Goal: Task Accomplishment & Management: Use online tool/utility

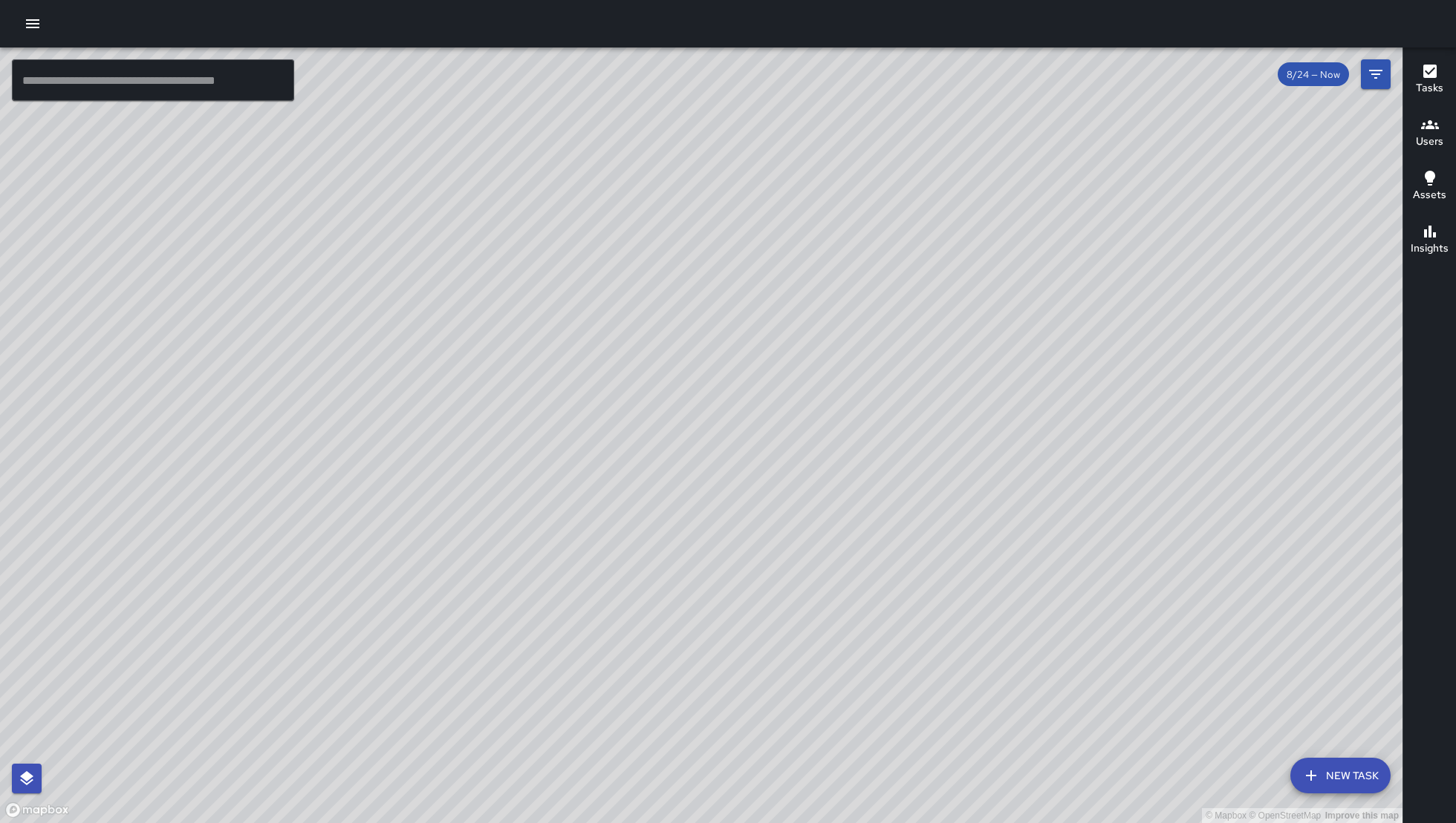
drag, startPoint x: 55, startPoint y: 22, endPoint x: 47, endPoint y: 25, distance: 8.5
click at [54, 22] on div at bounding box center [728, 24] width 1456 height 47
click at [38, 30] on icon "button" at bounding box center [32, 24] width 18 height 18
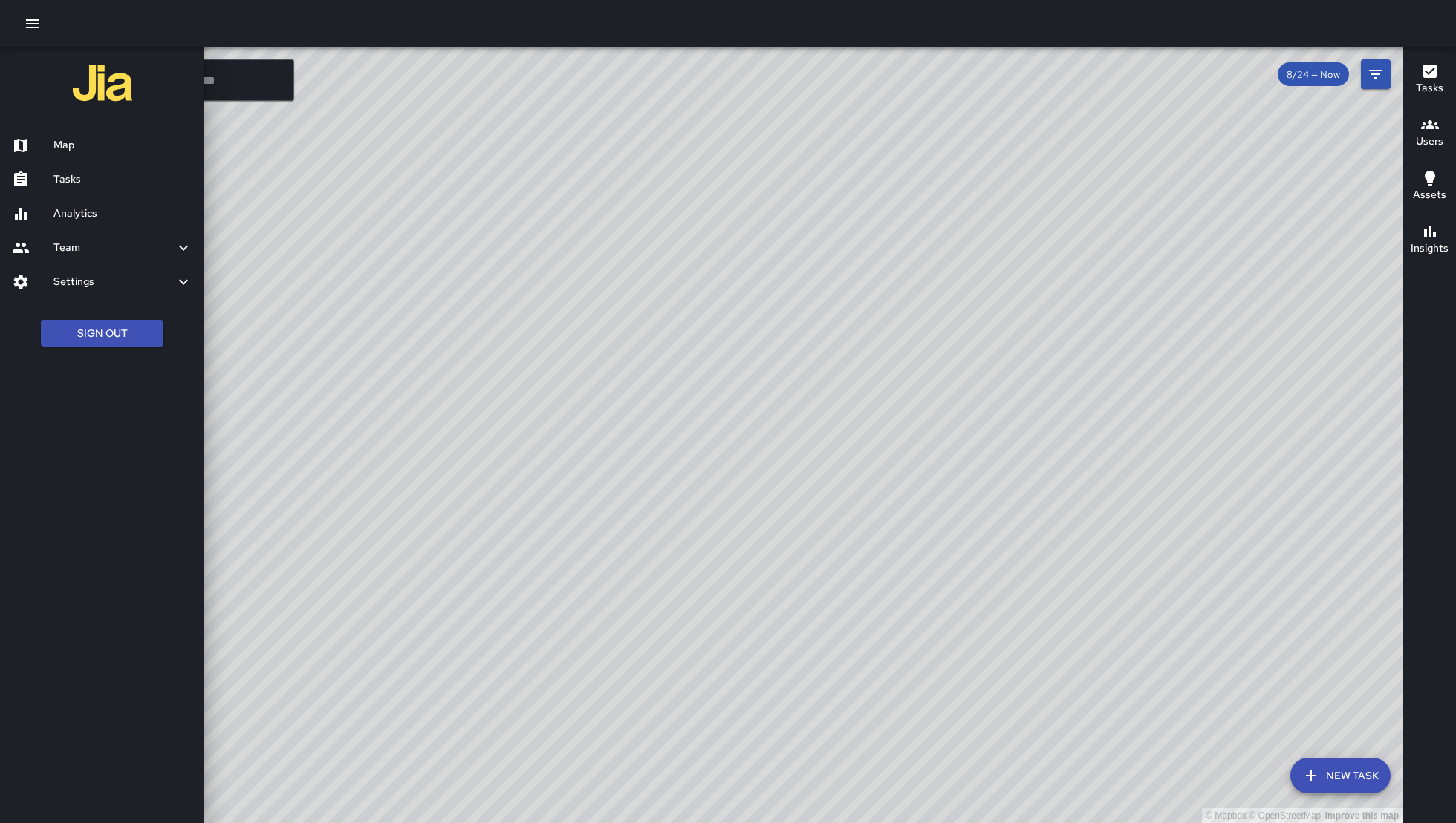
click at [42, 176] on div at bounding box center [32, 179] width 41 height 18
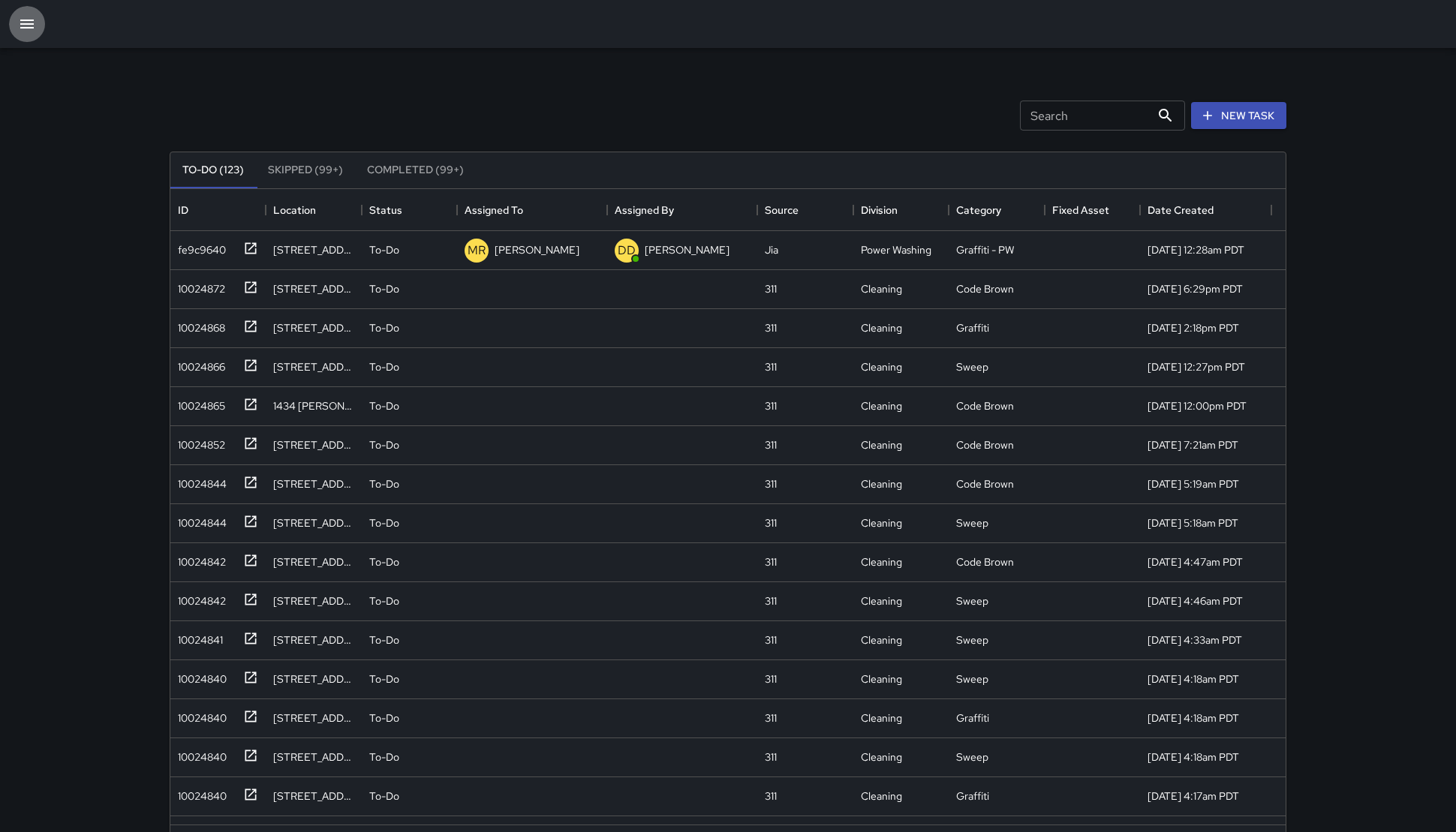
click at [19, 28] on icon "button" at bounding box center [26, 24] width 18 height 18
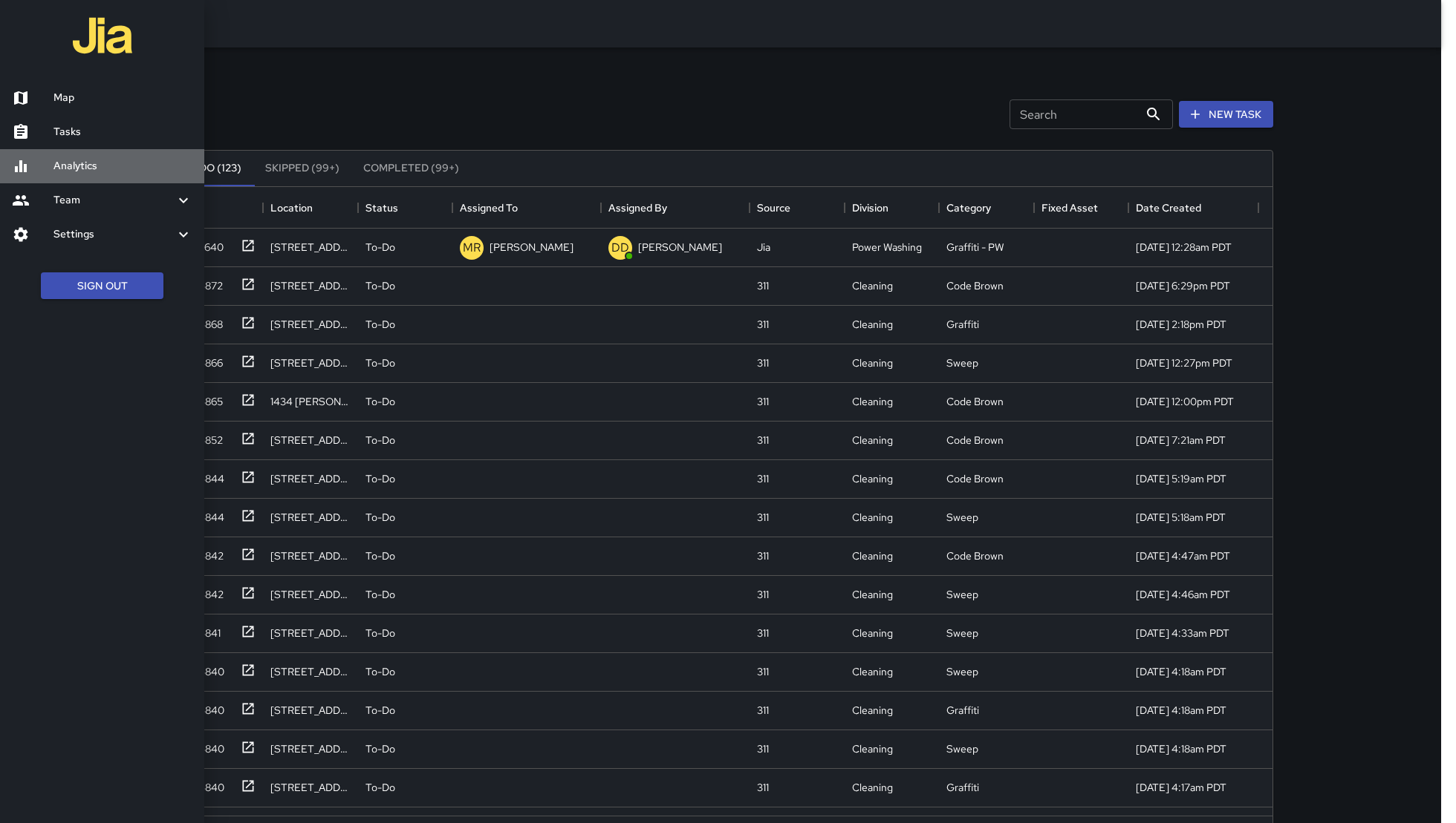
click at [58, 164] on h6 "Analytics" at bounding box center [122, 165] width 139 height 16
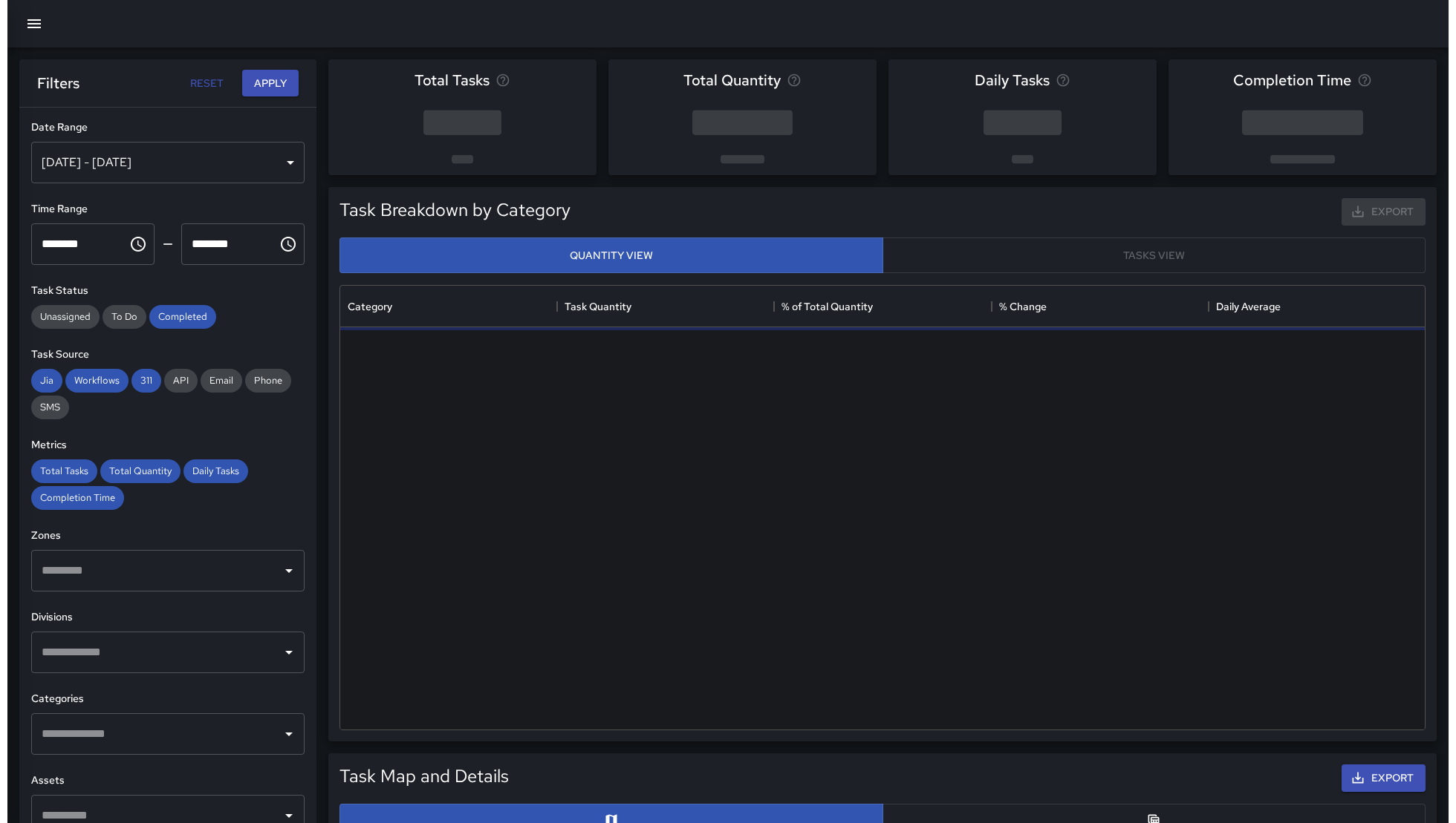
scroll to position [429, 1069]
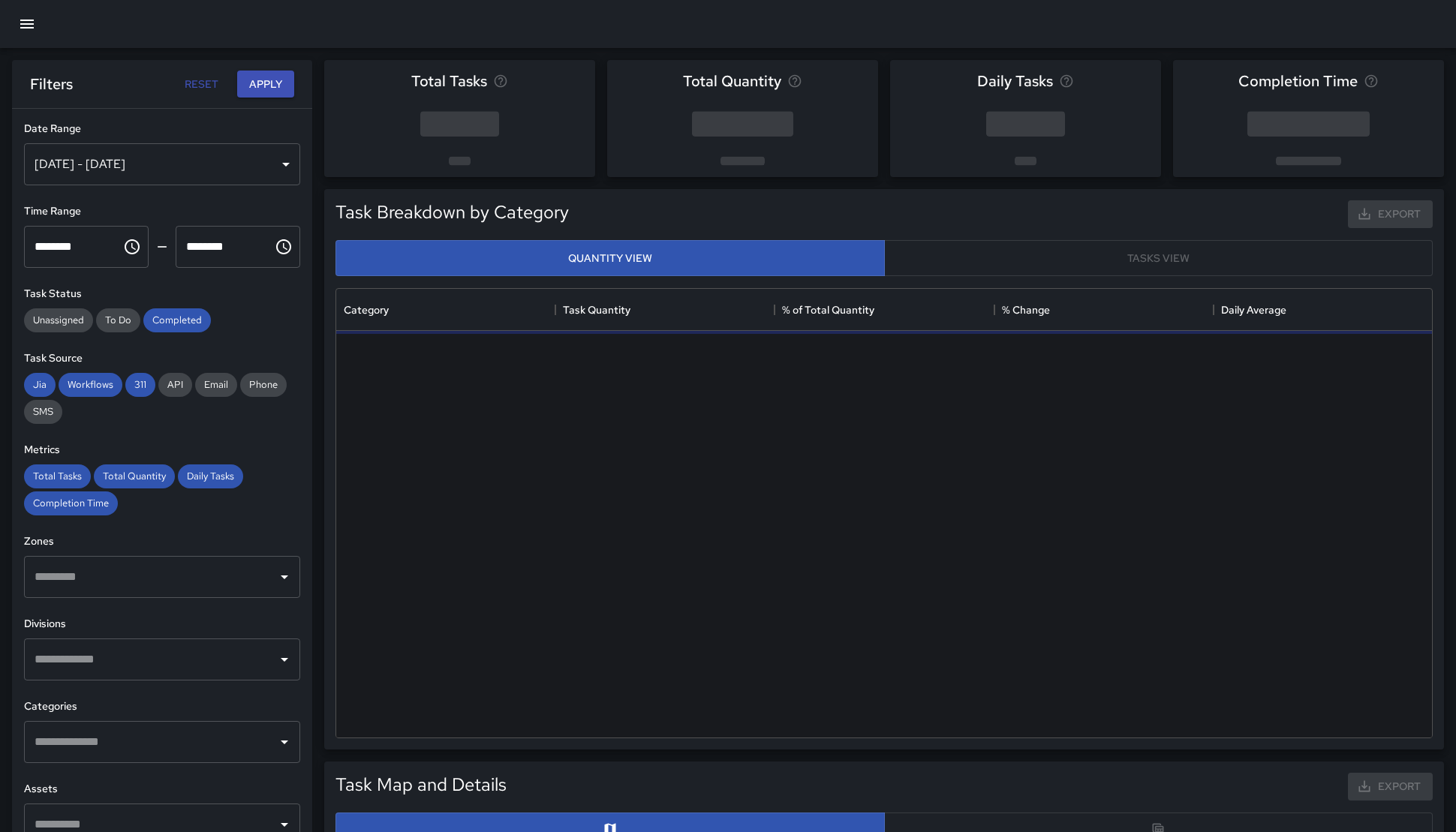
click at [29, 39] on button "button" at bounding box center [27, 24] width 36 height 36
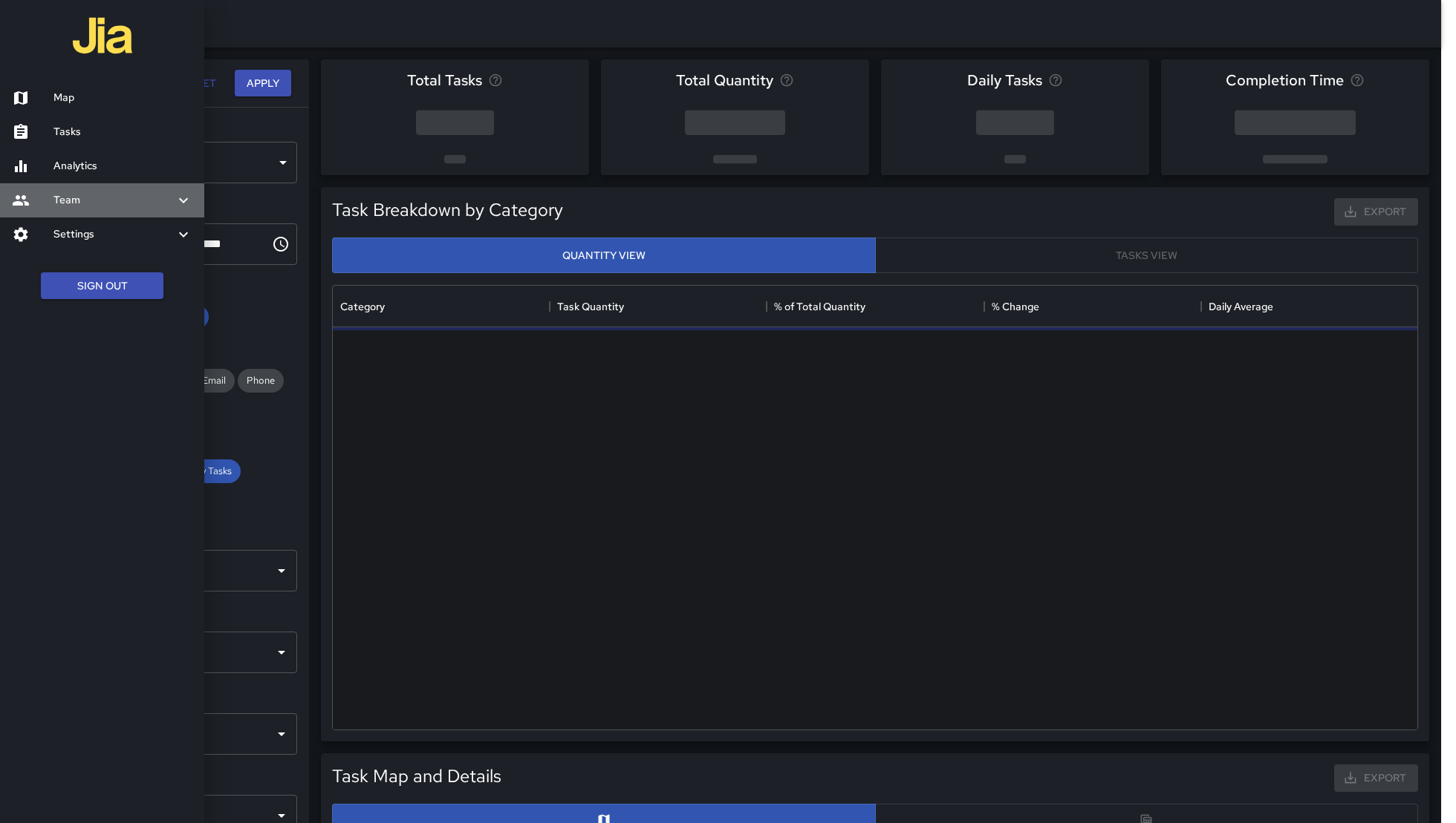
click at [112, 202] on h6 "Team" at bounding box center [113, 200] width 121 height 16
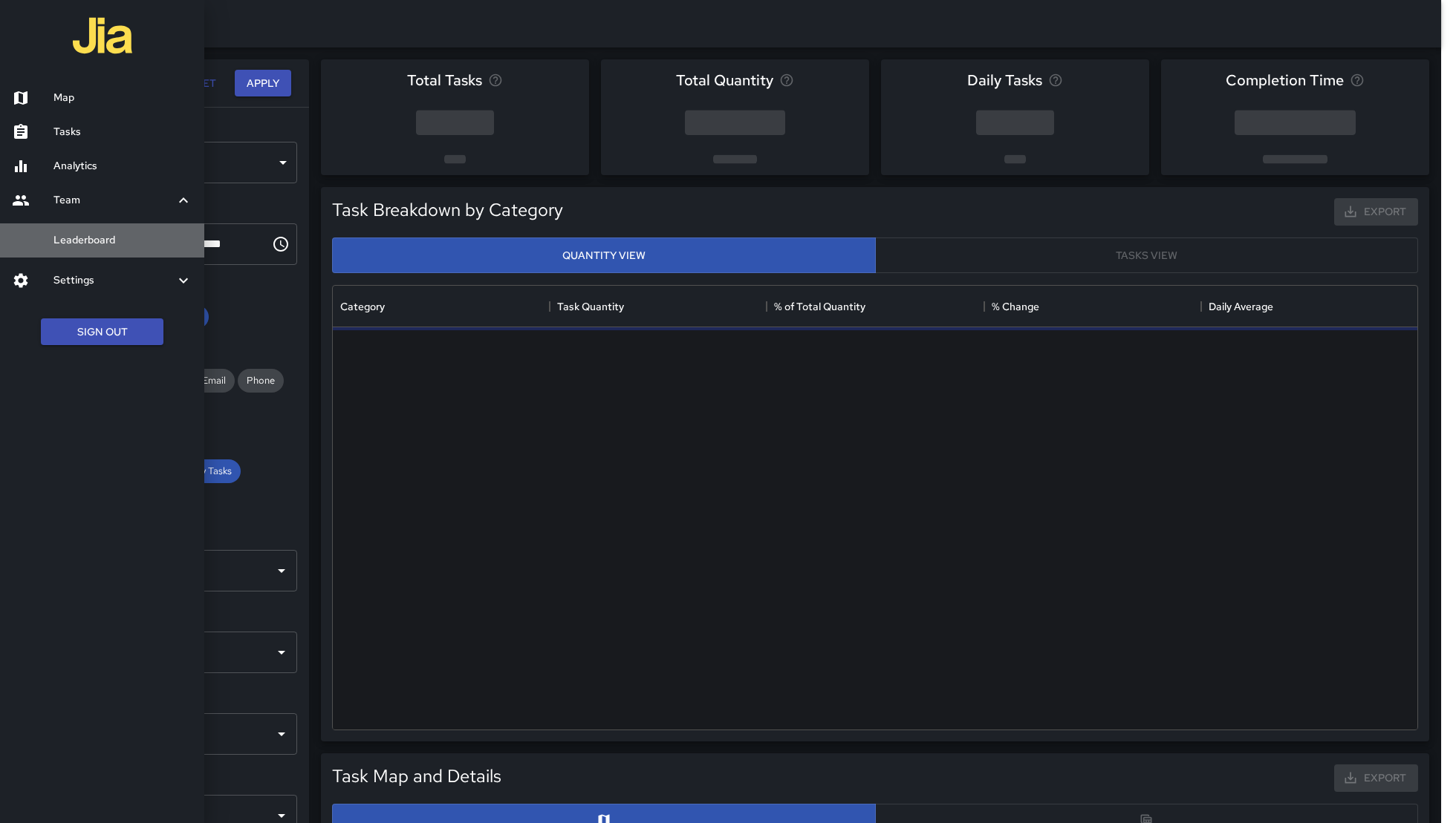
click at [107, 252] on link "Leaderboard" at bounding box center [102, 241] width 204 height 34
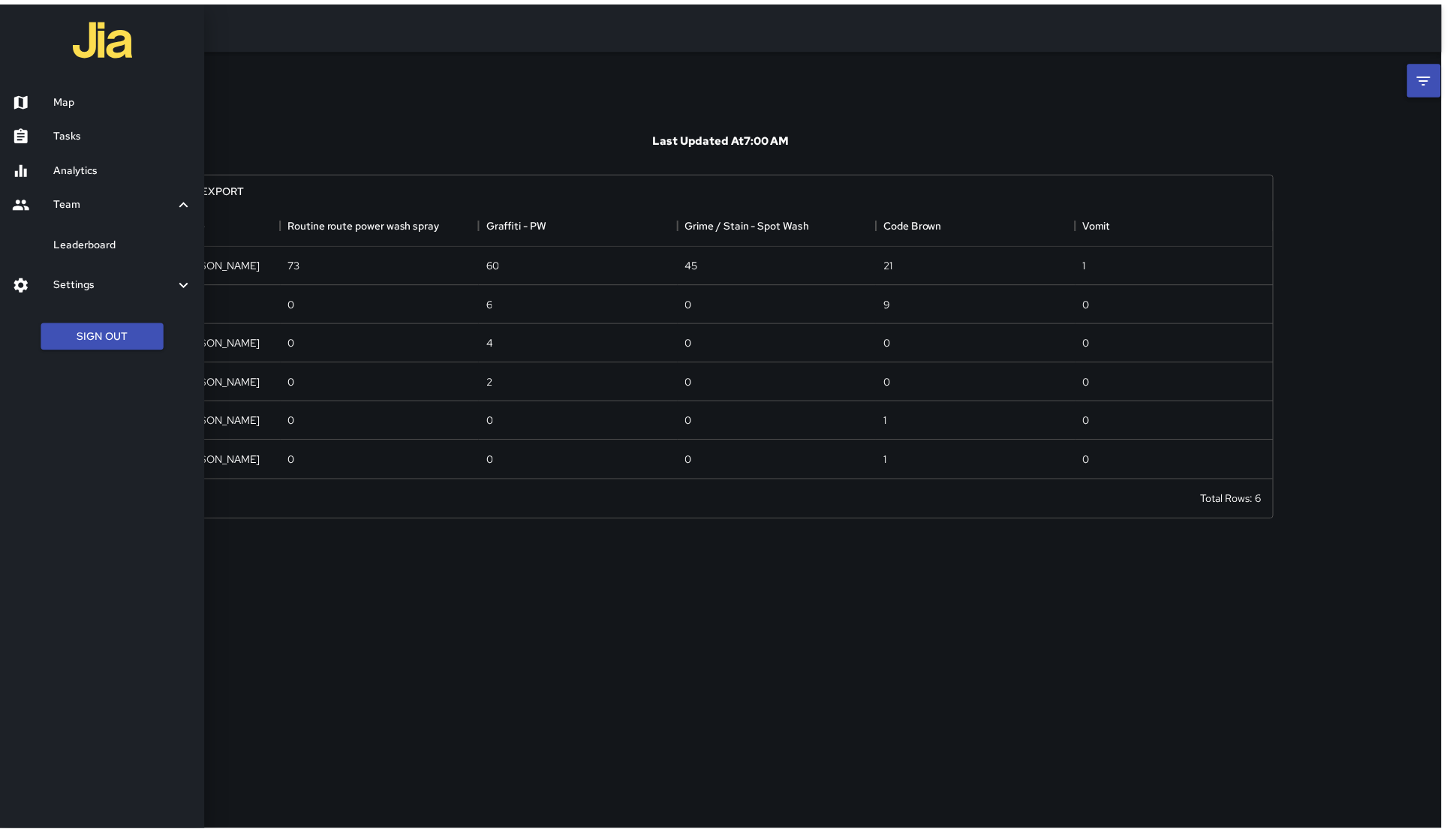
scroll to position [261, 1100]
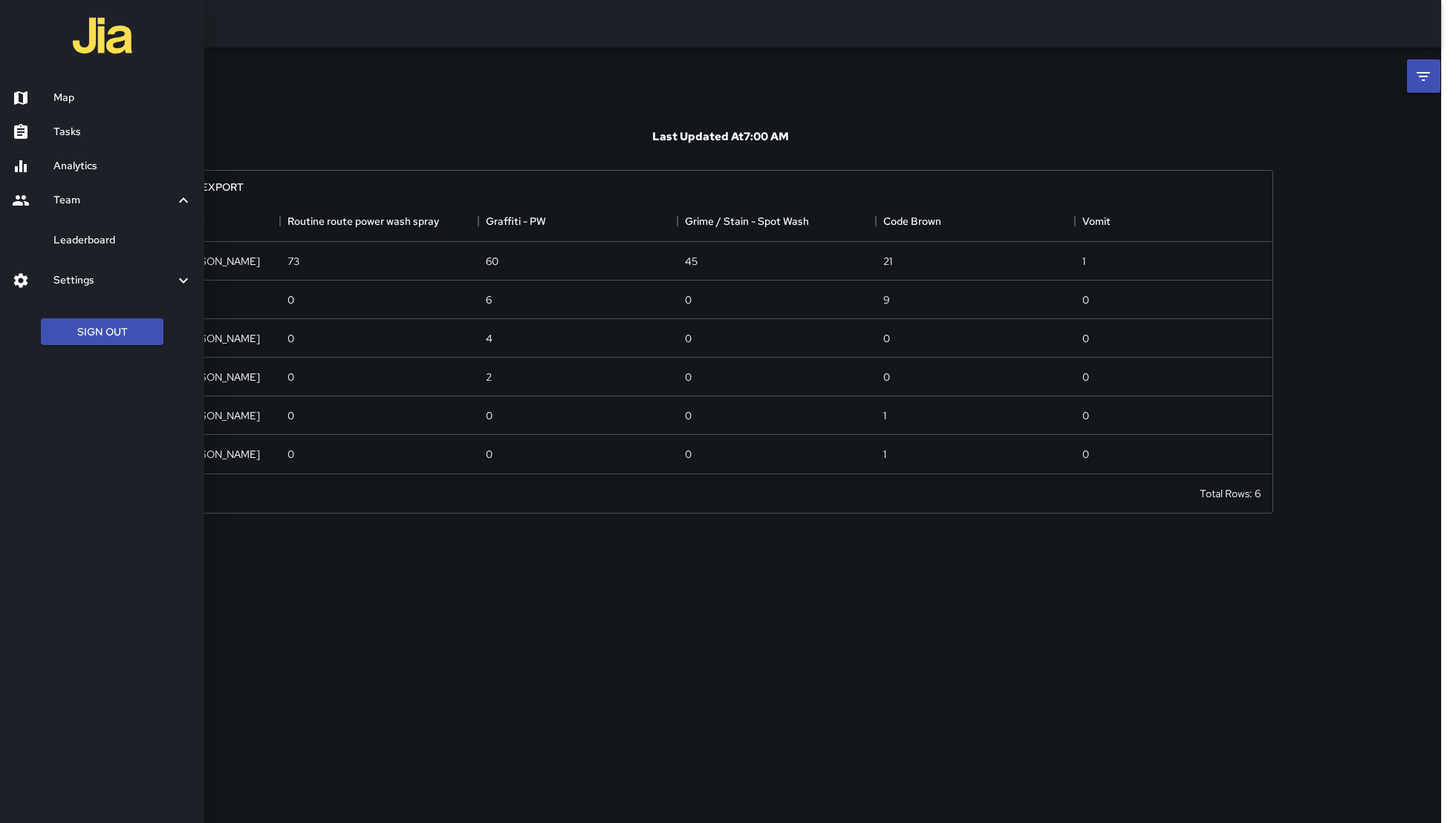
click at [1136, 41] on div at bounding box center [728, 411] width 1456 height 823
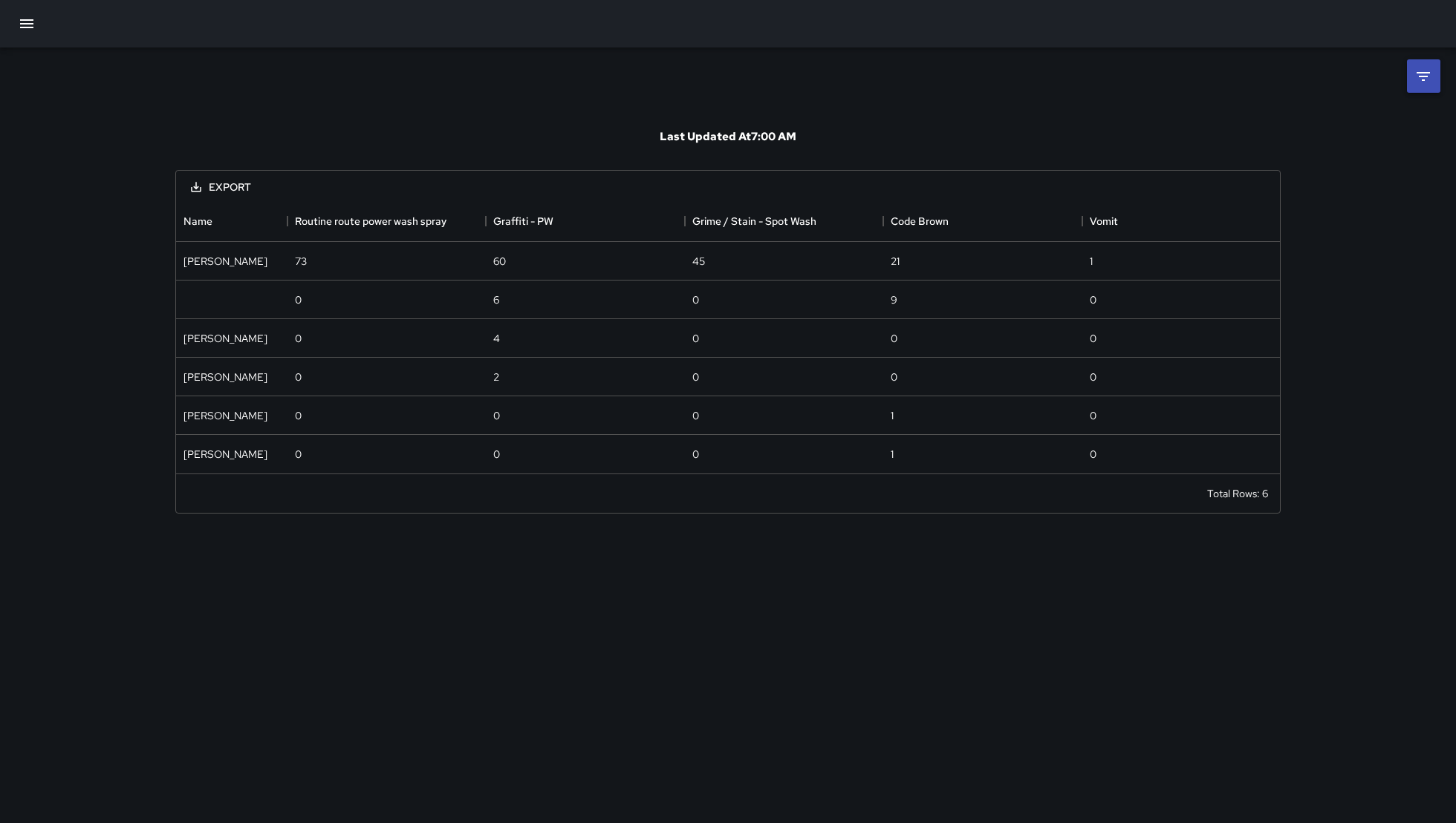
click at [1431, 71] on icon at bounding box center [1423, 76] width 18 height 18
click at [1294, 124] on body "**********" at bounding box center [728, 411] width 1456 height 823
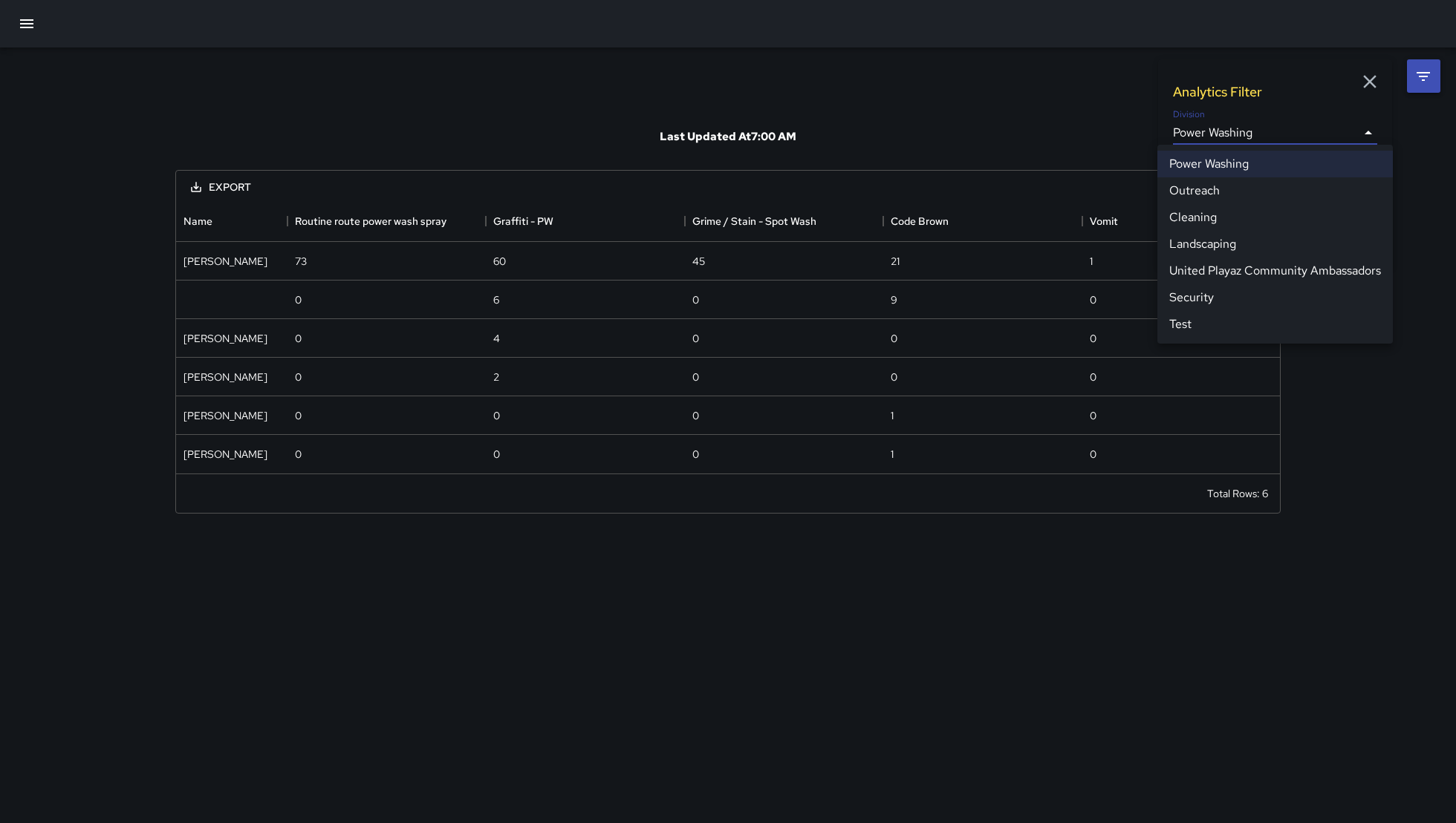
click at [1217, 219] on li "Cleaning" at bounding box center [1274, 218] width 236 height 27
type input "**********"
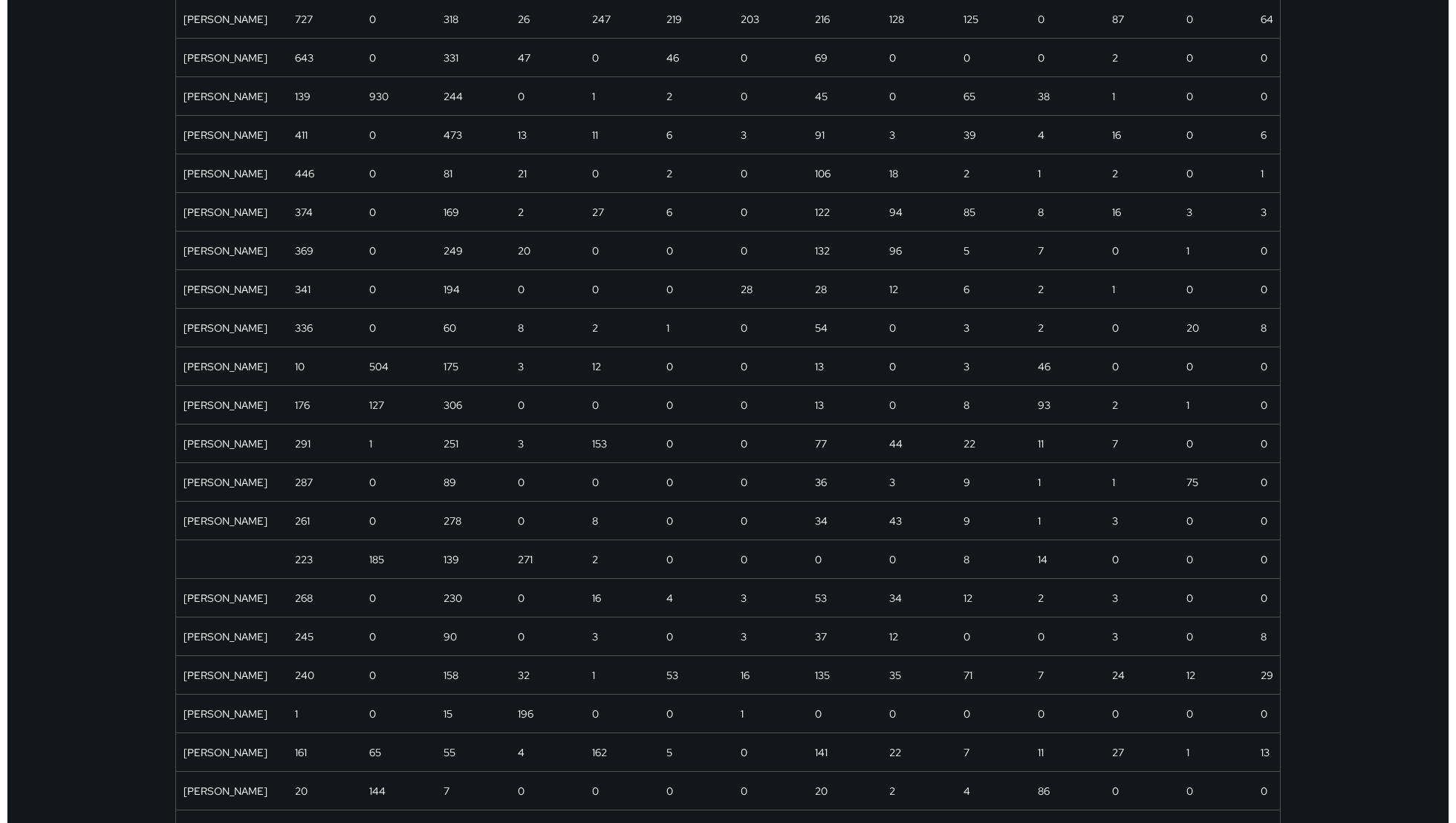
scroll to position [0, 0]
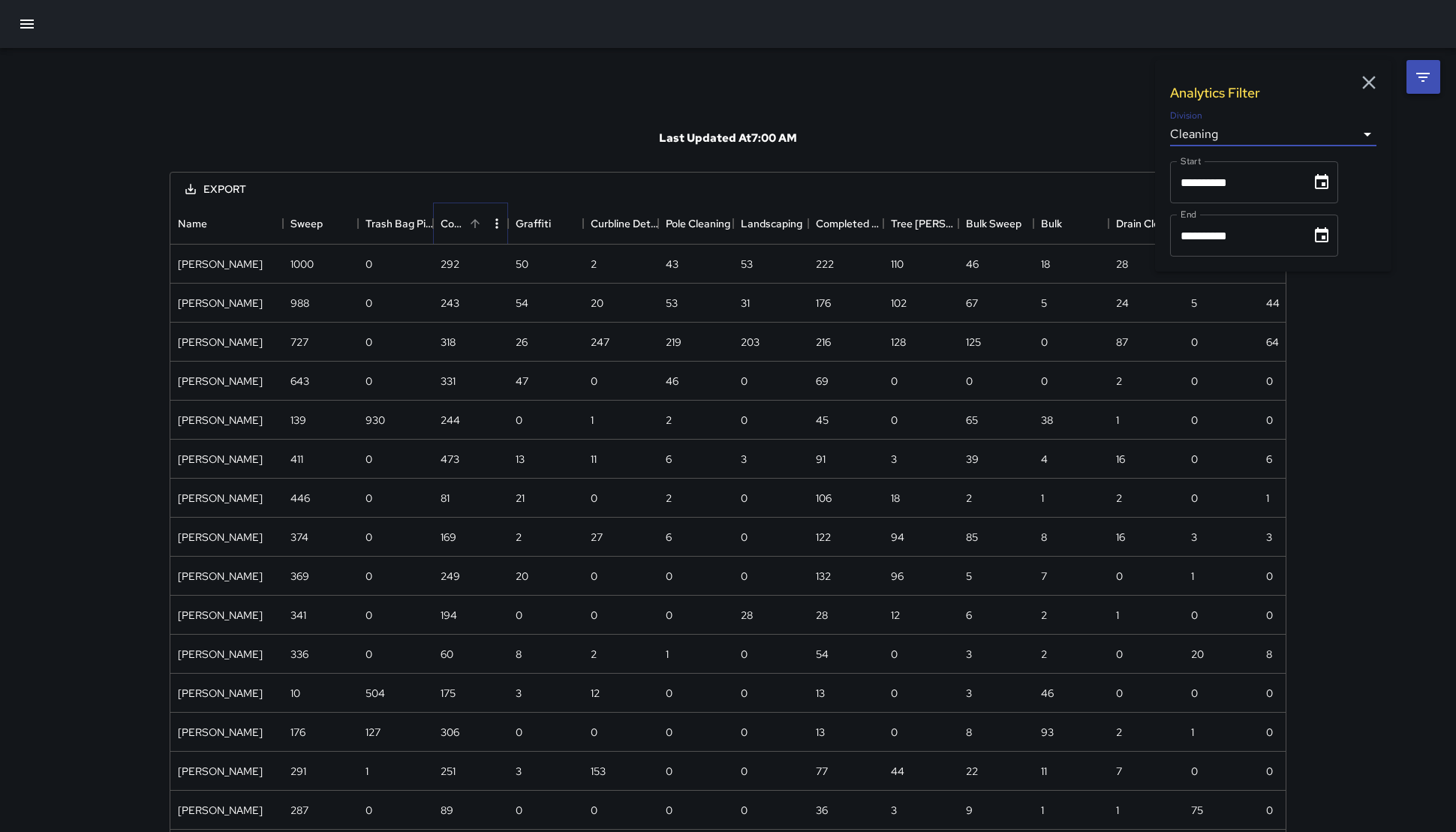
click at [473, 217] on icon "Sort" at bounding box center [475, 224] width 14 height 14
click at [9, 20] on div at bounding box center [728, 24] width 1456 height 48
click at [14, 26] on button "button" at bounding box center [27, 24] width 36 height 36
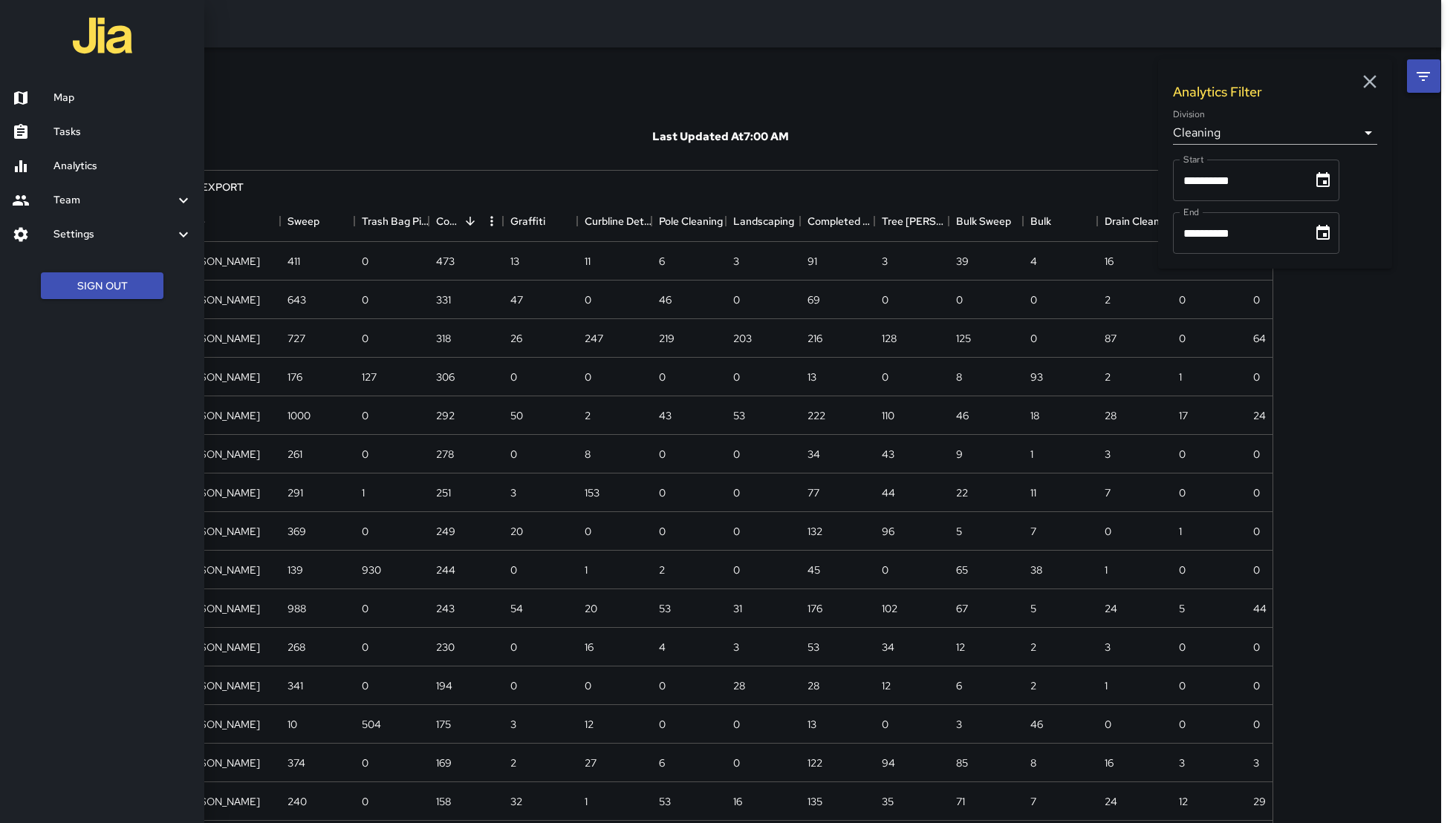
click at [146, 108] on link "Map" at bounding box center [102, 98] width 204 height 34
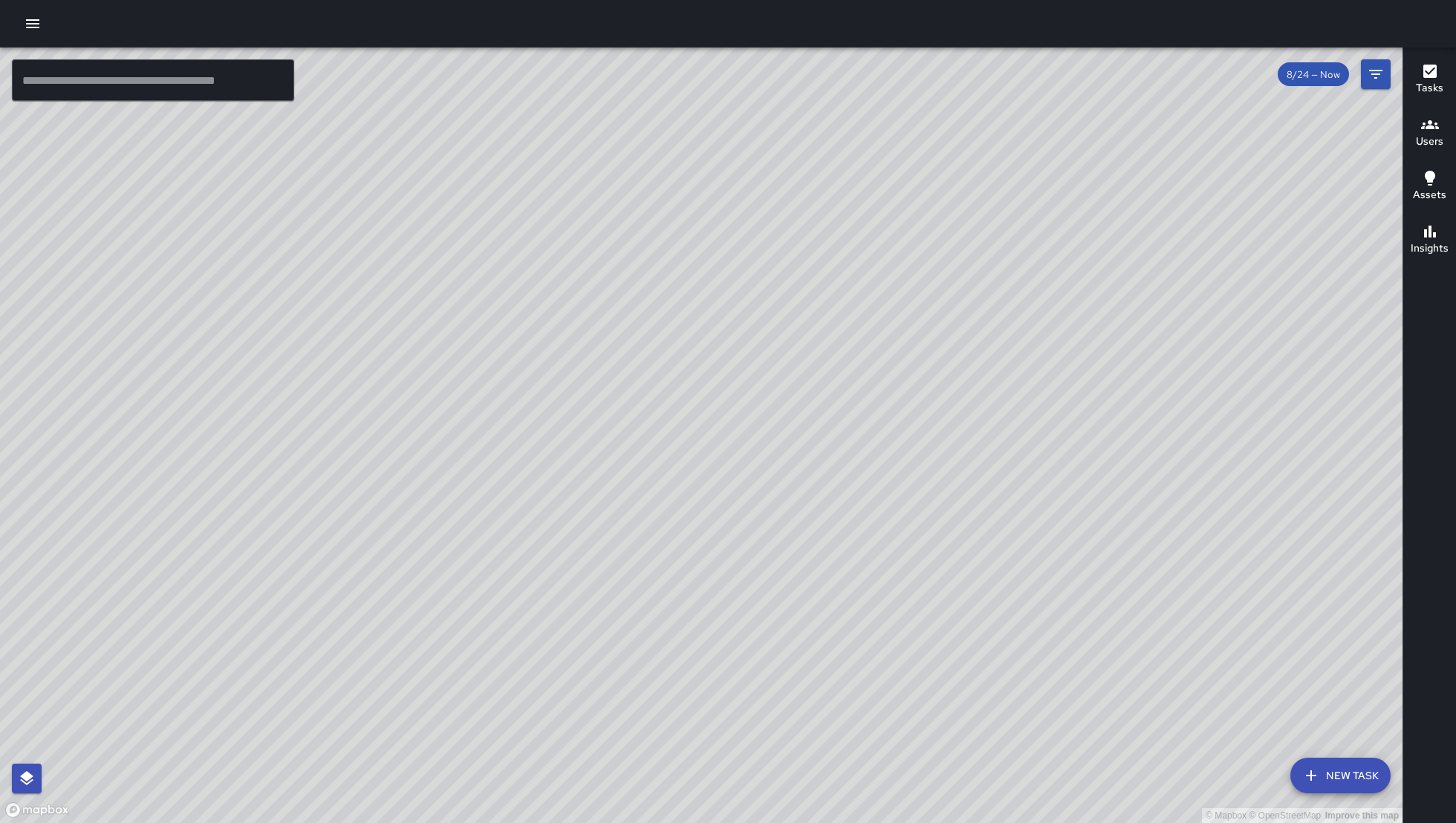
click at [1399, 75] on div "© Mapbox © OpenStreetMap Improve this map" at bounding box center [701, 435] width 1402 height 776
click at [1393, 74] on div "© Mapbox © OpenStreetMap Improve this map" at bounding box center [701, 435] width 1402 height 776
click at [1388, 73] on button "Filters" at bounding box center [1375, 73] width 30 height 30
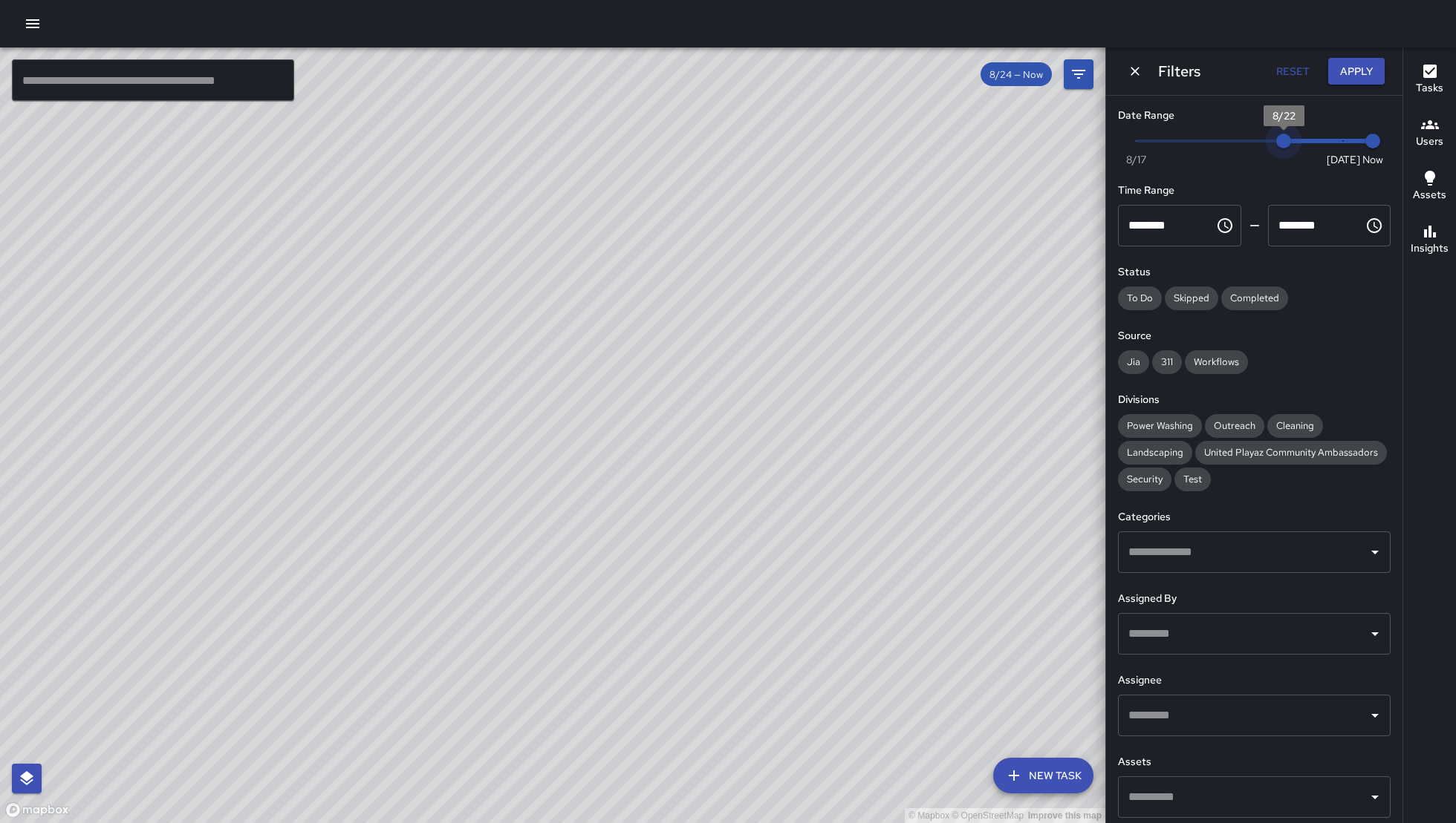
type input "*"
drag, startPoint x: 1323, startPoint y: 142, endPoint x: 1253, endPoint y: 148, distance: 70.3
click at [1253, 148] on span "8/21" at bounding box center [1255, 141] width 15 height 15
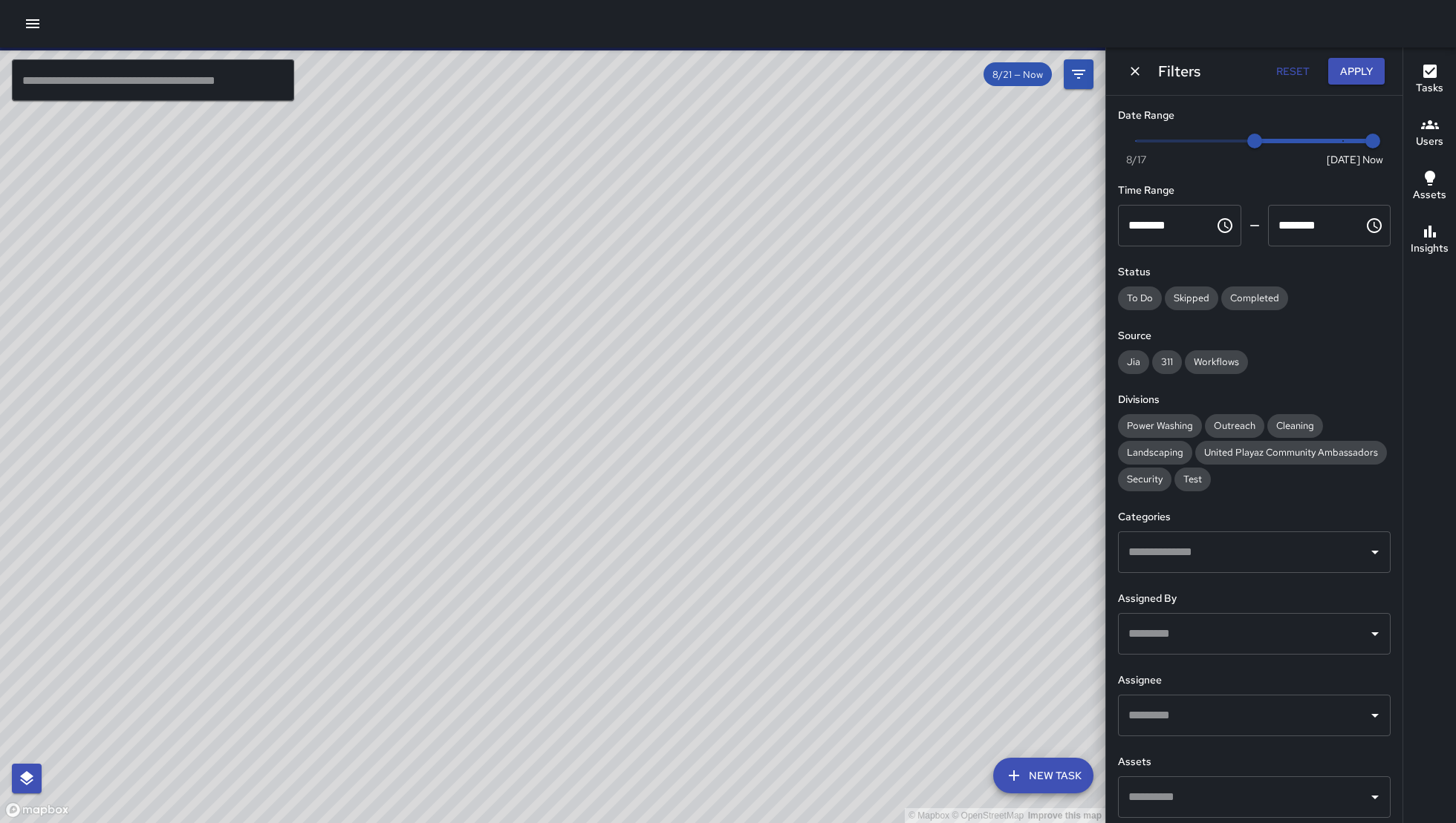
drag, startPoint x: 523, startPoint y: 508, endPoint x: 384, endPoint y: 724, distance: 256.9
click at [366, 790] on div "© Mapbox © OpenStreetMap Improve this map" at bounding box center [552, 435] width 1106 height 776
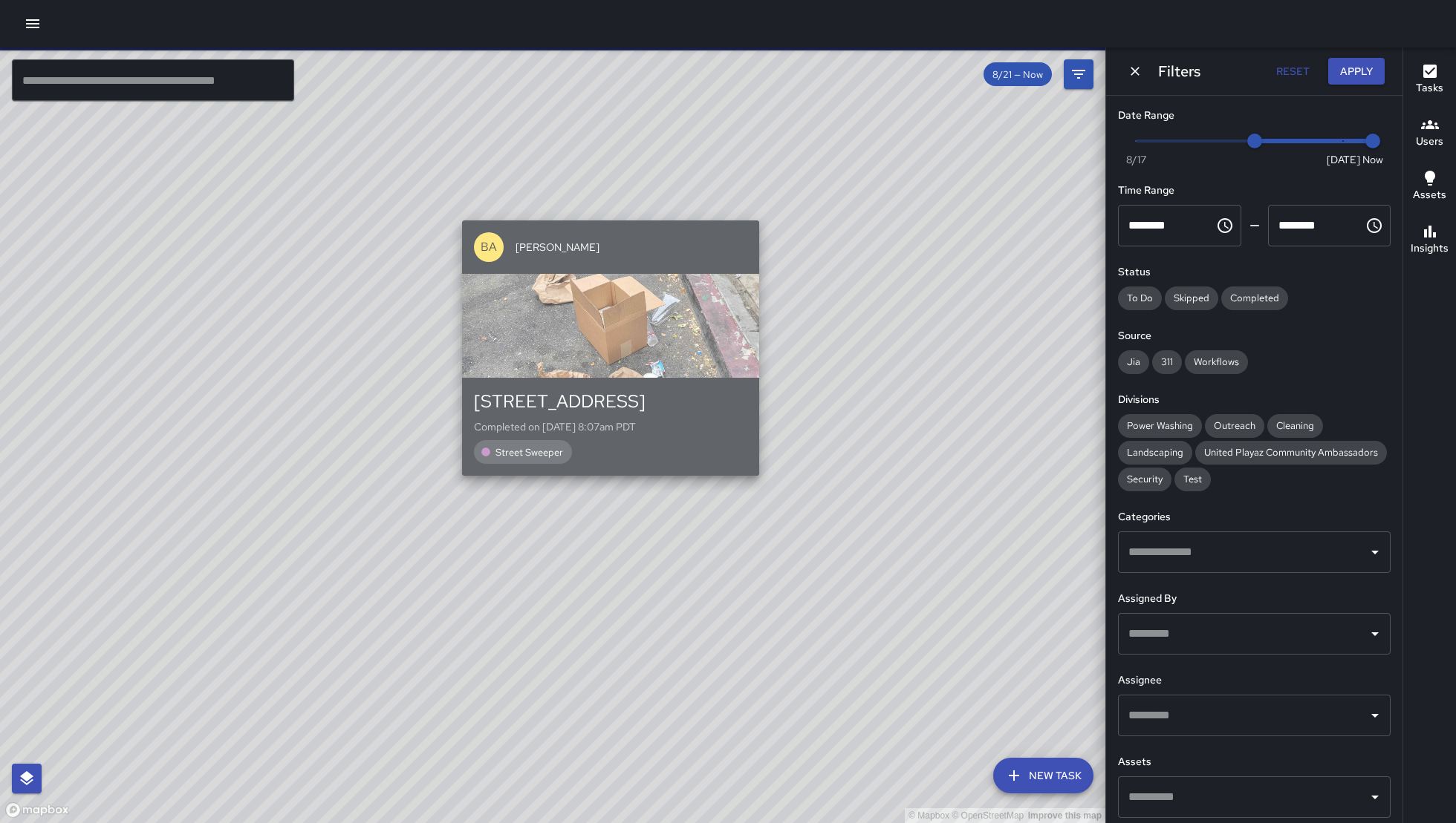
click at [590, 239] on div "BA Bryan Alexander" at bounding box center [611, 246] width 297 height 53
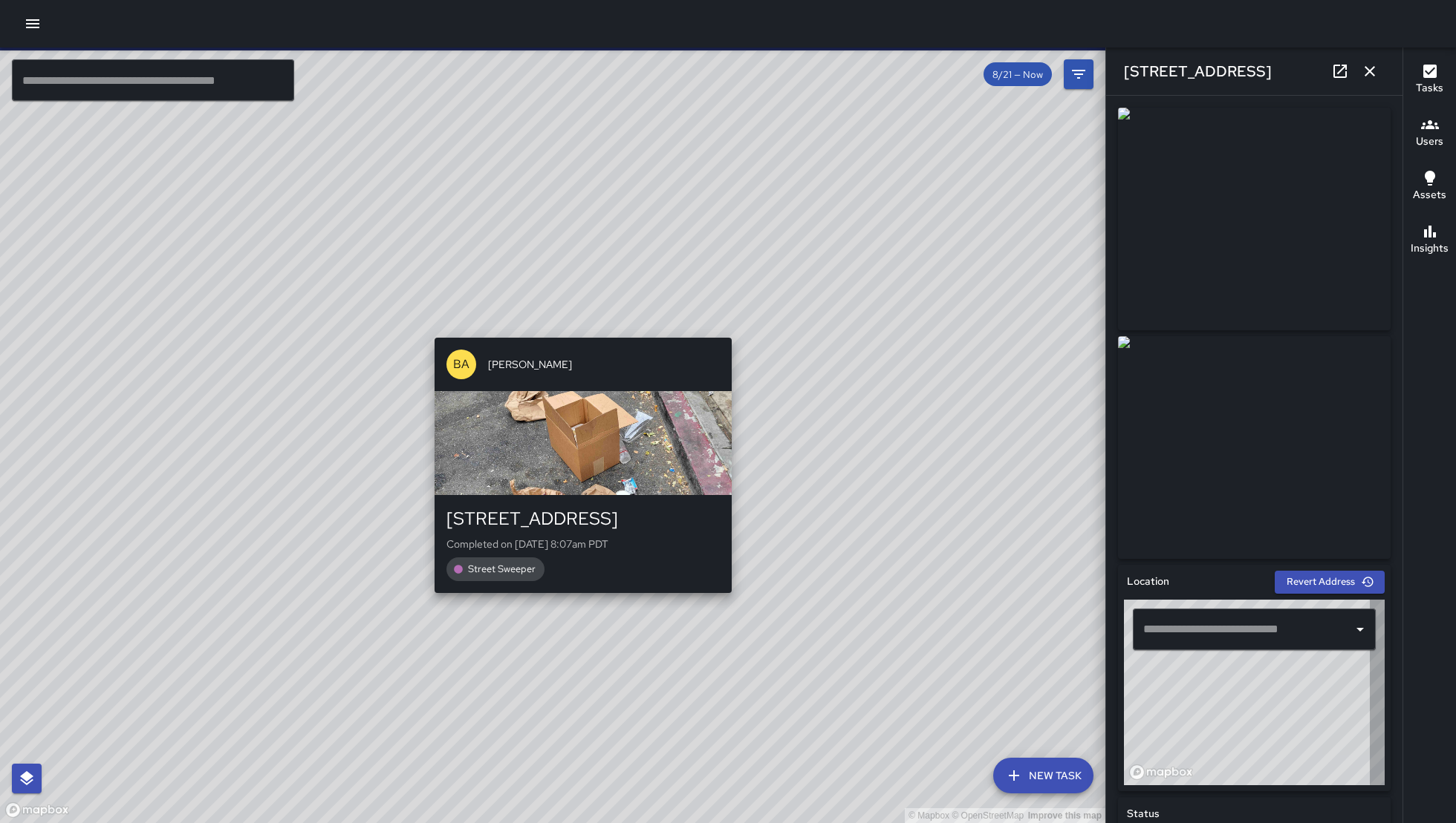
type input "**********"
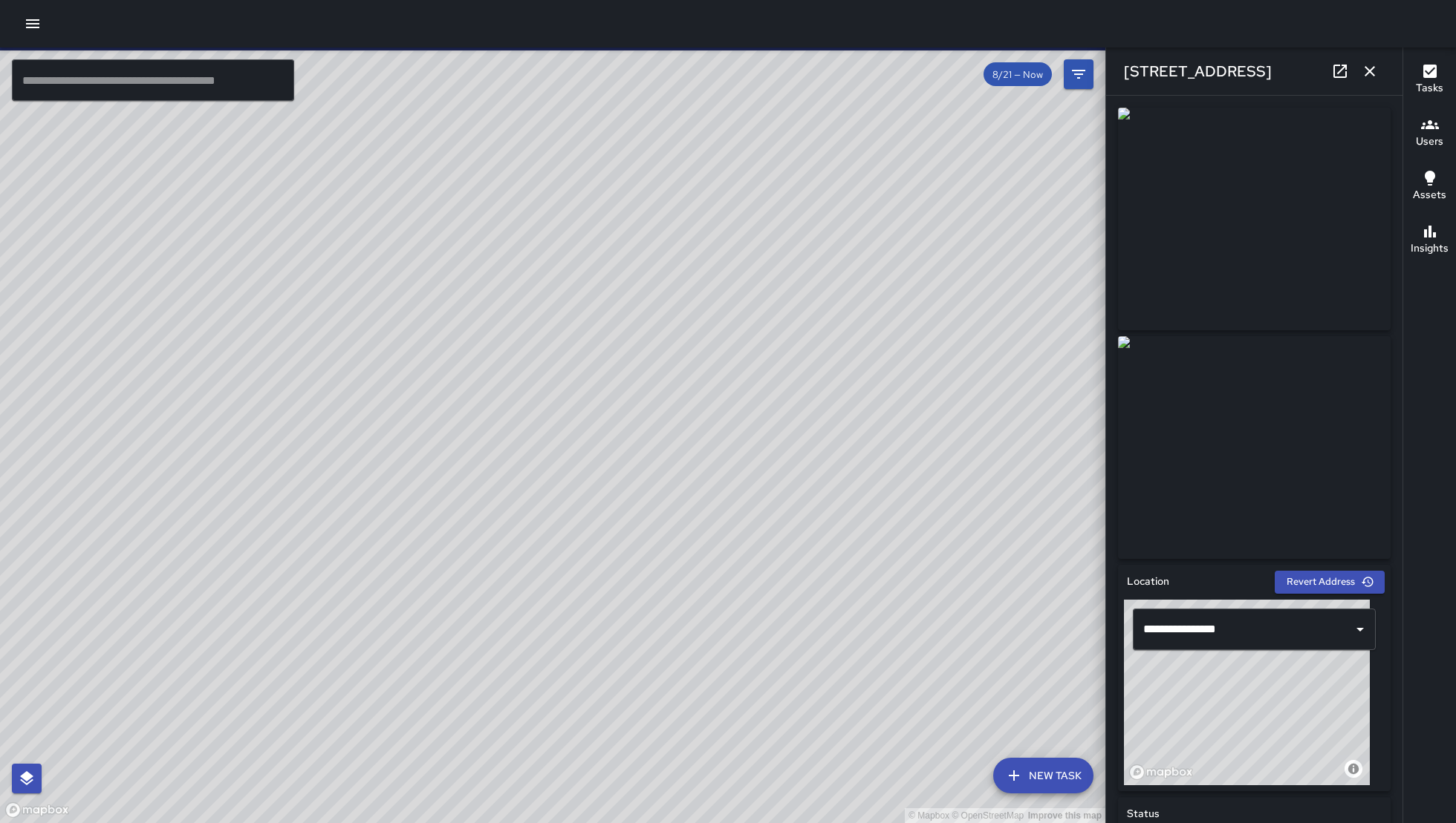
click at [1368, 80] on button "button" at bounding box center [1369, 71] width 30 height 30
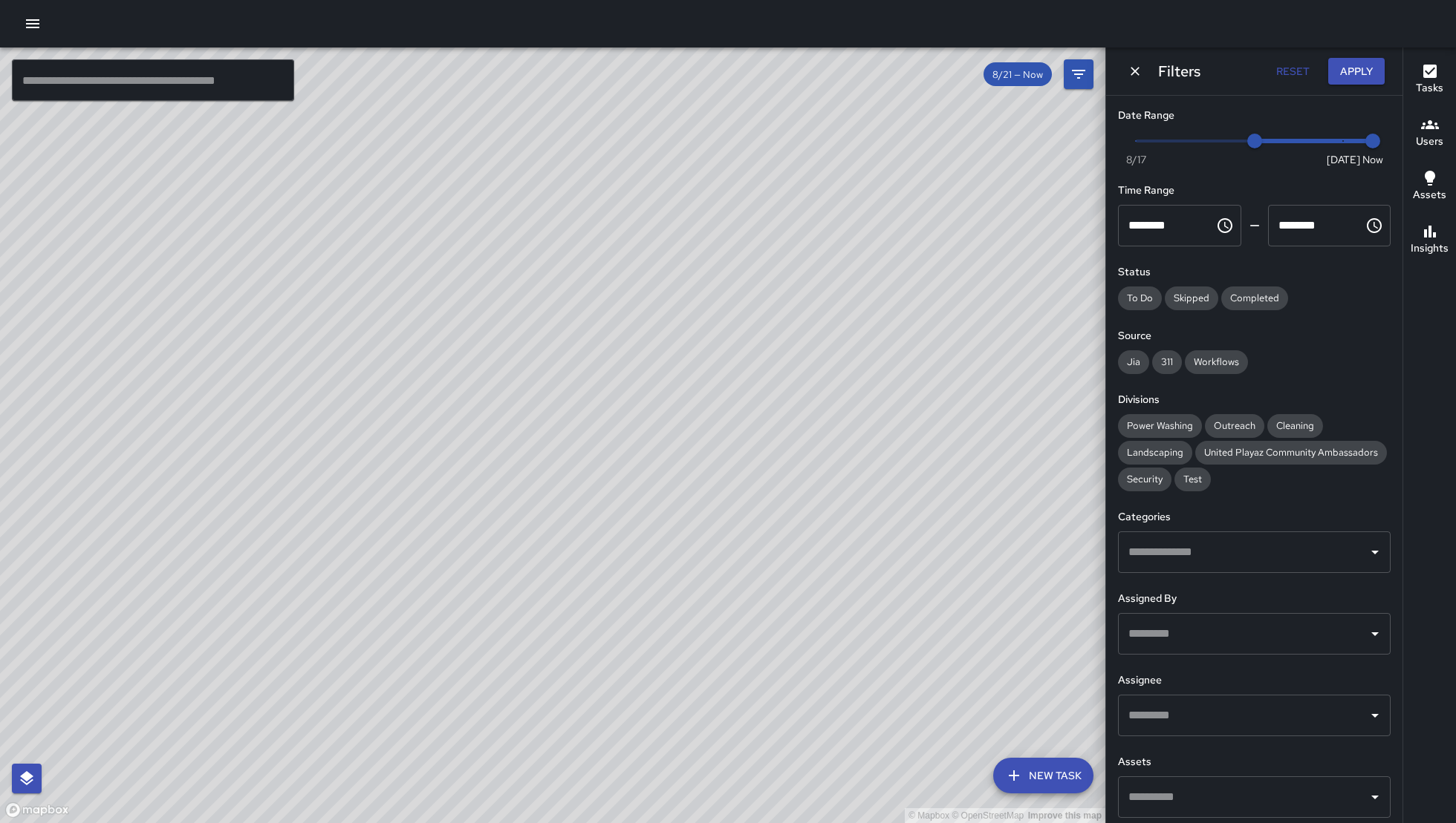
drag, startPoint x: 470, startPoint y: 582, endPoint x: 691, endPoint y: 422, distance: 272.8
click at [733, 396] on div "© Mapbox © OpenStreetMap Improve this map" at bounding box center [552, 435] width 1106 height 776
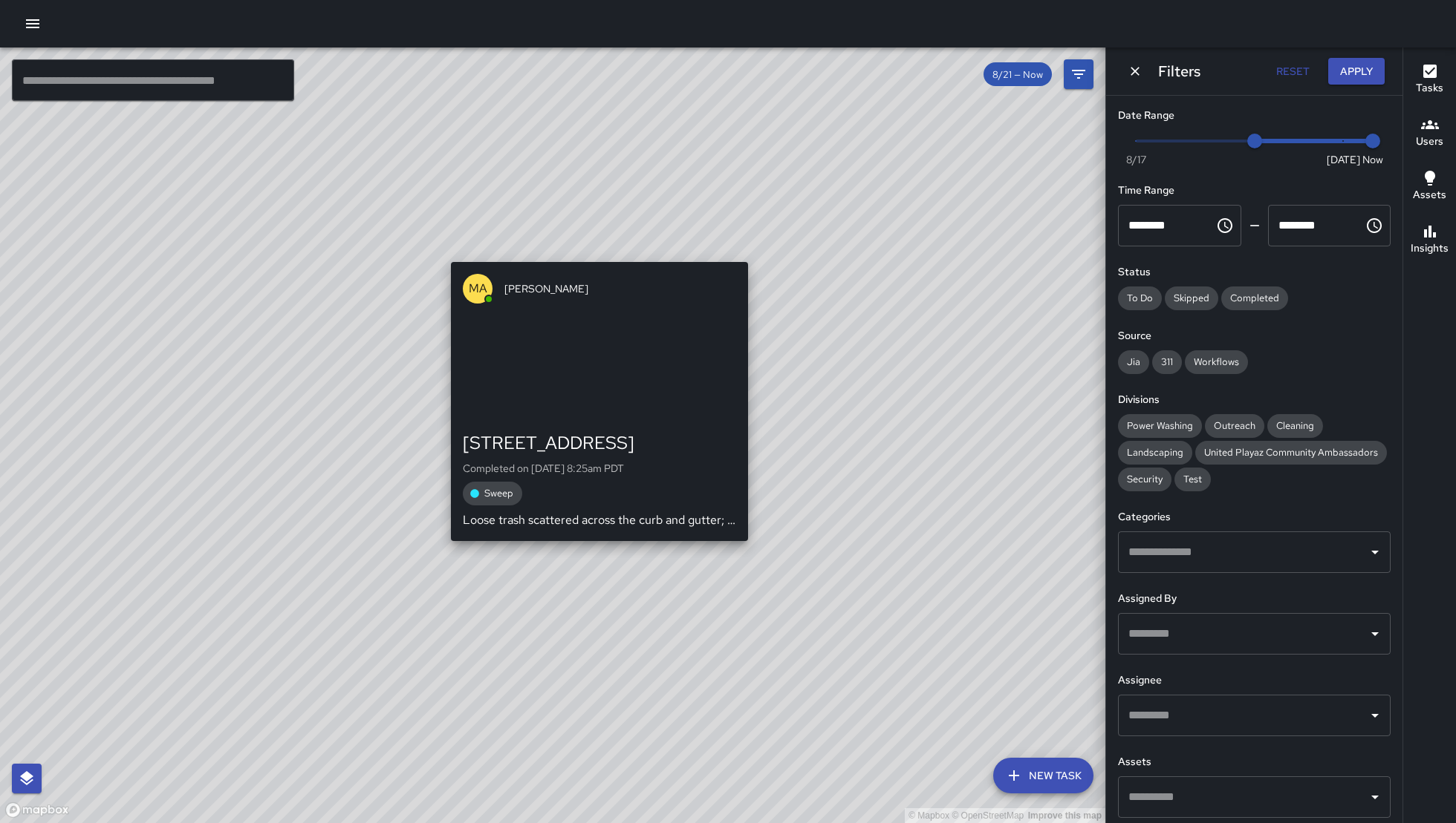
click at [558, 569] on div "© Mapbox © OpenStreetMap Improve this map MA Matt Allen 121 7th Street Complete…" at bounding box center [552, 435] width 1106 height 776
click at [558, 570] on div "© Mapbox © OpenStreetMap Improve this map MA Matt Allen 121 7th Street Complete…" at bounding box center [552, 435] width 1106 height 776
click at [571, 557] on div "© Mapbox © OpenStreetMap Improve this map MA Matt Allen 121 7th Street Complete…" at bounding box center [552, 435] width 1106 height 776
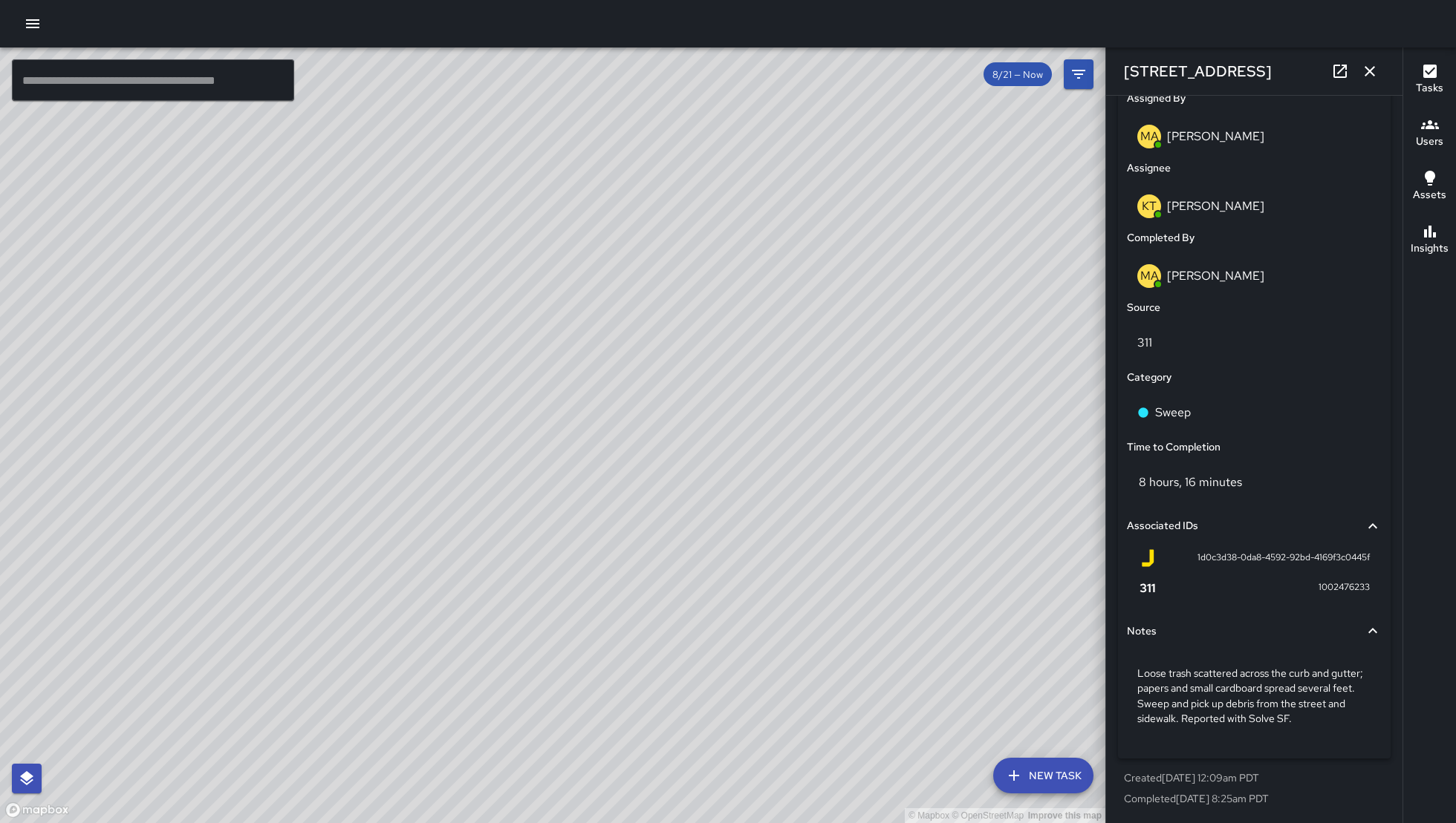
scroll to position [466, 0]
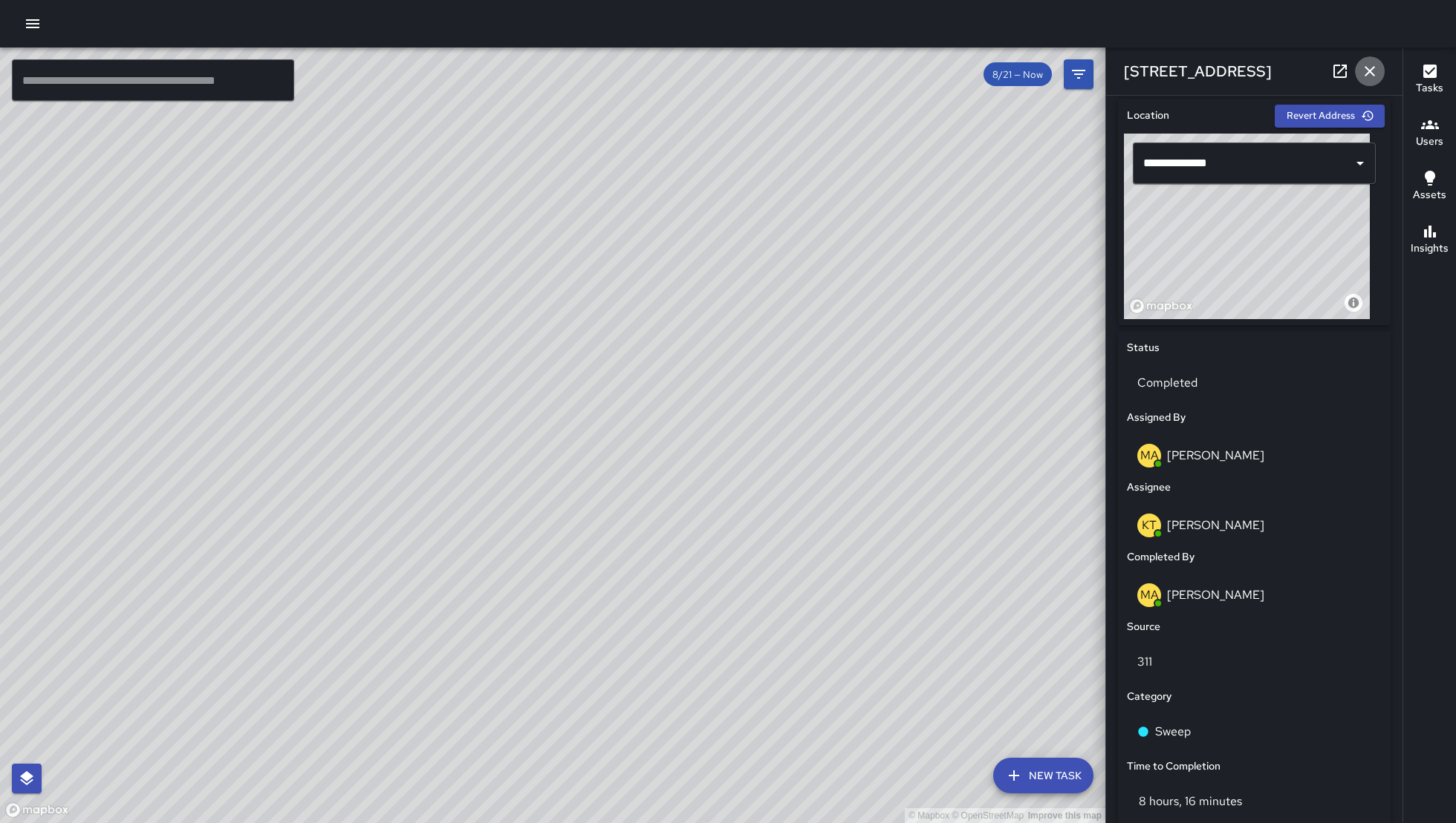
click at [1369, 57] on button "button" at bounding box center [1369, 71] width 30 height 30
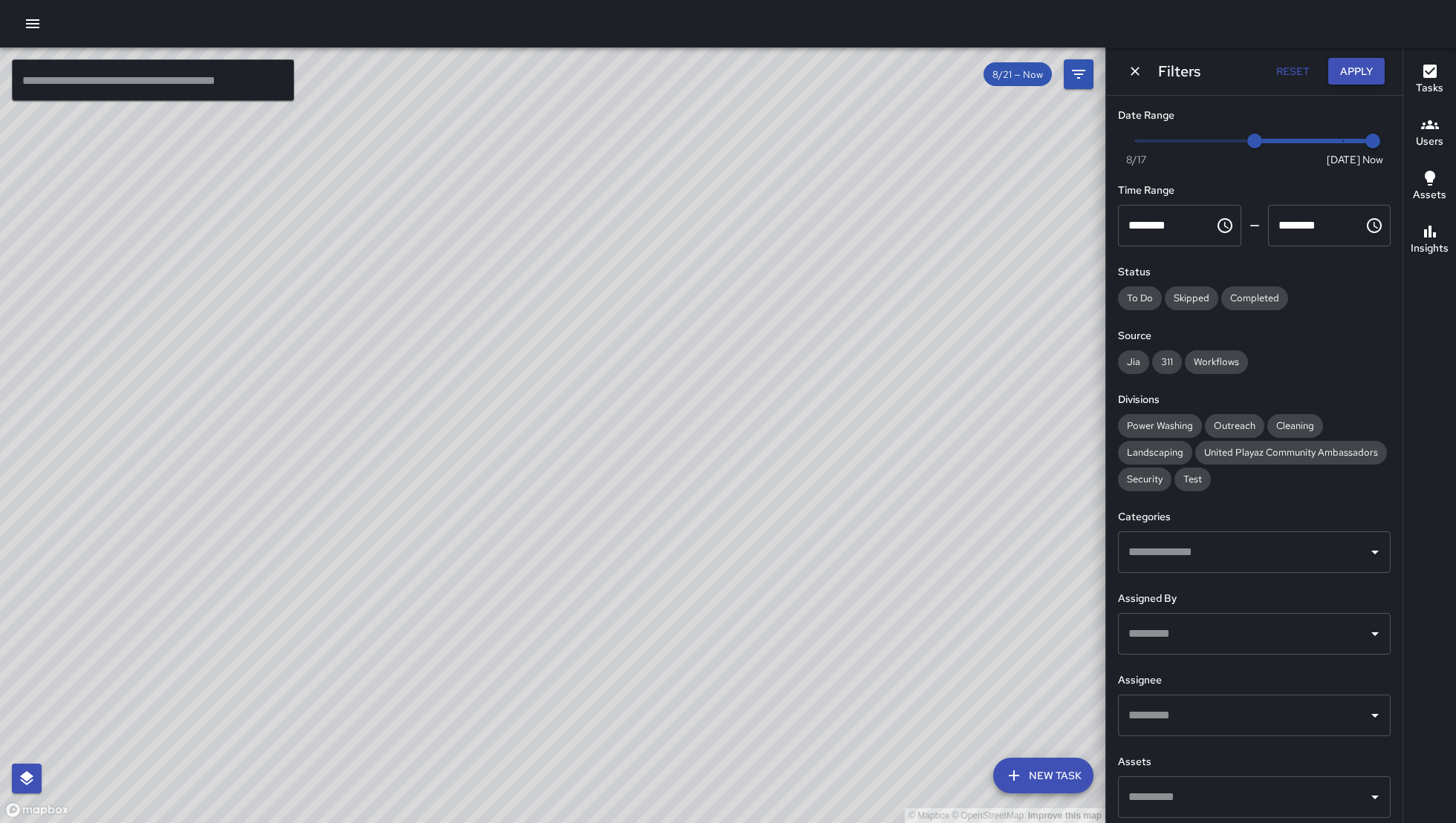
drag, startPoint x: 430, startPoint y: 702, endPoint x: 596, endPoint y: 435, distance: 314.4
click at [693, 269] on div "© Mapbox © OpenStreetMap Improve this map" at bounding box center [552, 435] width 1106 height 776
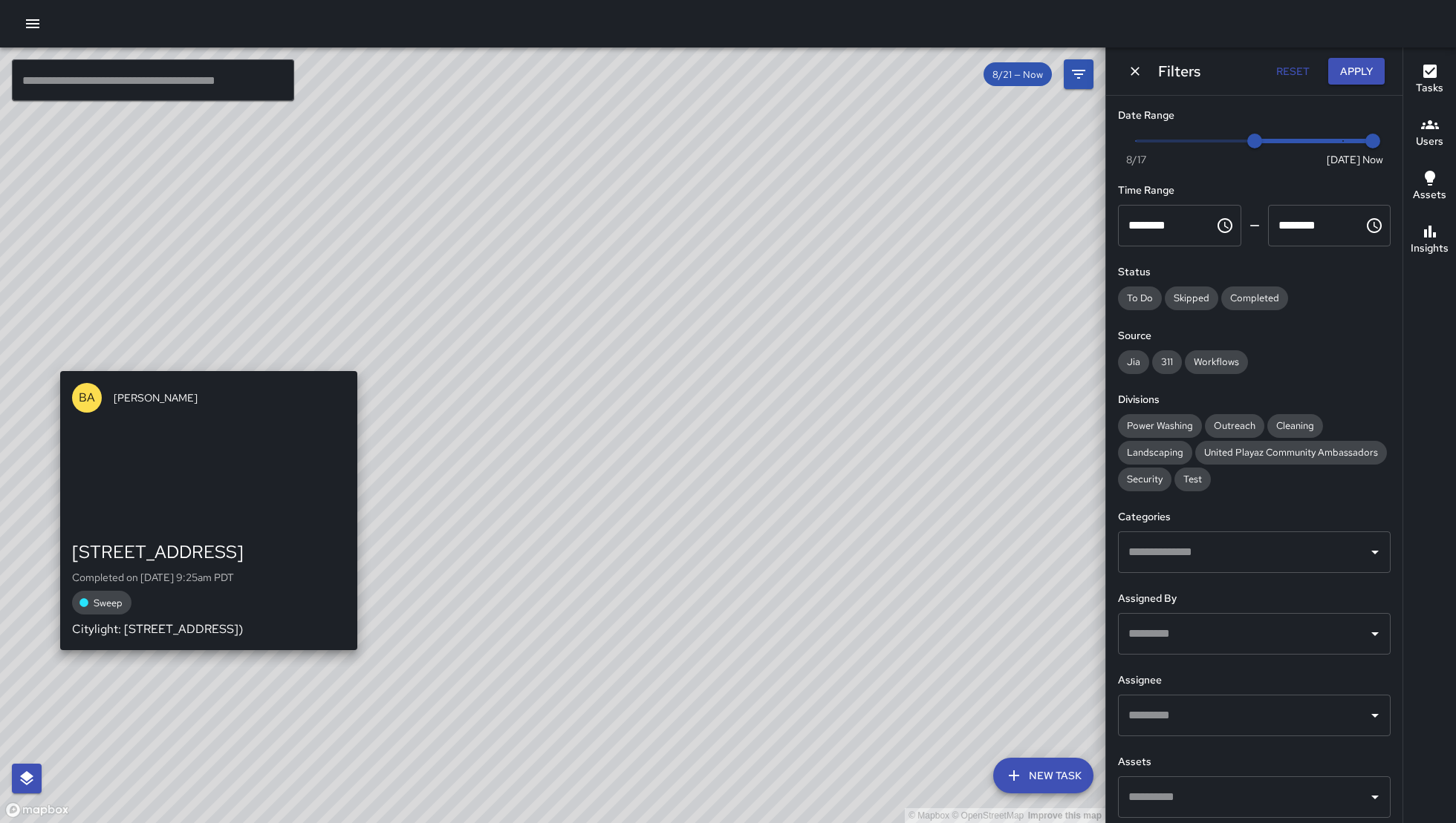
click at [214, 360] on div "© Mapbox © OpenStreetMap Improve this map BA Bryan Alexander 588 Minna Street C…" at bounding box center [552, 435] width 1106 height 776
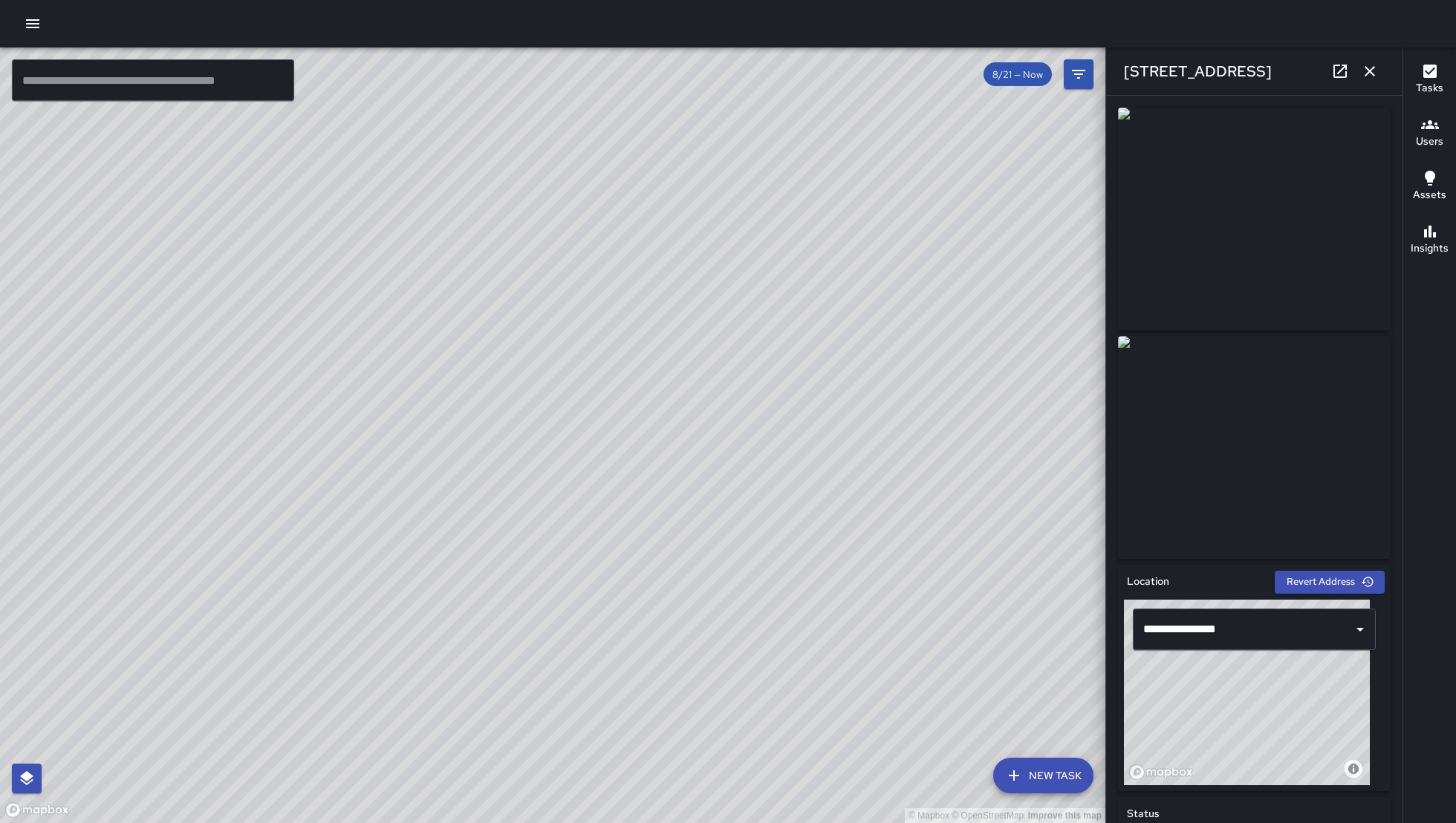
click at [1368, 70] on icon "button" at bounding box center [1370, 71] width 10 height 10
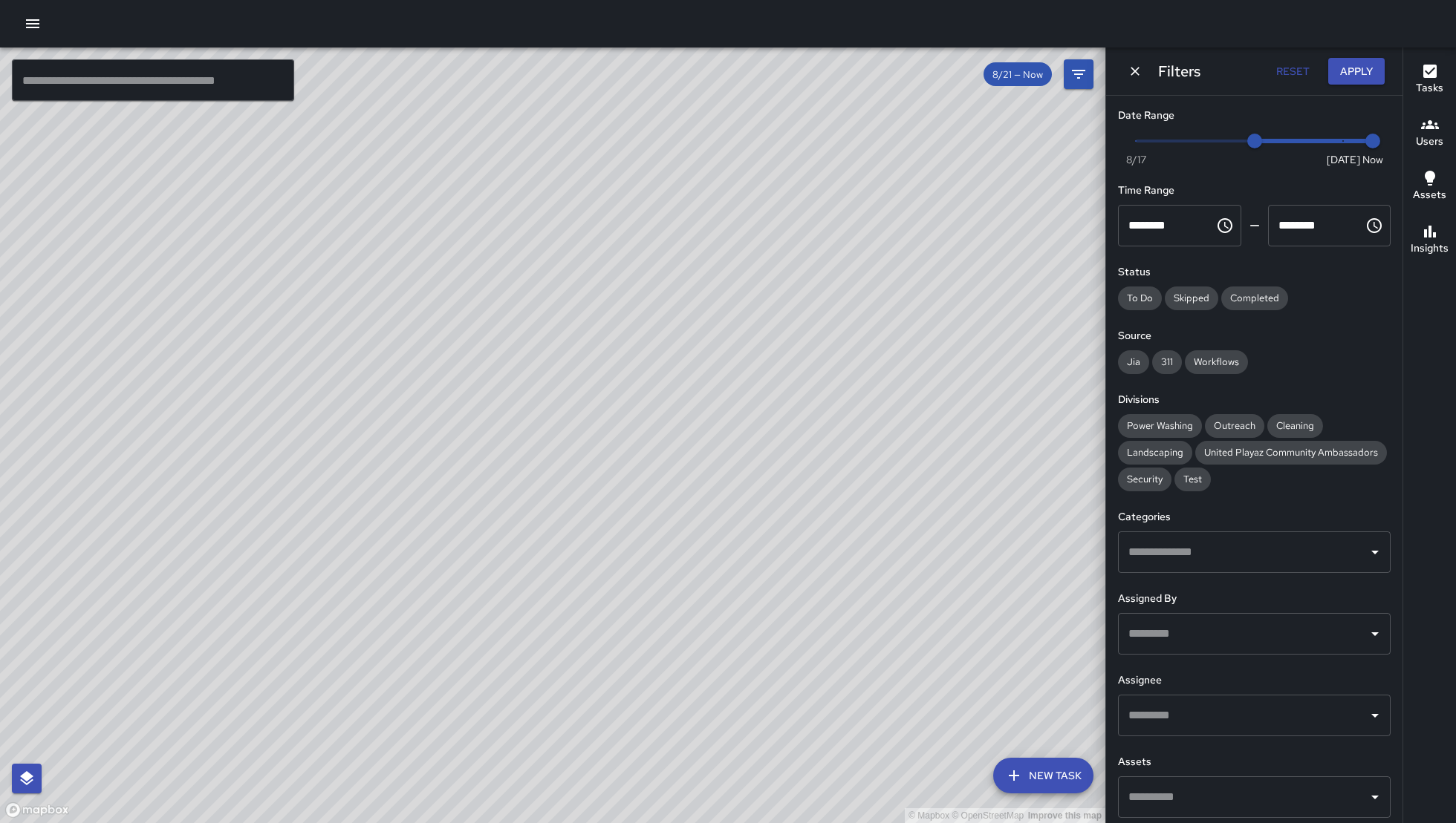
drag, startPoint x: 574, startPoint y: 447, endPoint x: 416, endPoint y: 475, distance: 160.5
click at [416, 475] on div "© Mapbox © OpenStreetMap Improve this map" at bounding box center [552, 435] width 1106 height 776
click at [1133, 73] on icon "Dismiss" at bounding box center [1135, 71] width 9 height 9
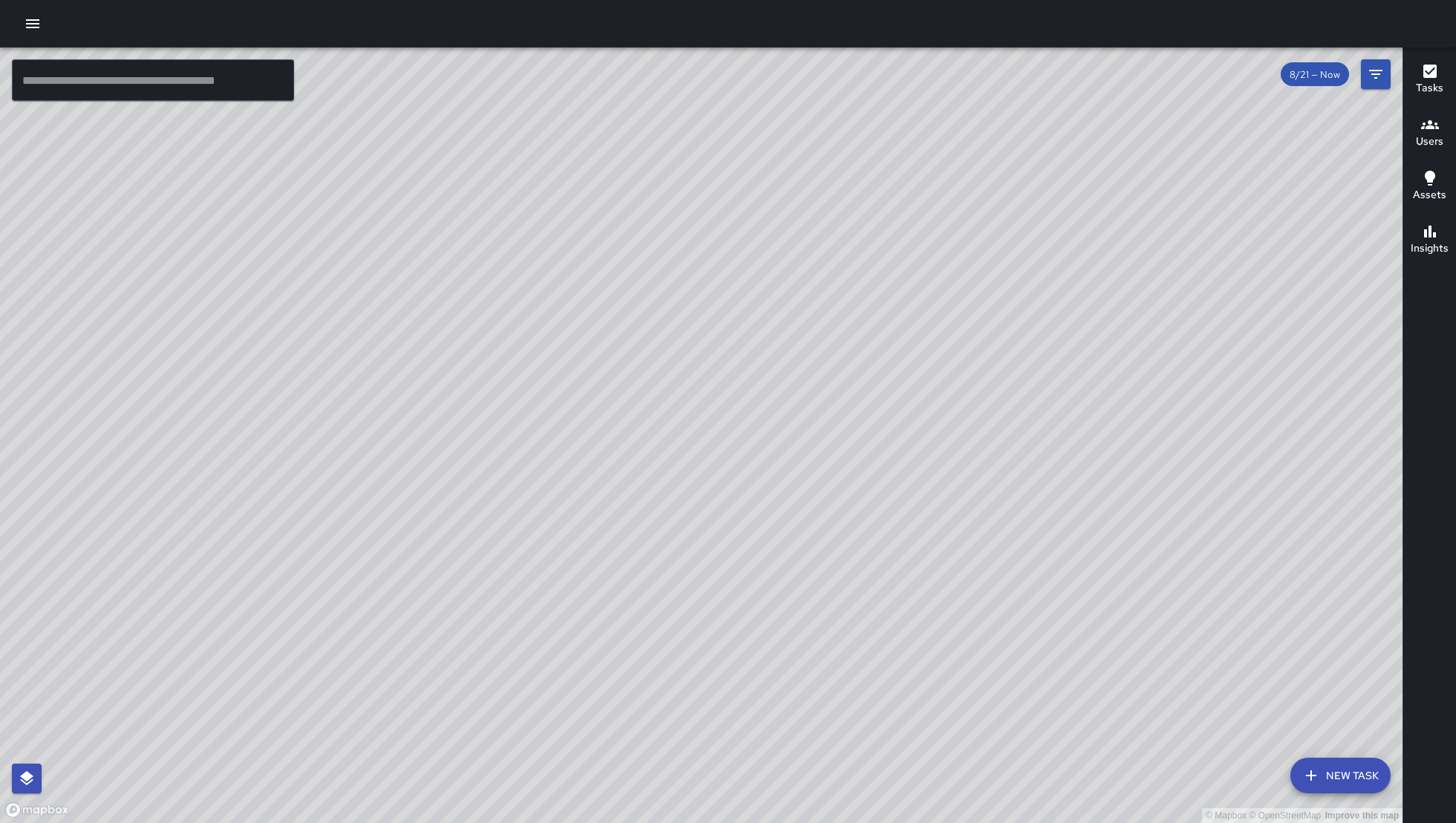
click at [1359, 774] on button "New Task" at bounding box center [1340, 776] width 101 height 35
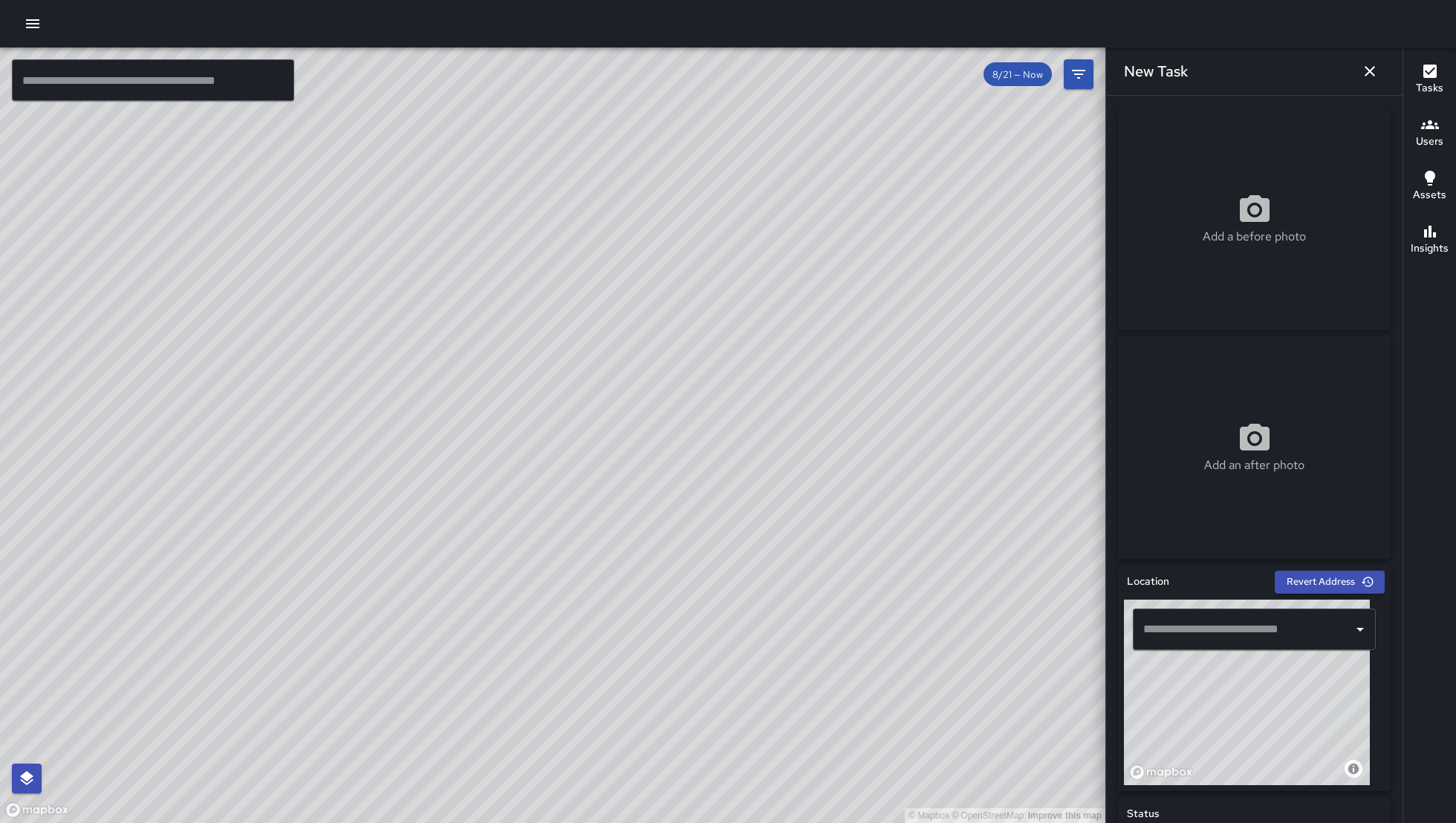
click at [1247, 633] on input "text" at bounding box center [1242, 629] width 207 height 28
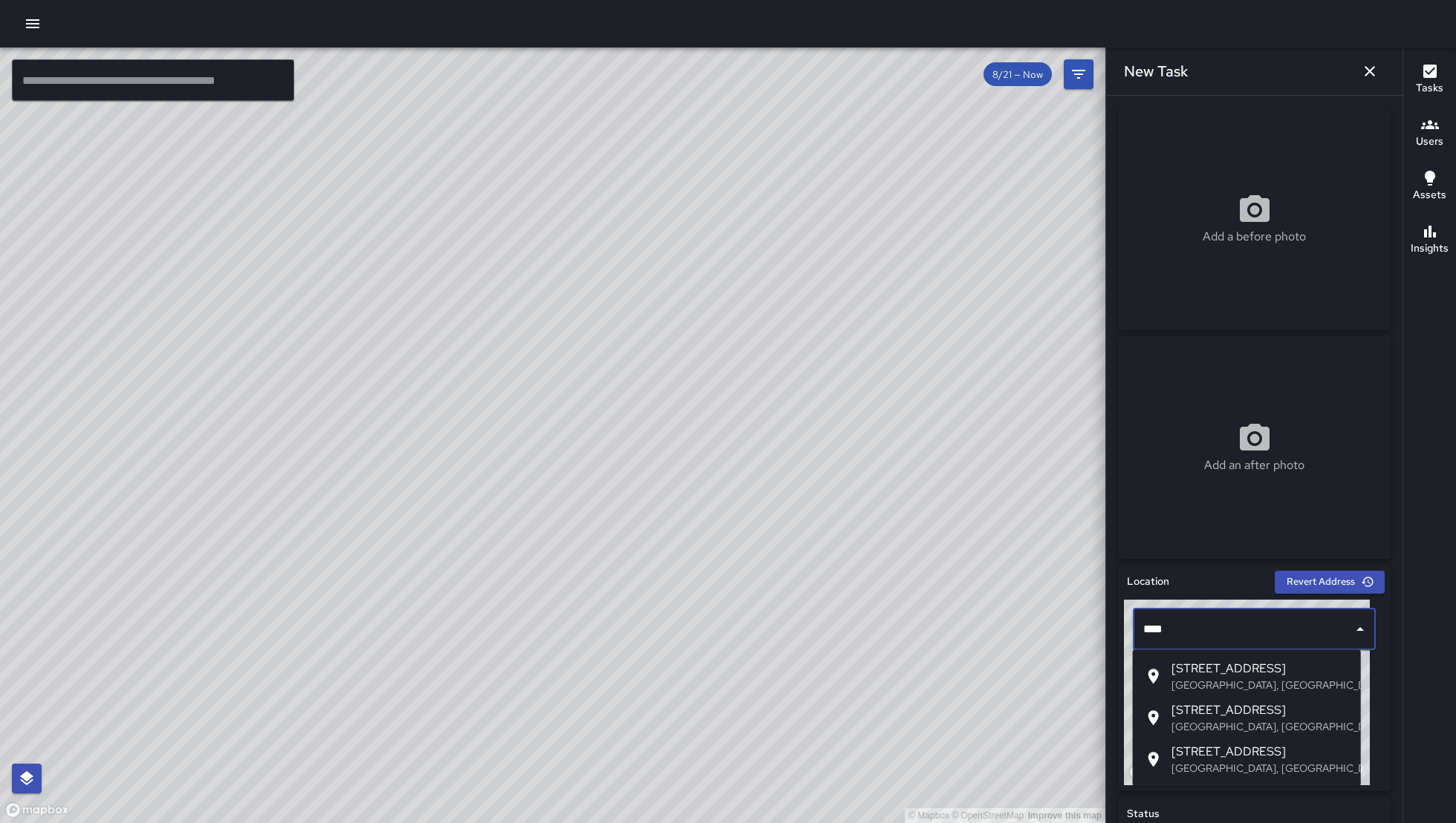
click at [1261, 694] on li "580 Minna Street San Francisco, CA, USA" at bounding box center [1247, 676] width 228 height 41
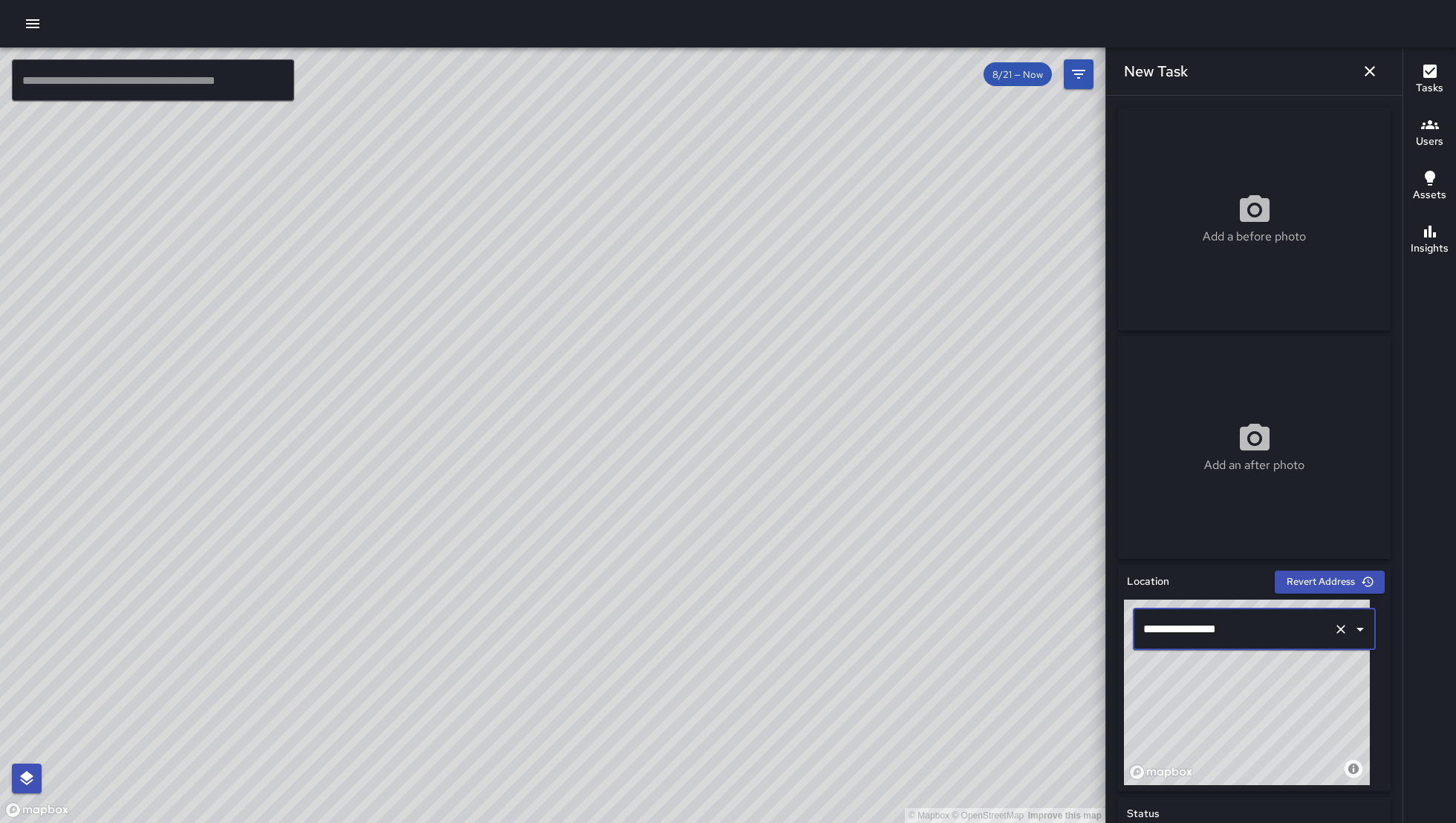
type input "**********"
click at [1369, 73] on icon "button" at bounding box center [1369, 71] width 18 height 18
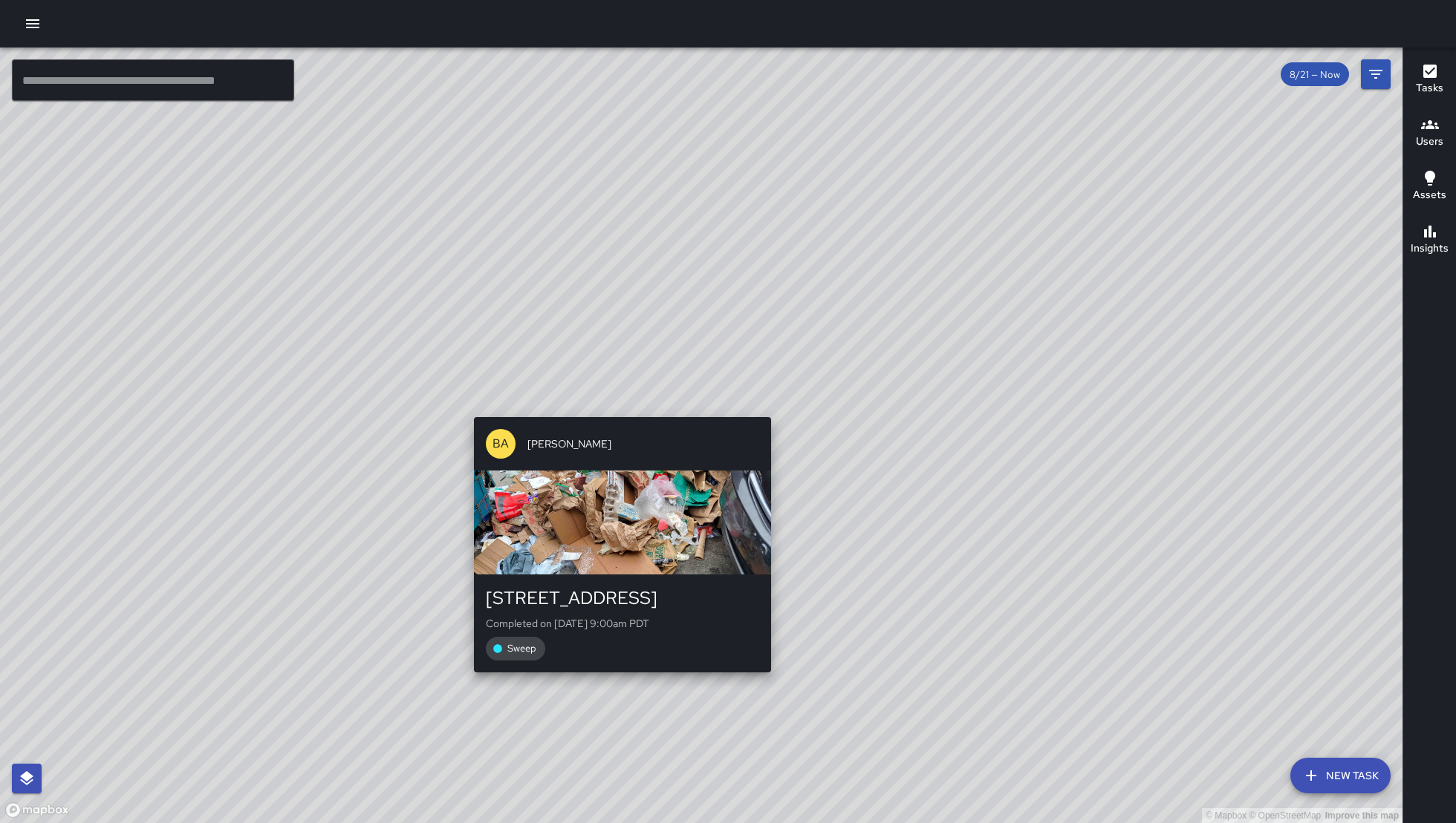
click at [596, 397] on div "© Mapbox © OpenStreetMap Improve this map BA Bryan Alexander 580 Minna Street C…" at bounding box center [701, 435] width 1402 height 776
click at [602, 395] on div "© Mapbox © OpenStreetMap Improve this map BA Bryan Alexander 580 Minna Street C…" at bounding box center [701, 435] width 1402 height 776
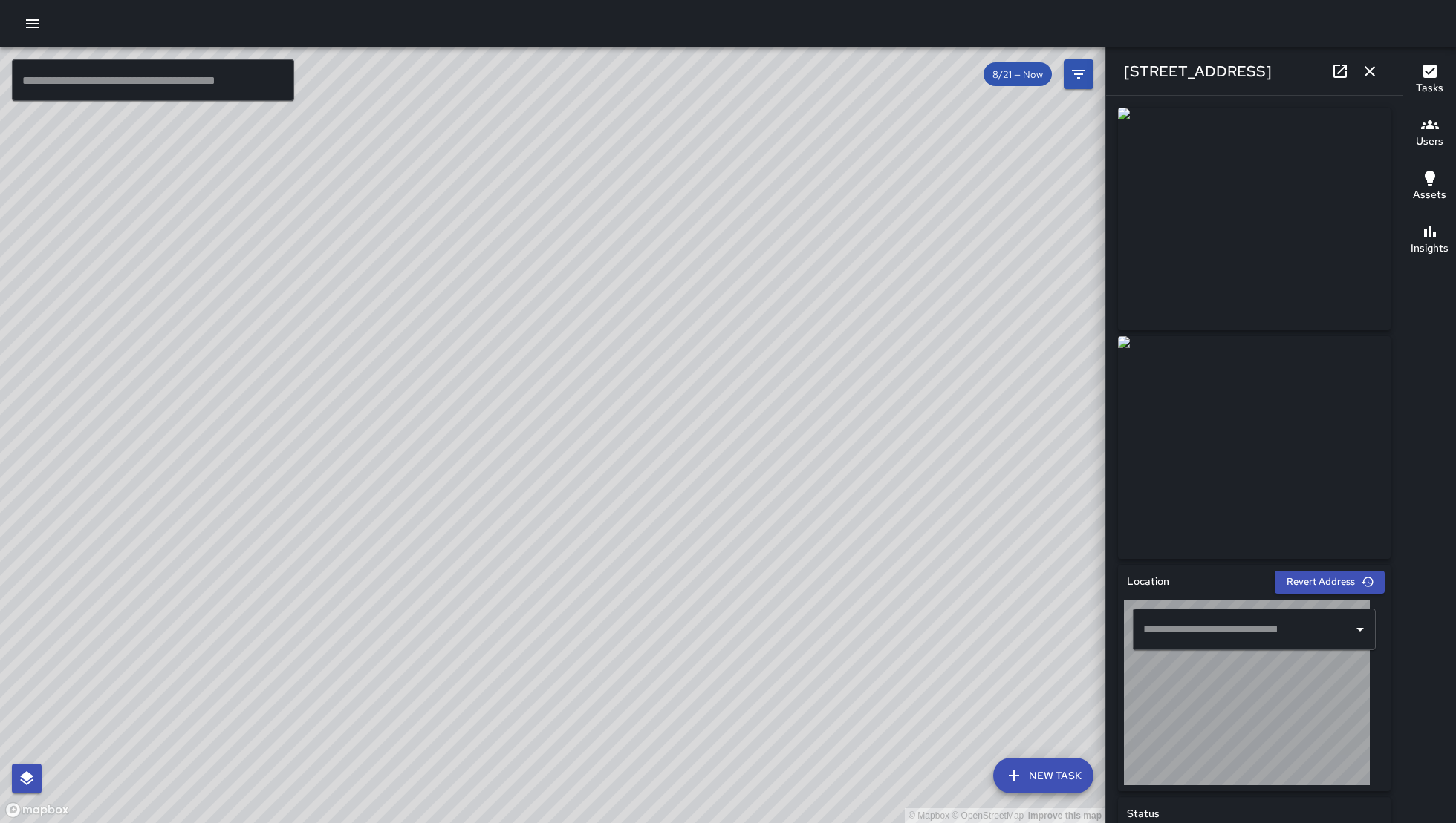
type input "**********"
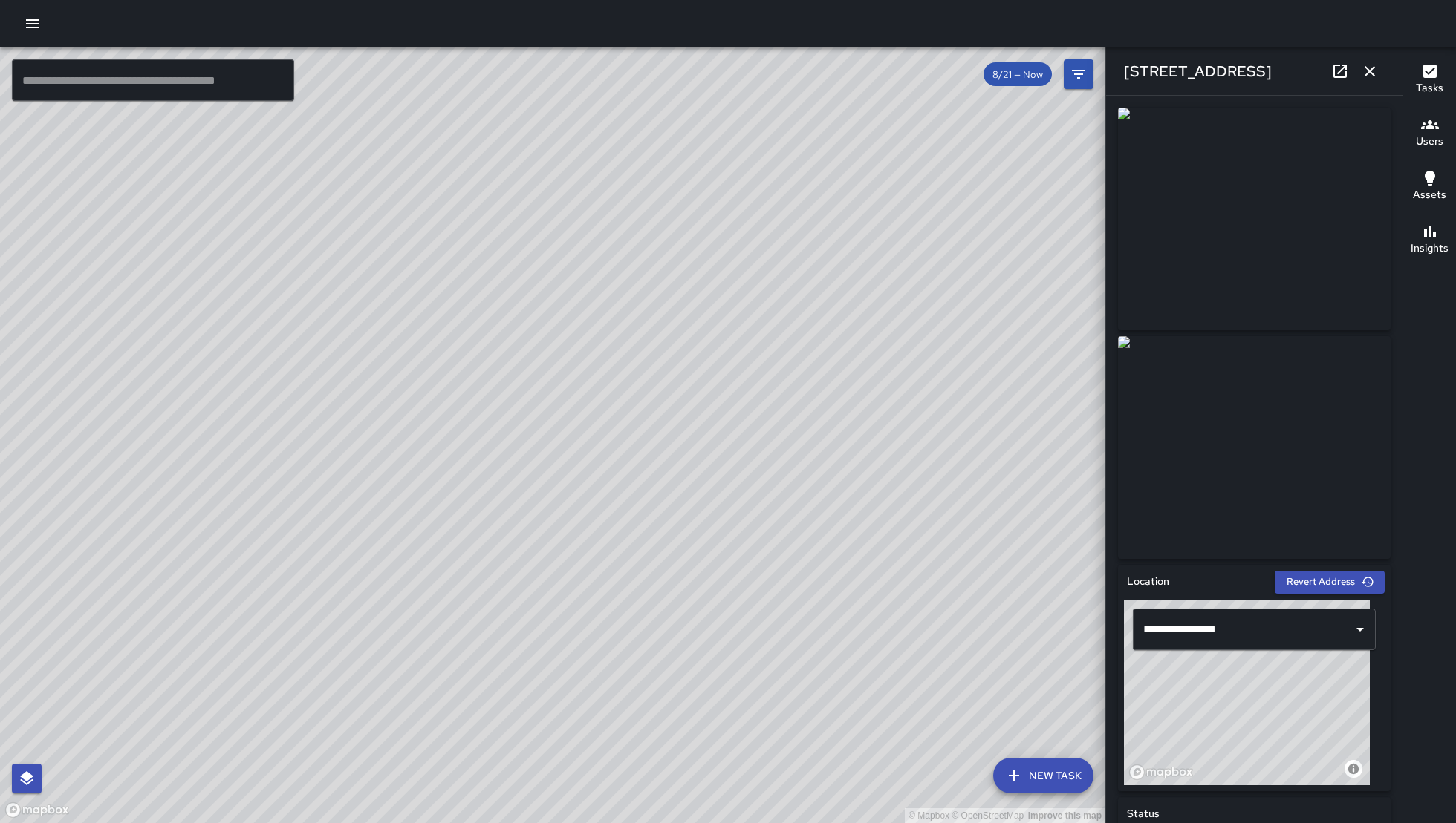
click at [1333, 68] on icon at bounding box center [1339, 71] width 18 height 18
click at [1365, 71] on icon "button" at bounding box center [1369, 71] width 18 height 18
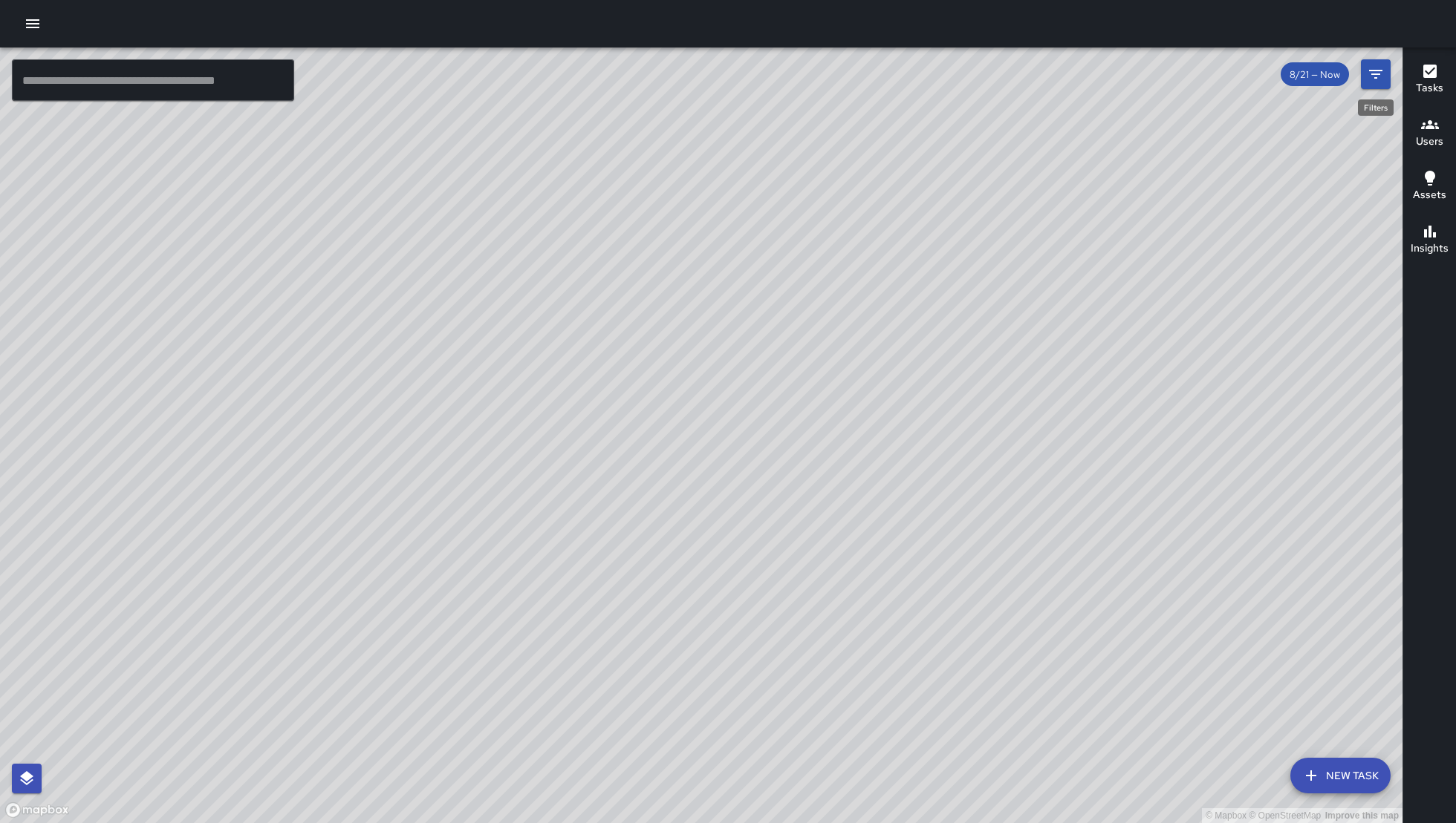
click at [1372, 89] on div "Filters" at bounding box center [1376, 103] width 39 height 28
click at [1374, 80] on icon "Filters" at bounding box center [1375, 73] width 18 height 18
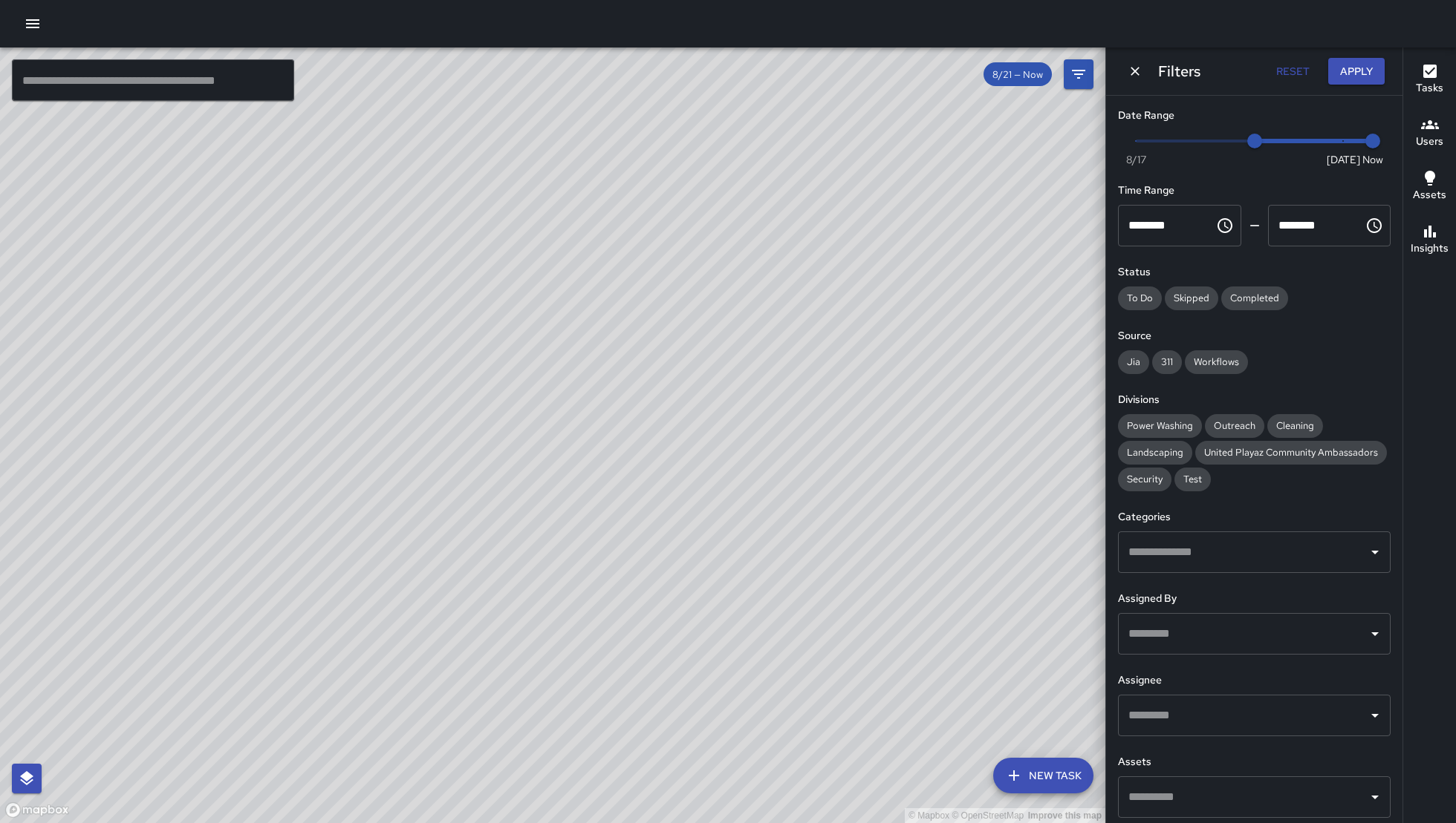
click at [1246, 566] on input "text" at bounding box center [1243, 552] width 237 height 28
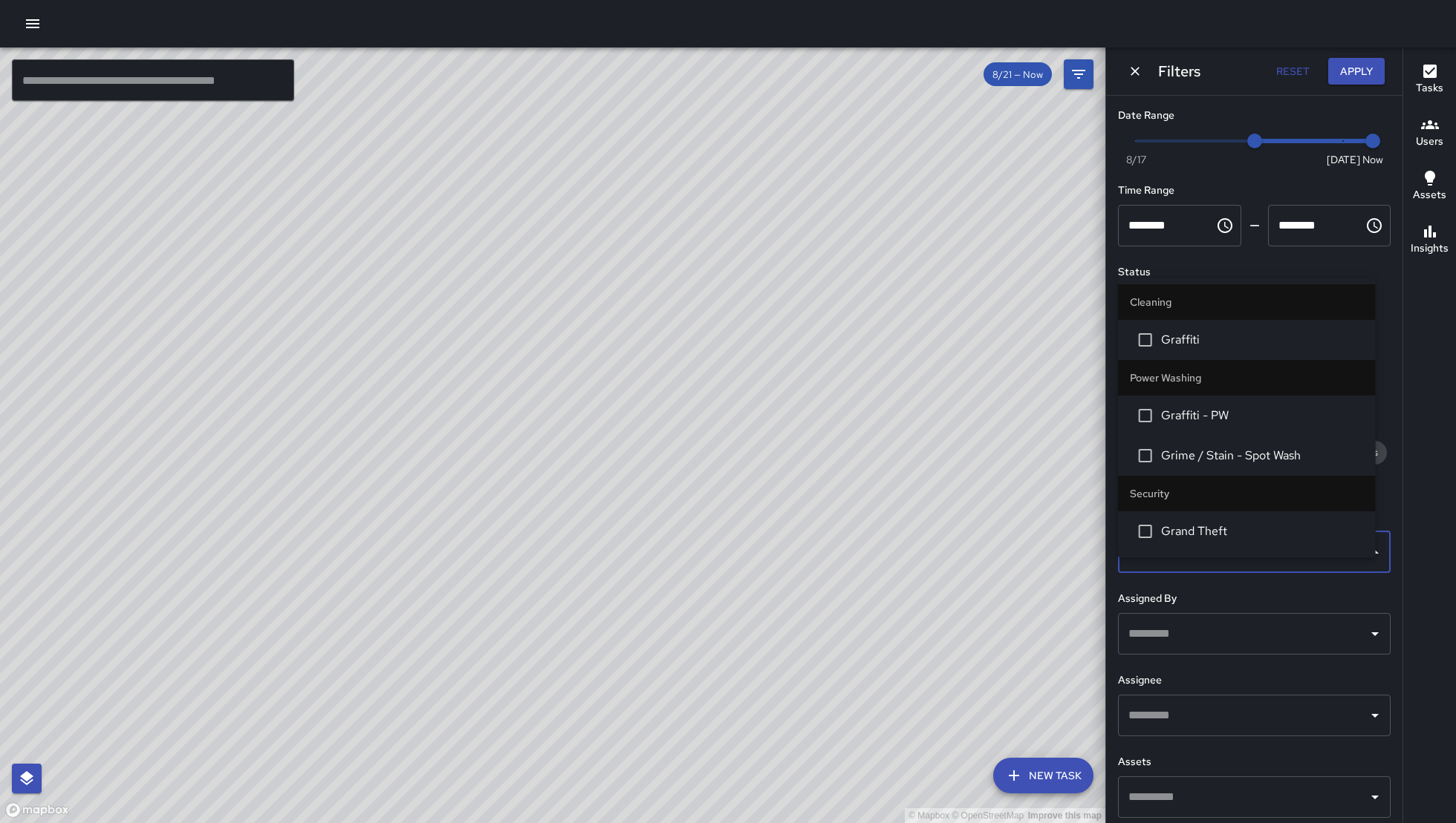
type input "****"
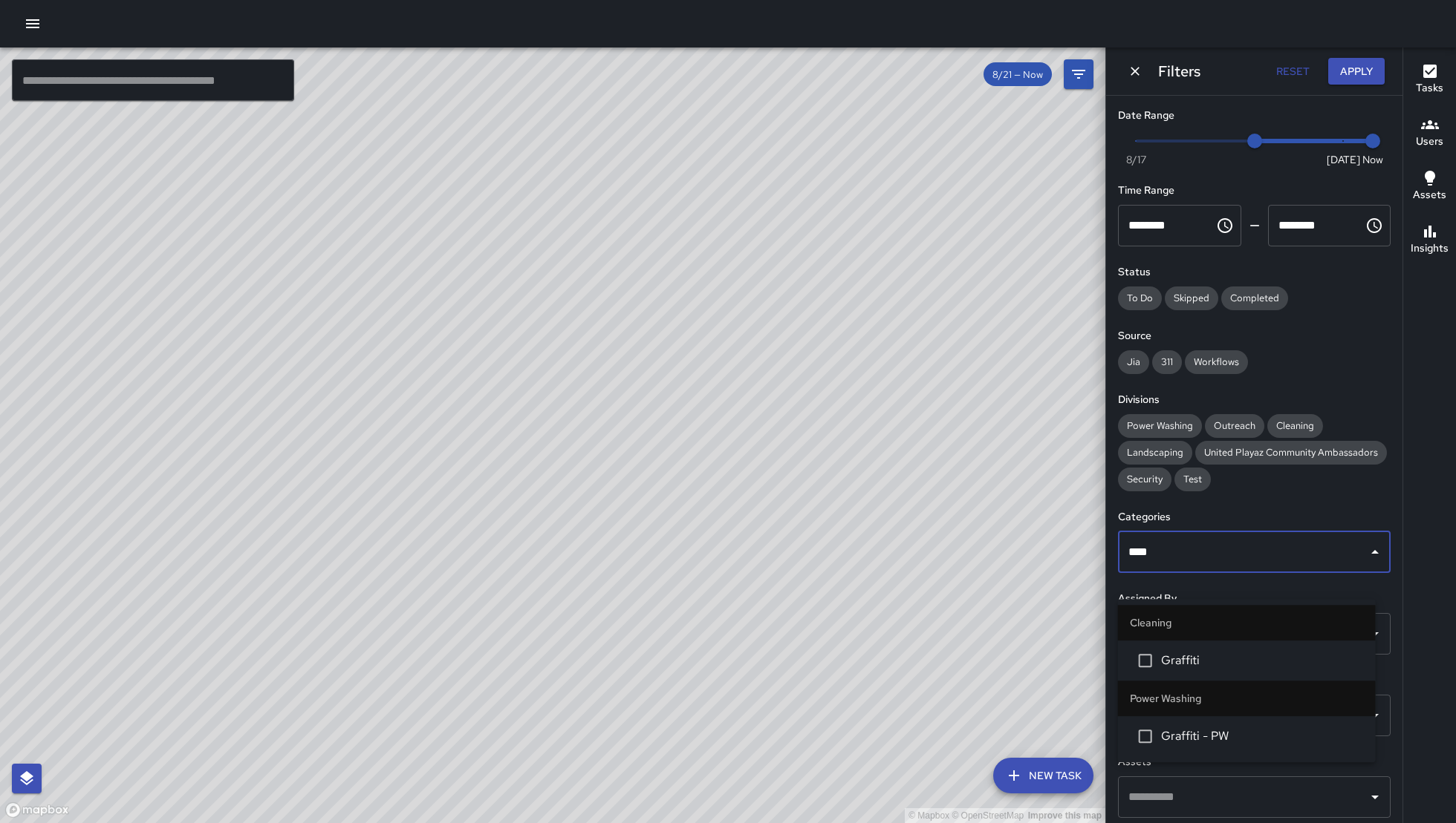
click at [1225, 671] on li "Graffiti" at bounding box center [1247, 660] width 258 height 40
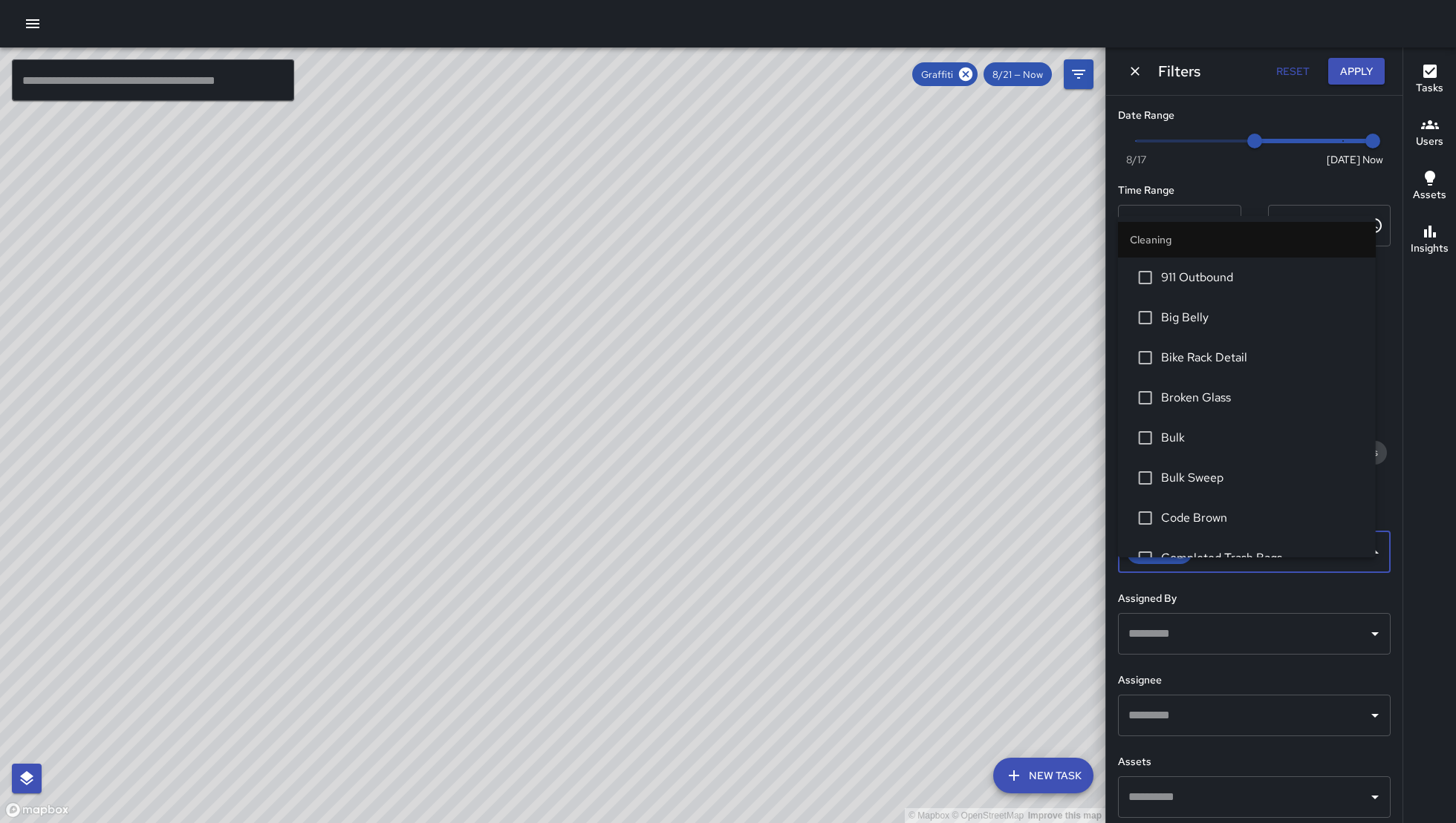
scroll to position [262, 0]
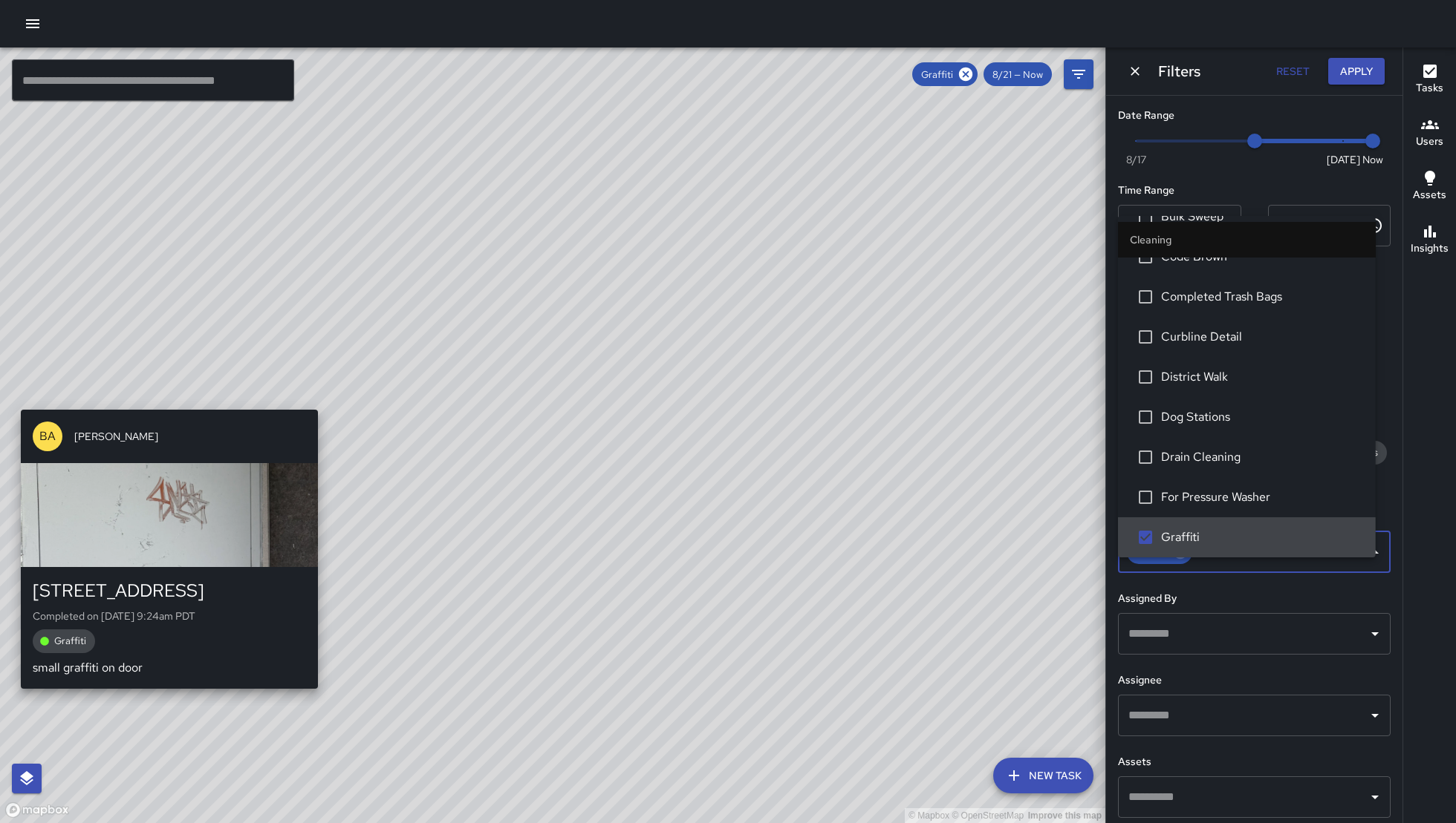
click at [159, 401] on div "© Mapbox © OpenStreetMap Improve this map BA Bryan Alexander 111 7th Street Com…" at bounding box center [552, 435] width 1106 height 776
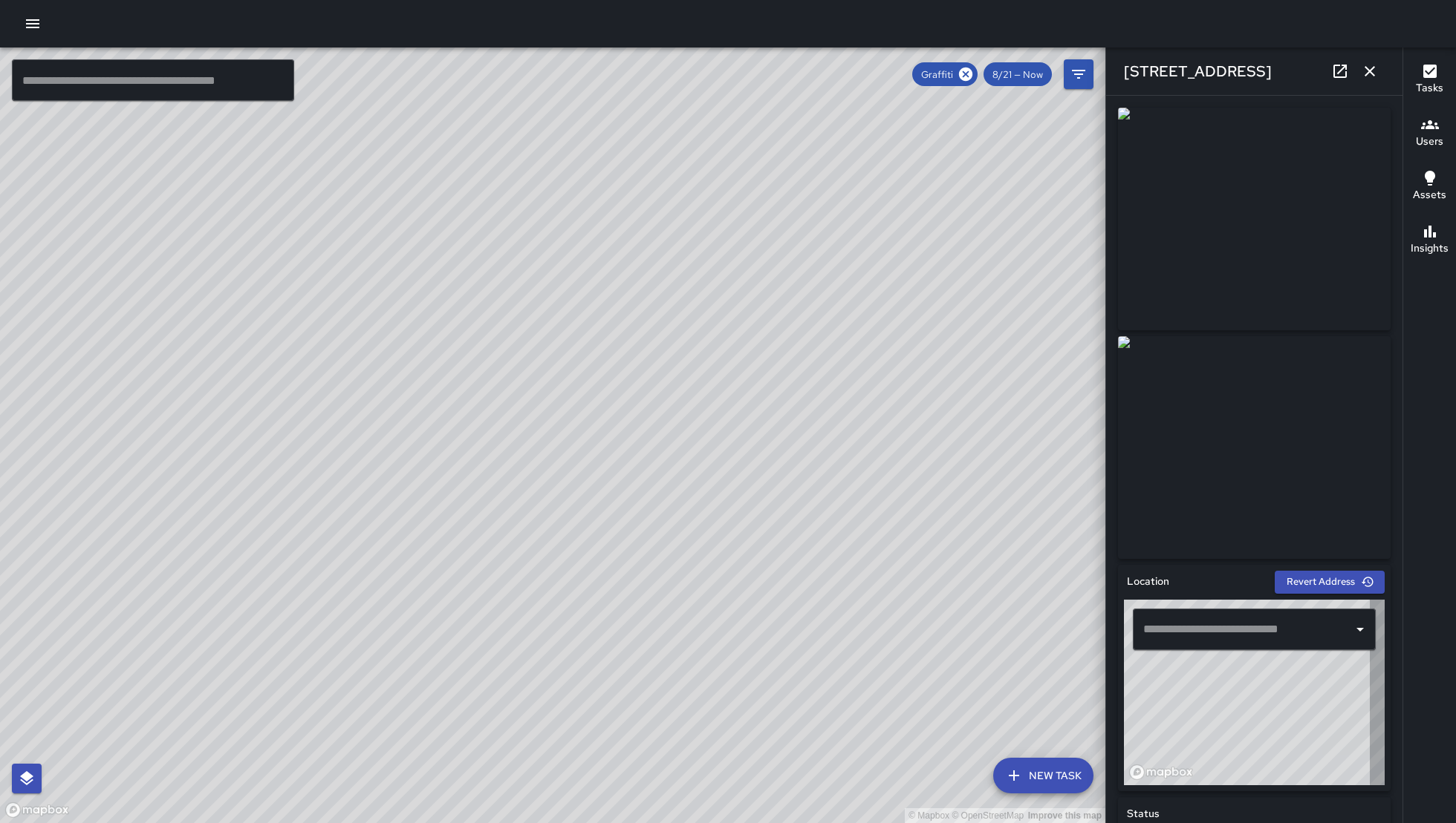
type input "**********"
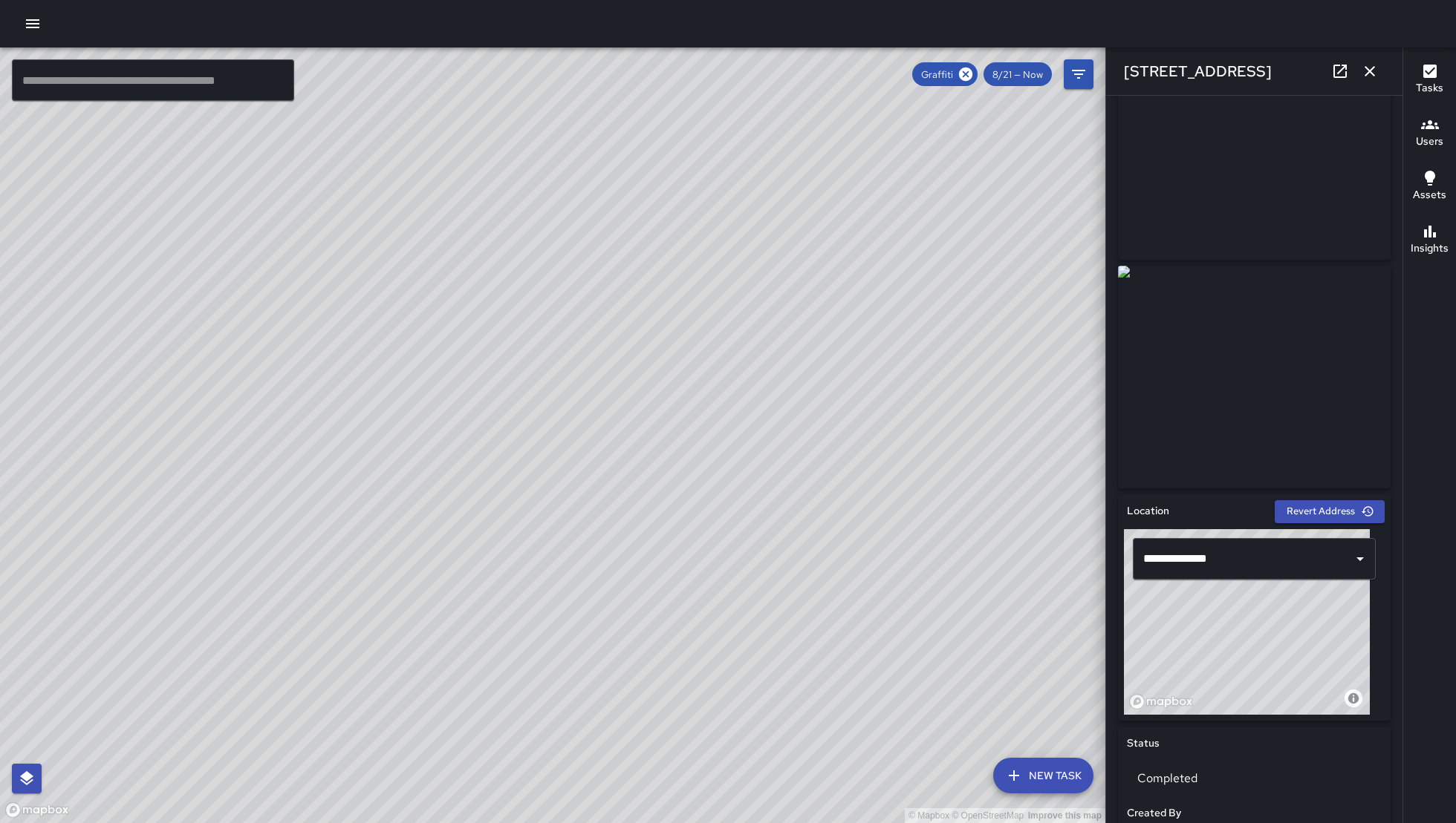
scroll to position [61, 0]
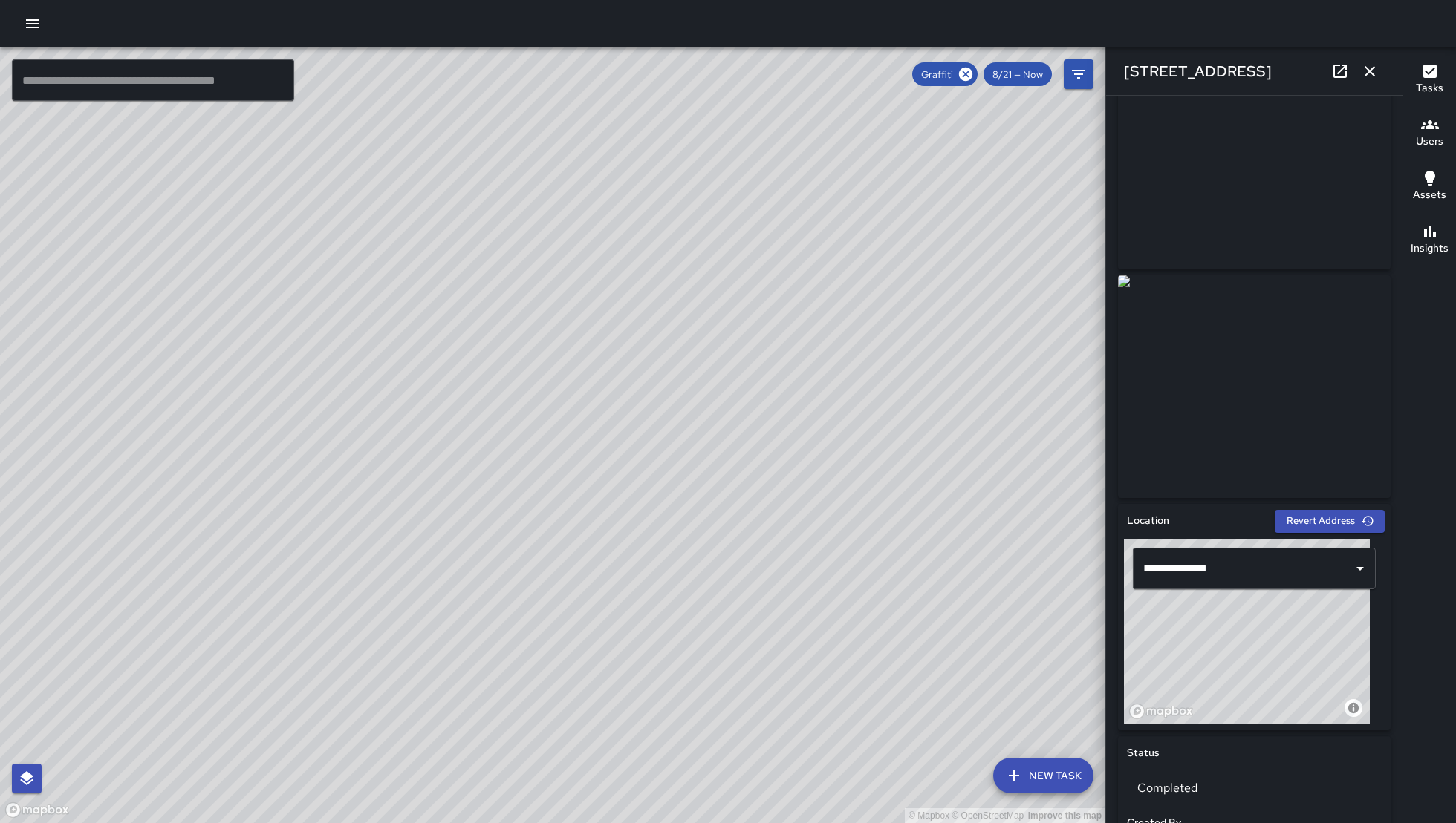
click at [1328, 71] on link at bounding box center [1339, 71] width 30 height 30
click at [1373, 68] on icon "button" at bounding box center [1370, 71] width 10 height 10
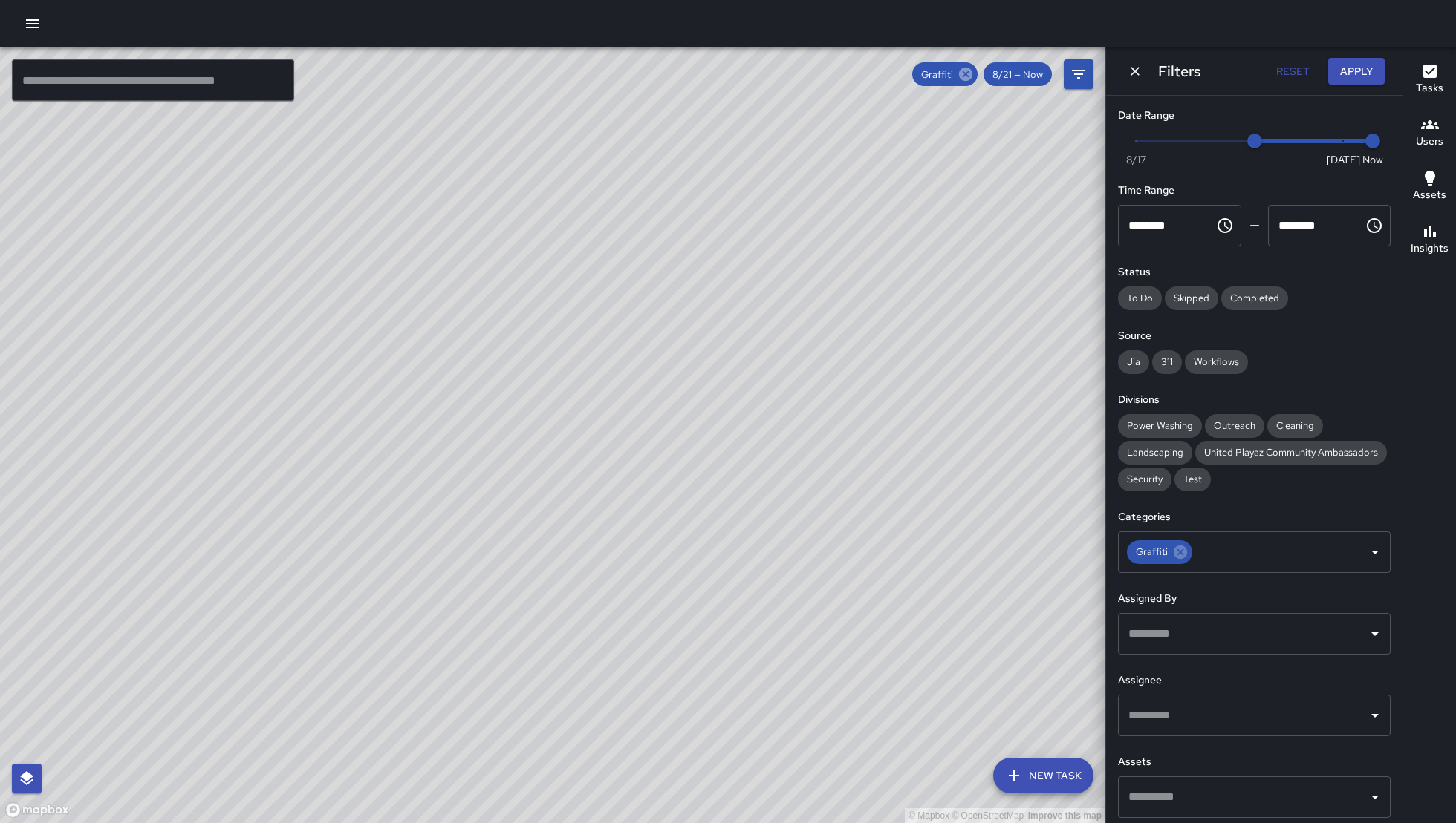
click at [963, 71] on icon at bounding box center [965, 74] width 14 height 14
drag, startPoint x: 1127, startPoint y: 74, endPoint x: 1123, endPoint y: 120, distance: 46.2
click at [1127, 74] on icon "Dismiss" at bounding box center [1135, 72] width 15 height 15
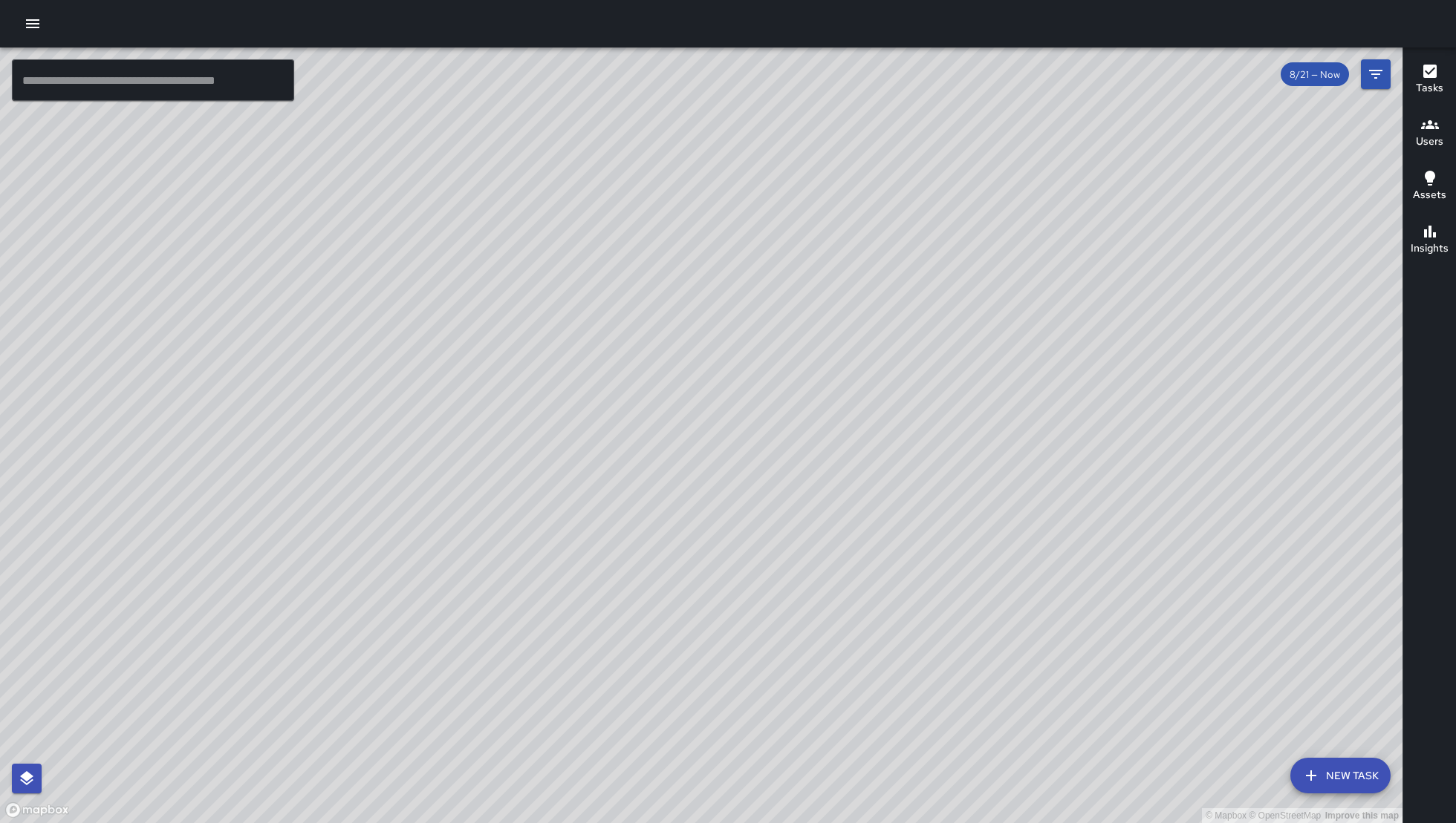
drag, startPoint x: 1000, startPoint y: 591, endPoint x: 993, endPoint y: 98, distance: 493.0
click at [991, 98] on div "© Mapbox © OpenStreetMap Improve this map" at bounding box center [701, 435] width 1402 height 776
drag, startPoint x: 571, startPoint y: 658, endPoint x: 888, endPoint y: 80, distance: 659.2
click at [852, 131] on div "© Mapbox © OpenStreetMap Improve this map" at bounding box center [701, 435] width 1402 height 776
drag, startPoint x: 878, startPoint y: 560, endPoint x: 861, endPoint y: 655, distance: 96.5
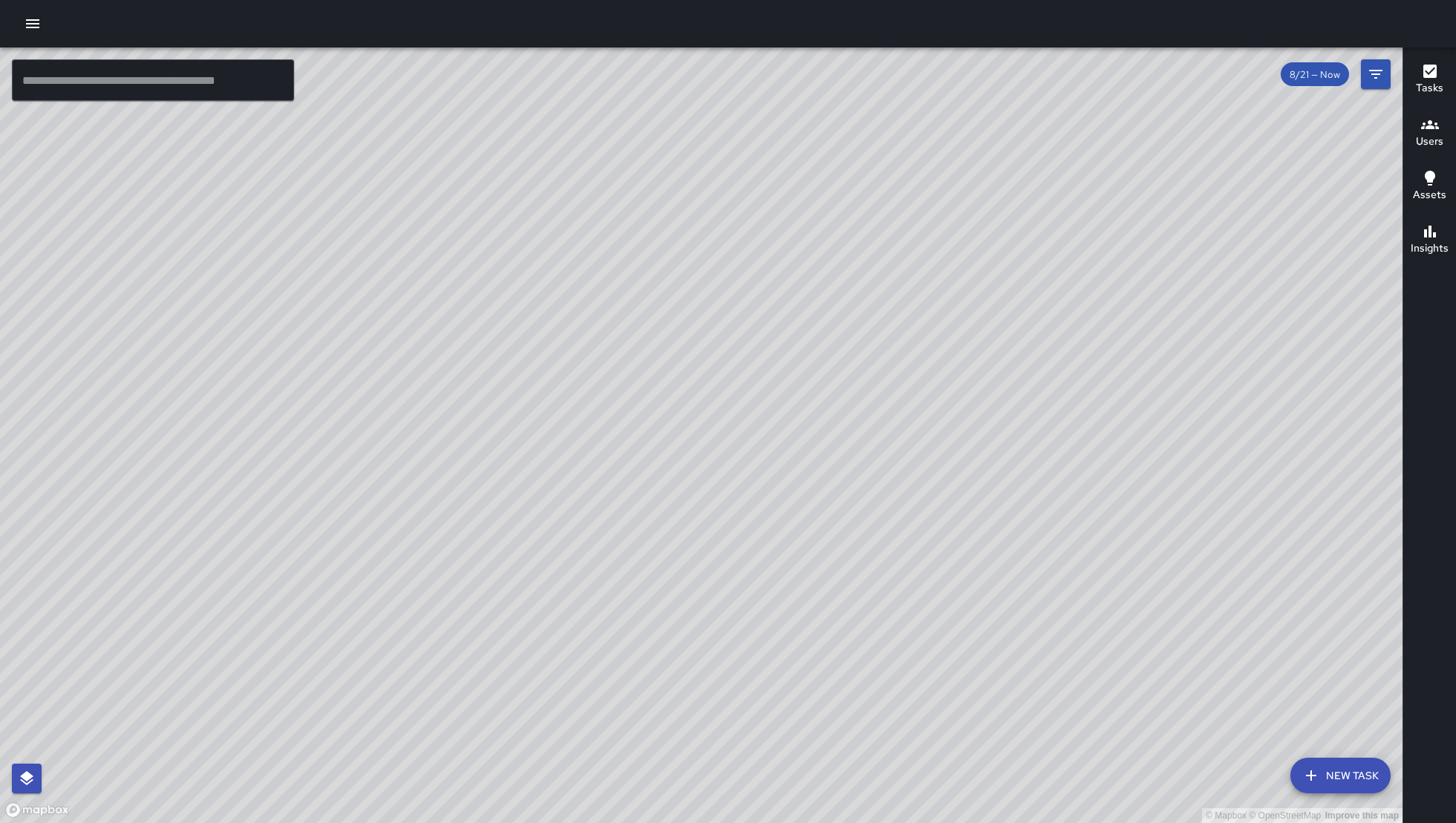
click at [889, 548] on div "© Mapbox © OpenStreetMap Improve this map" at bounding box center [701, 435] width 1402 height 776
drag, startPoint x: 847, startPoint y: 672, endPoint x: 983, endPoint y: 242, distance: 451.0
click at [983, 242] on div "© Mapbox © OpenStreetMap Improve this map" at bounding box center [701, 435] width 1402 height 776
drag, startPoint x: 793, startPoint y: 376, endPoint x: 736, endPoint y: 610, distance: 240.8
click at [736, 610] on div "© Mapbox © OpenStreetMap Improve this map" at bounding box center [701, 435] width 1402 height 776
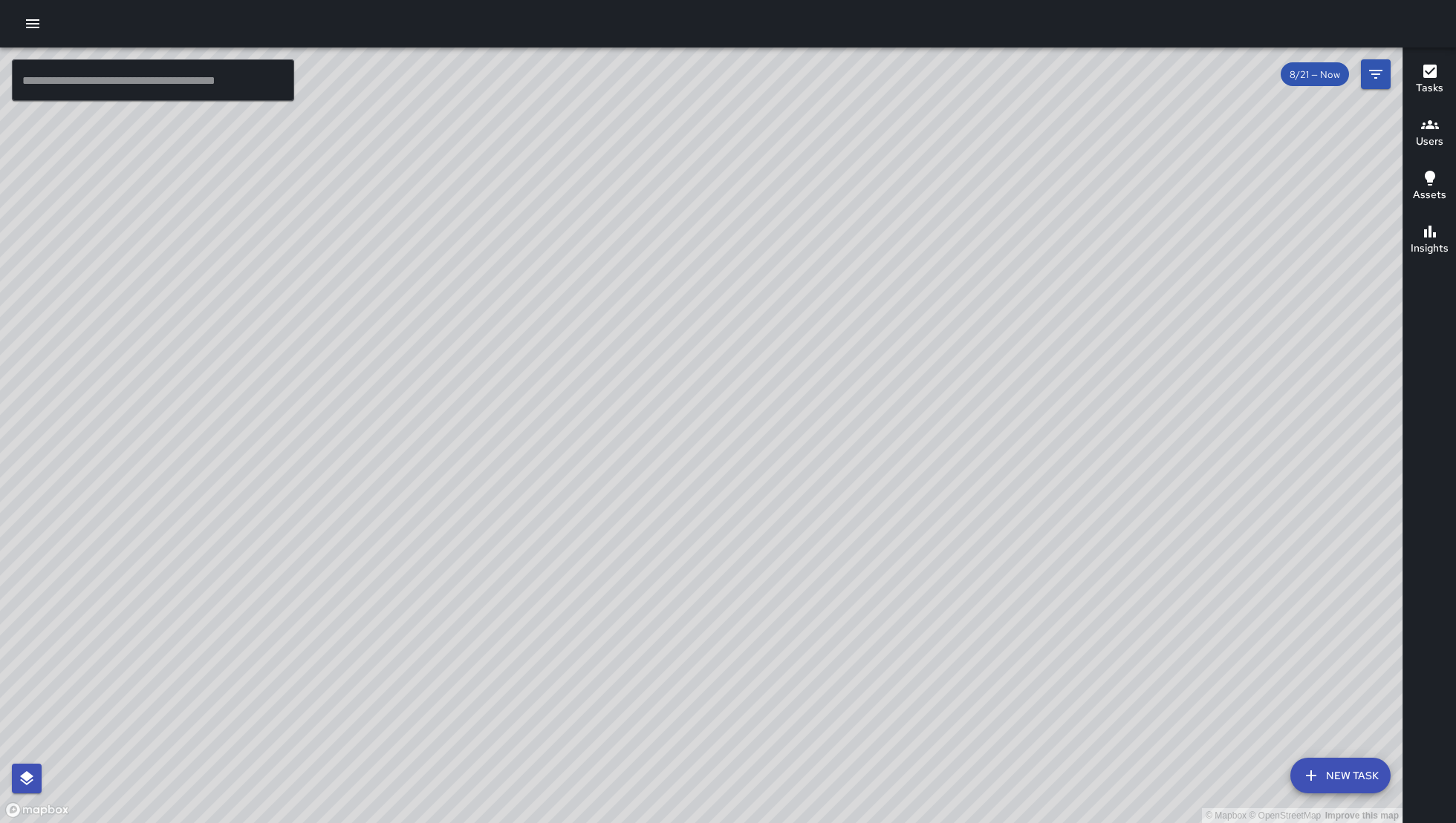
drag, startPoint x: 822, startPoint y: 402, endPoint x: 810, endPoint y: 393, distance: 15.0
click at [818, 398] on div "© Mapbox © OpenStreetMap Improve this map" at bounding box center [701, 435] width 1402 height 776
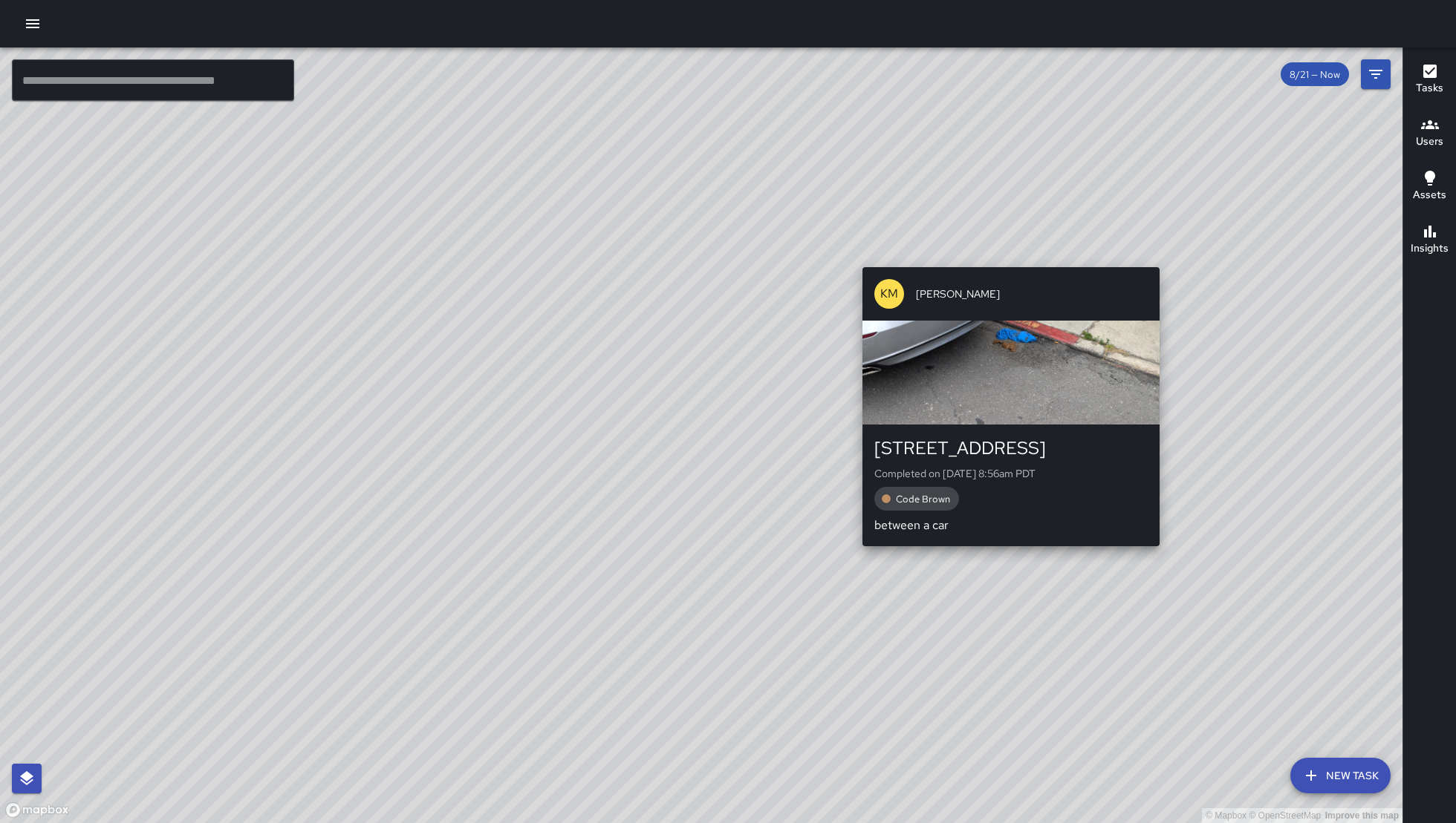
click at [1005, 551] on div "KM Ken McCarter 47 Juniper Street Completed on 8/23/2025, 8:56am PDT Code Brown…" at bounding box center [1011, 407] width 309 height 291
click at [1020, 440] on div "© Mapbox © OpenStreetMap Improve this map KM Ken McCarter 47 Juniper Street Com…" at bounding box center [701, 435] width 1402 height 776
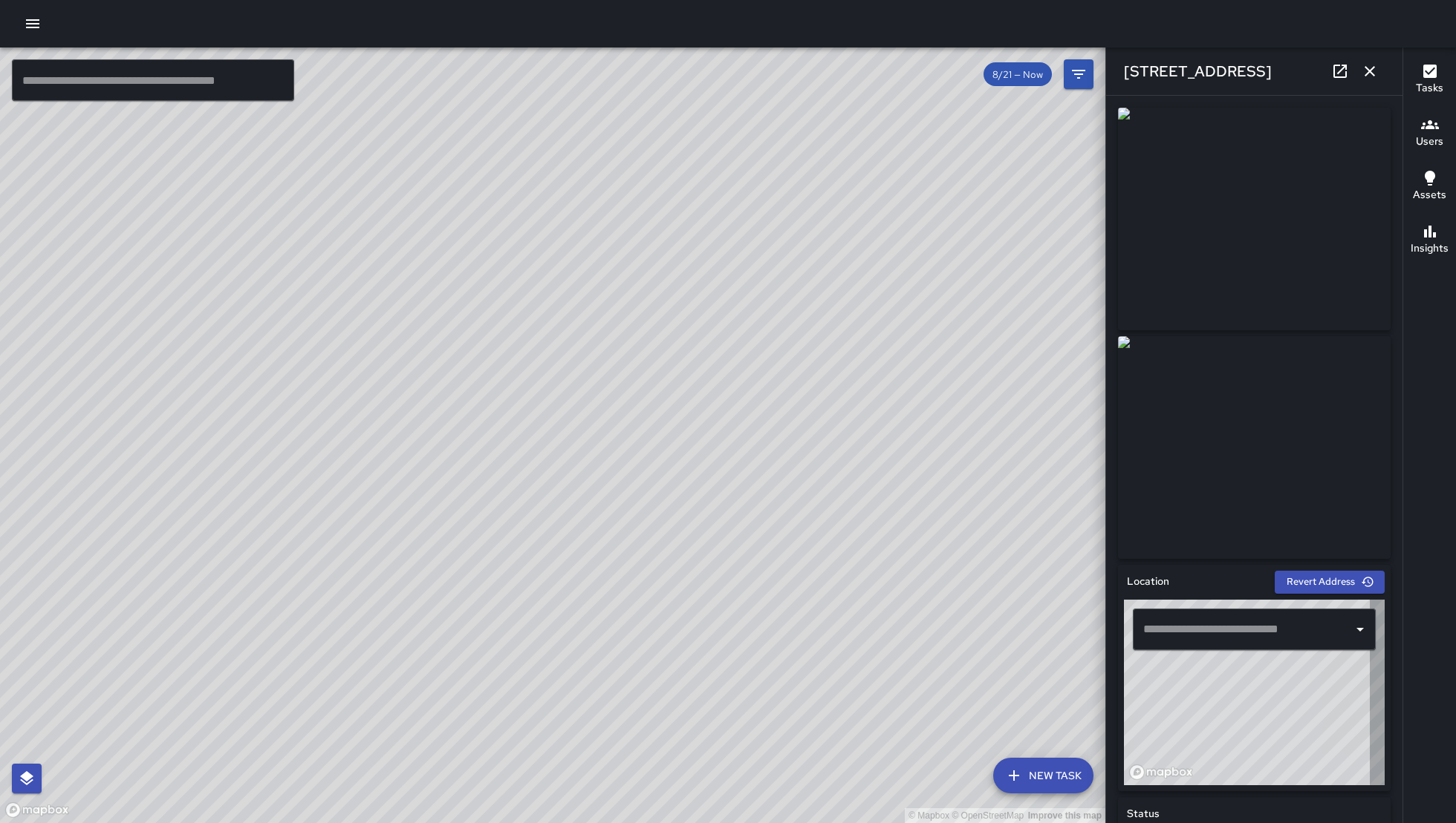
type input "**********"
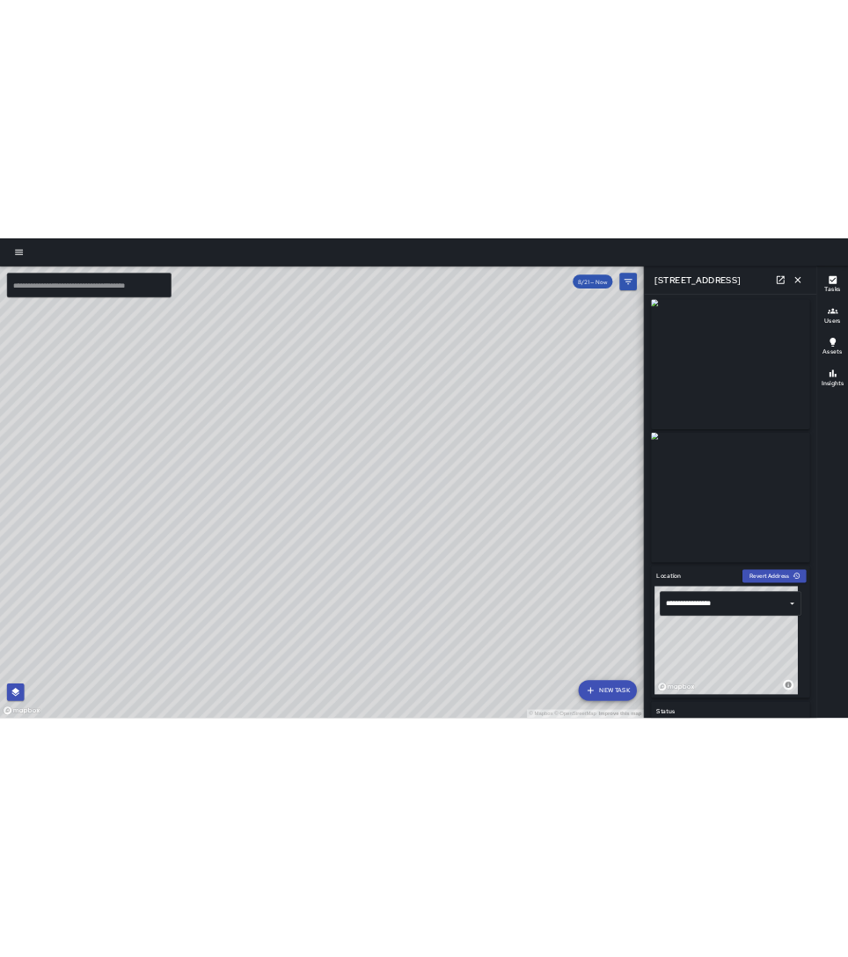
scroll to position [4, 0]
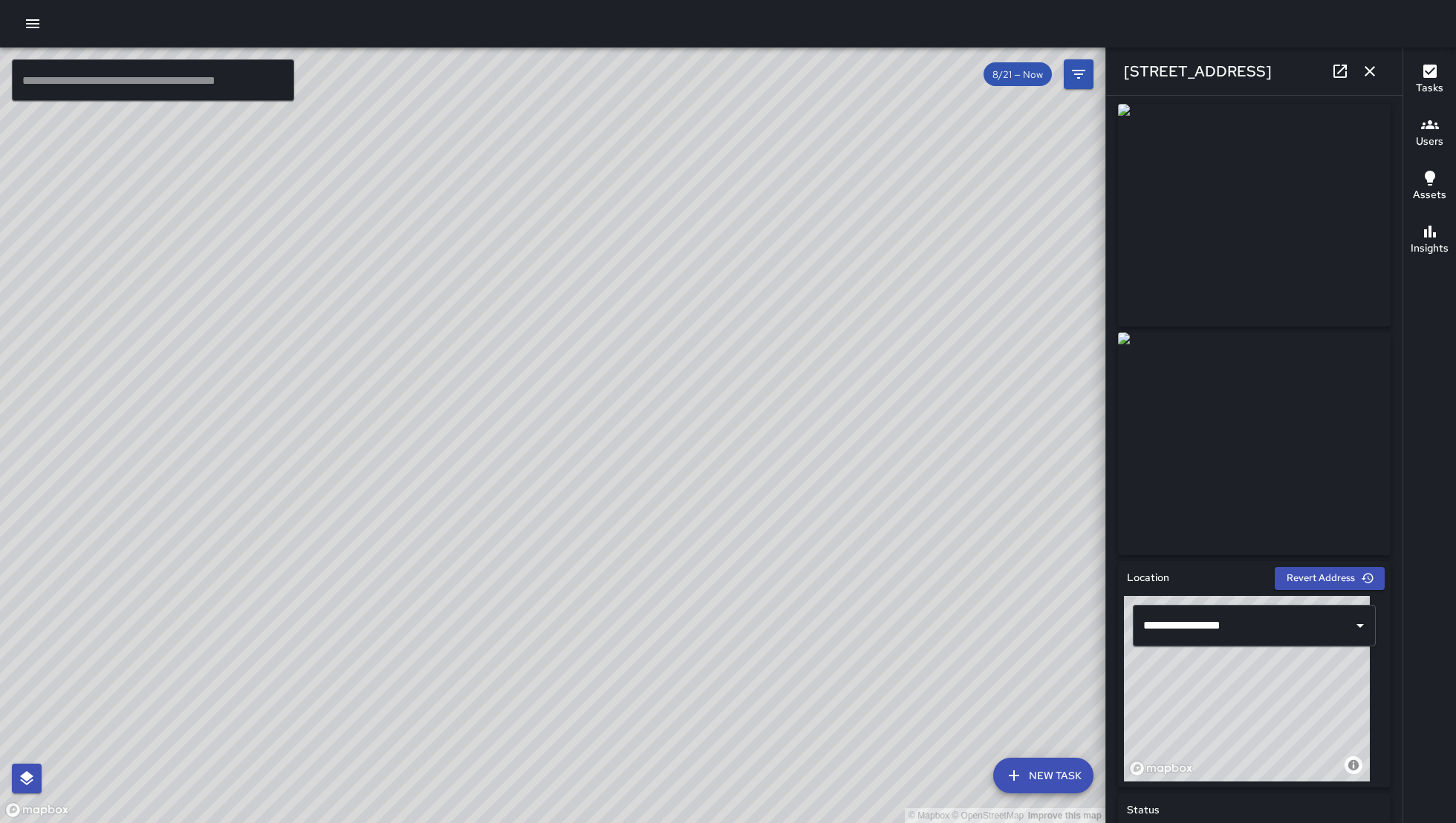
click at [1345, 66] on icon at bounding box center [1340, 72] width 14 height 14
click at [1343, 69] on icon at bounding box center [1339, 71] width 18 height 18
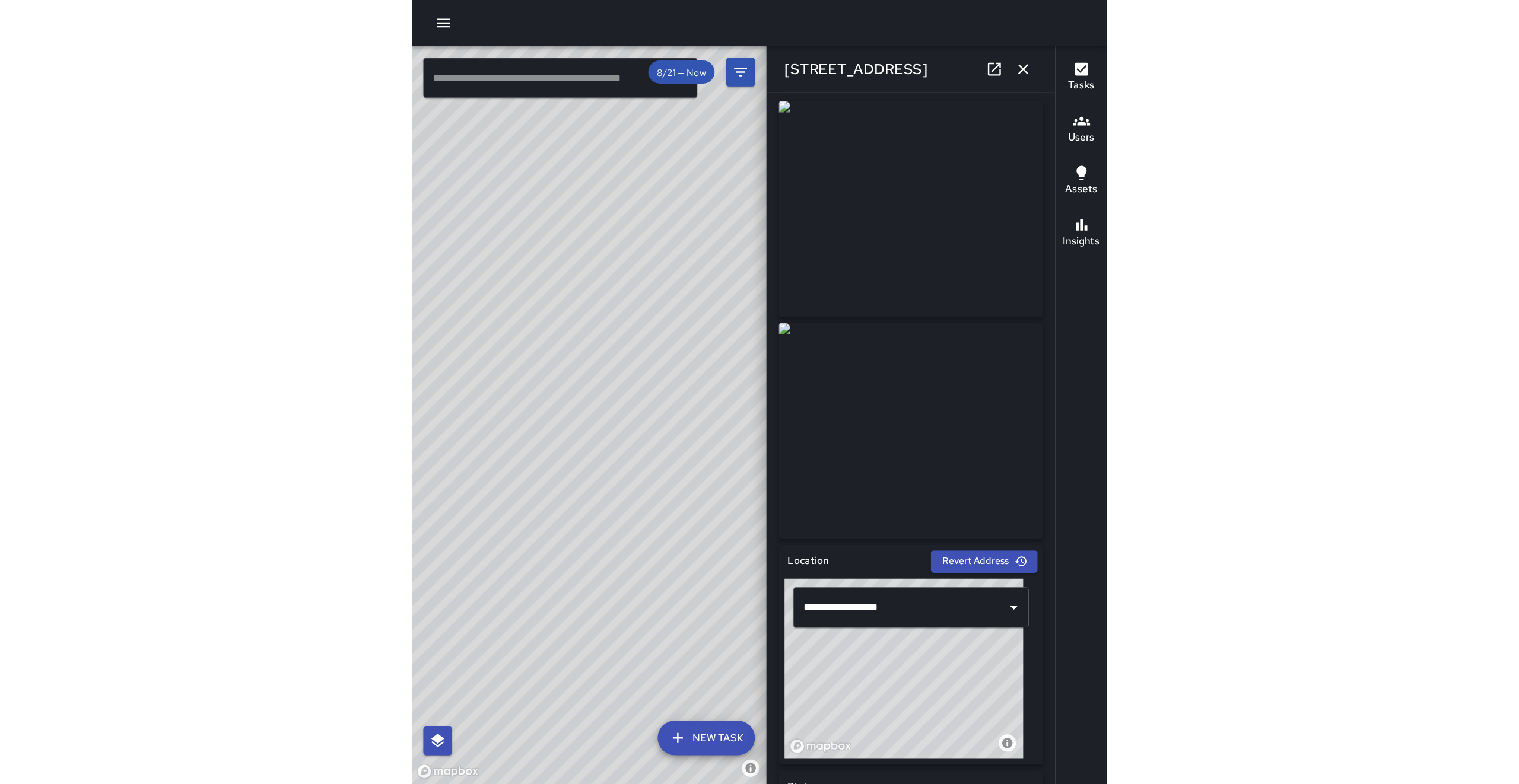
scroll to position [0, 0]
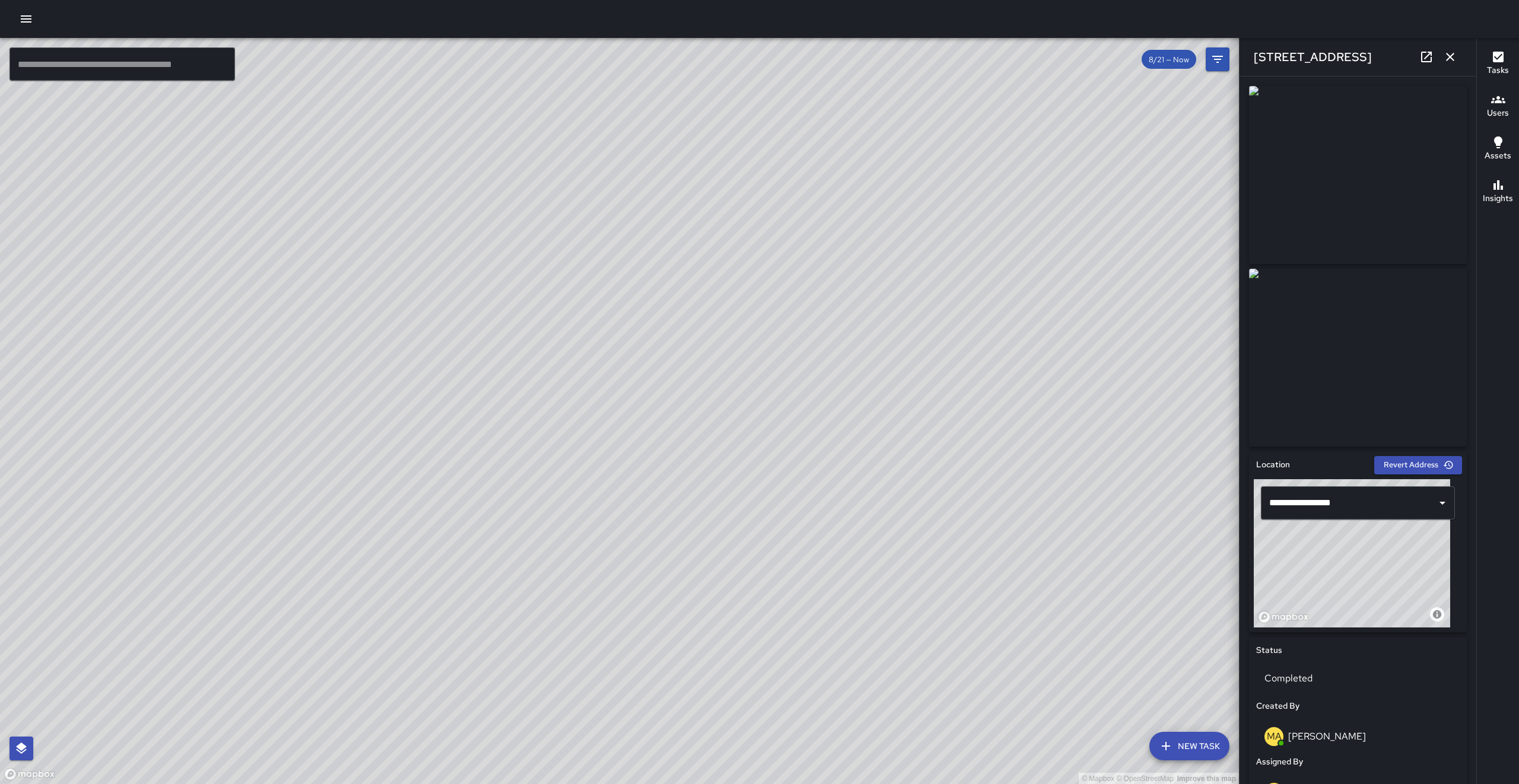
drag, startPoint x: 972, startPoint y: 459, endPoint x: 939, endPoint y: 480, distance: 39.1
click at [939, 480] on div "© Mapbox © OpenStreetMap Improve this map" at bounding box center [619, 411] width 1238 height 746
click at [1162, 57] on icon "button" at bounding box center [1450, 57] width 8 height 8
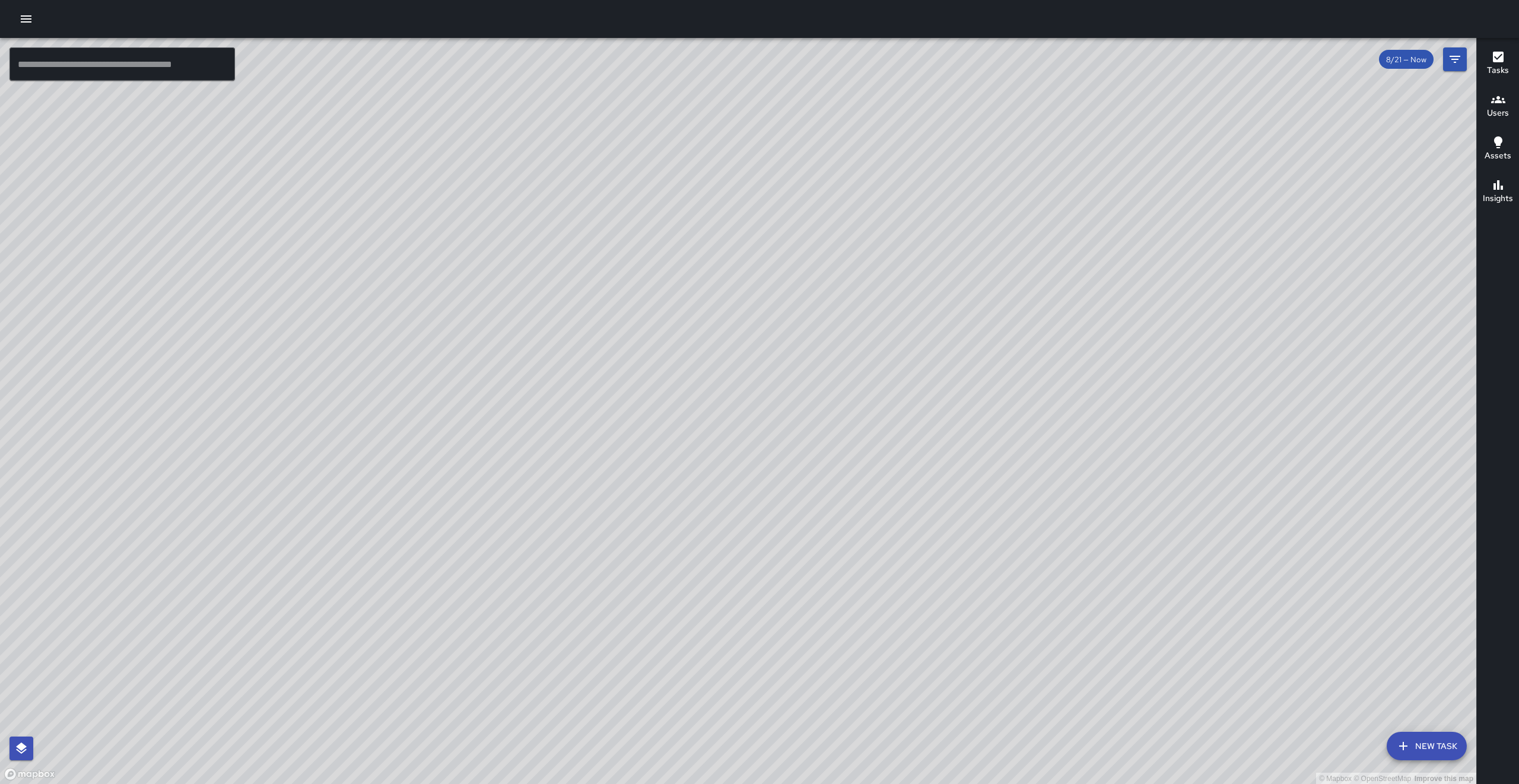
drag, startPoint x: 1259, startPoint y: 336, endPoint x: 736, endPoint y: 556, distance: 567.4
click at [736, 556] on div "© Mapbox © OpenStreetMap Improve this map" at bounding box center [738, 411] width 1476 height 746
click at [1162, 657] on button "New Task" at bounding box center [1426, 746] width 80 height 28
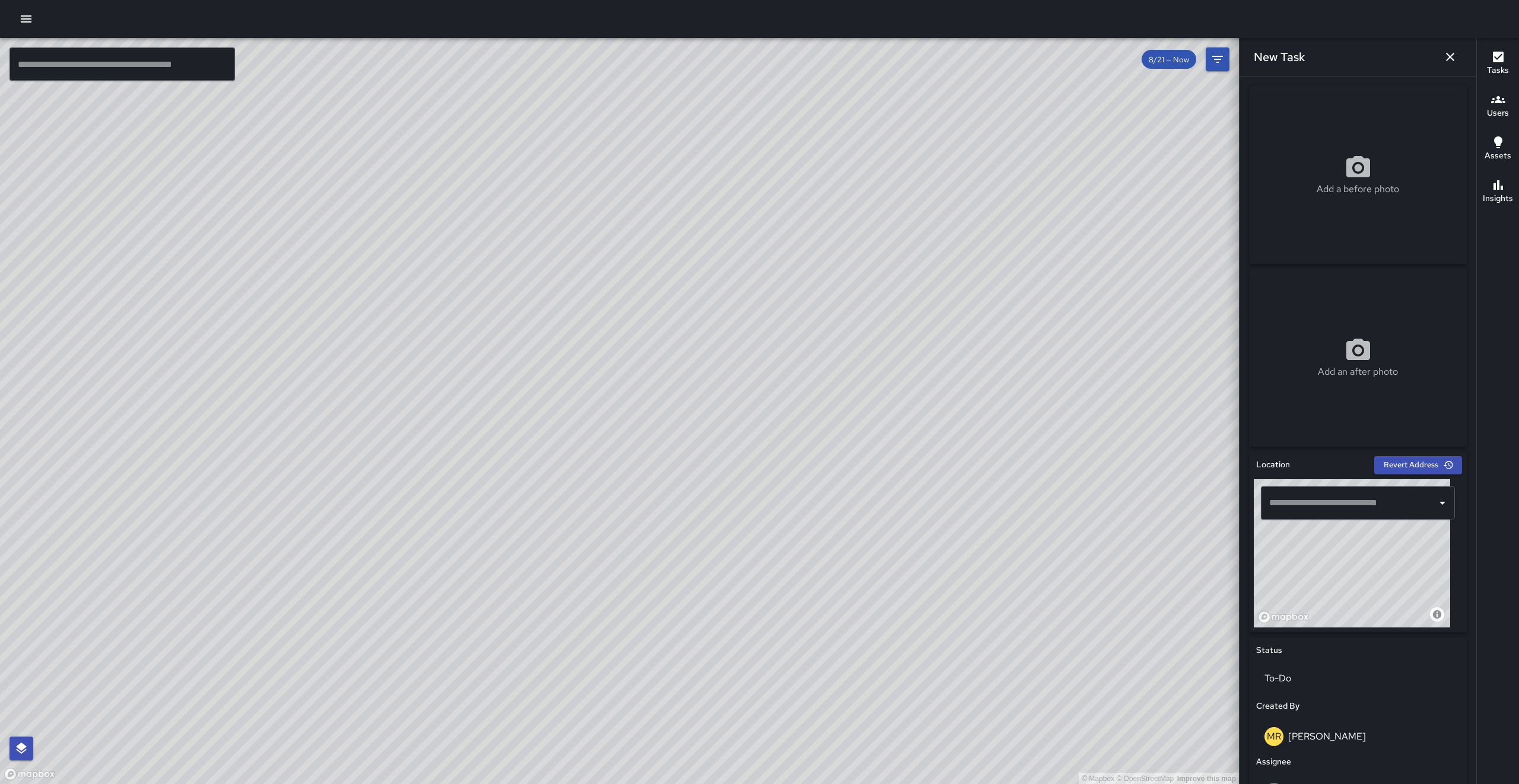
click at [1162, 498] on input "text" at bounding box center [1348, 502] width 165 height 22
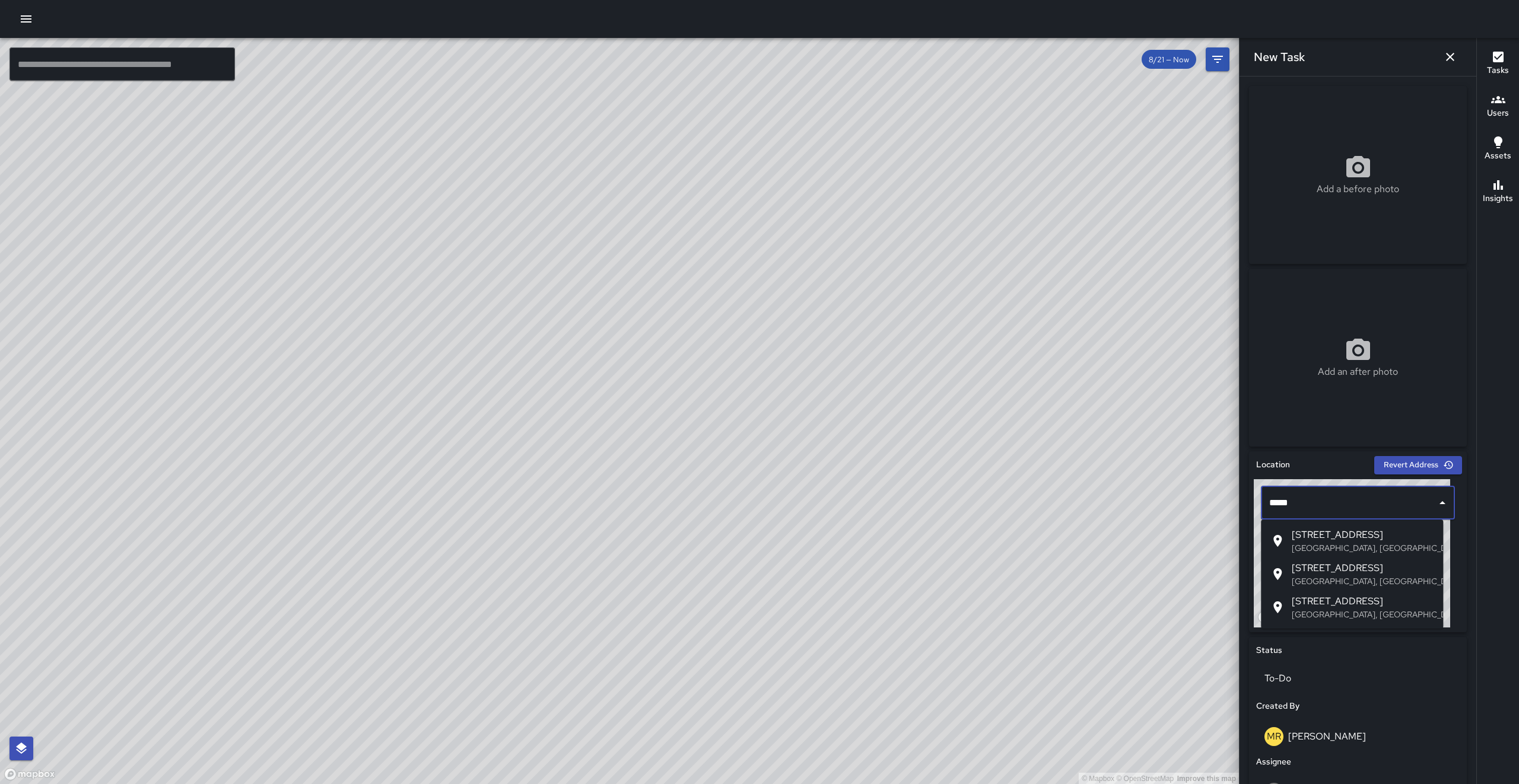
click at [1162, 576] on p "San Francisco, CA, USA" at bounding box center [1363, 581] width 142 height 12
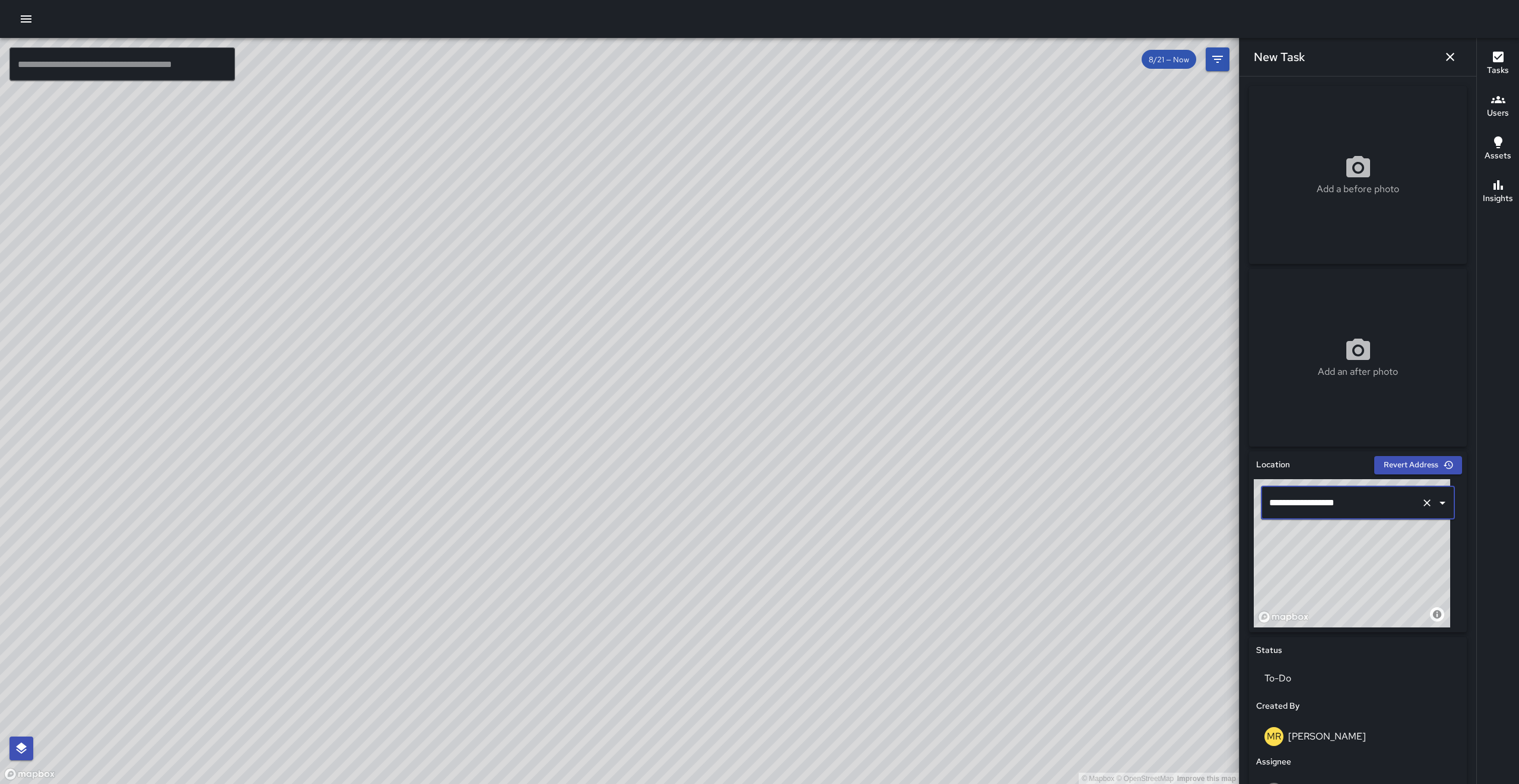
type input "**********"
click at [22, 24] on icon "button" at bounding box center [26, 19] width 14 height 14
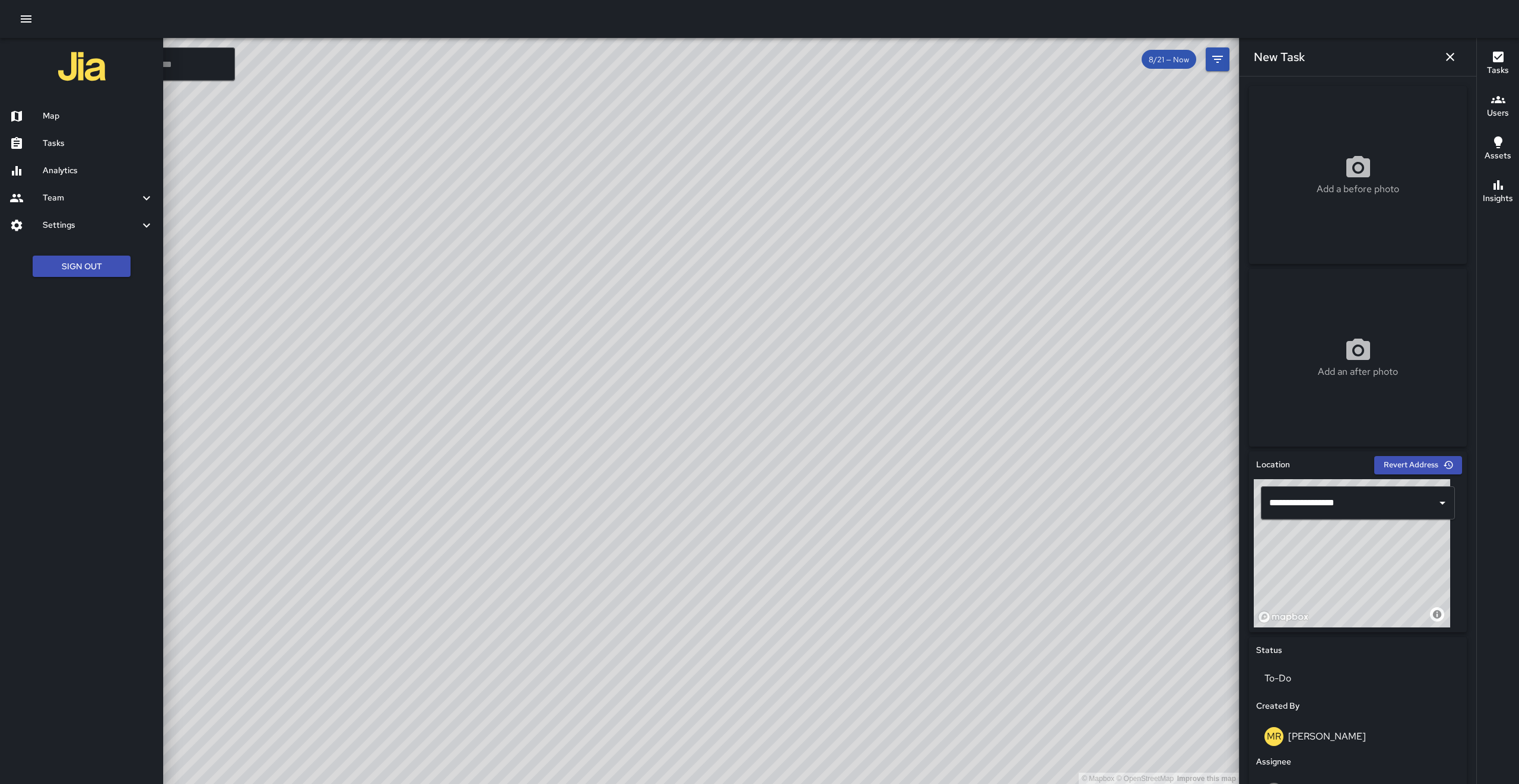
click at [92, 262] on button "Sign Out" at bounding box center [81, 266] width 98 height 22
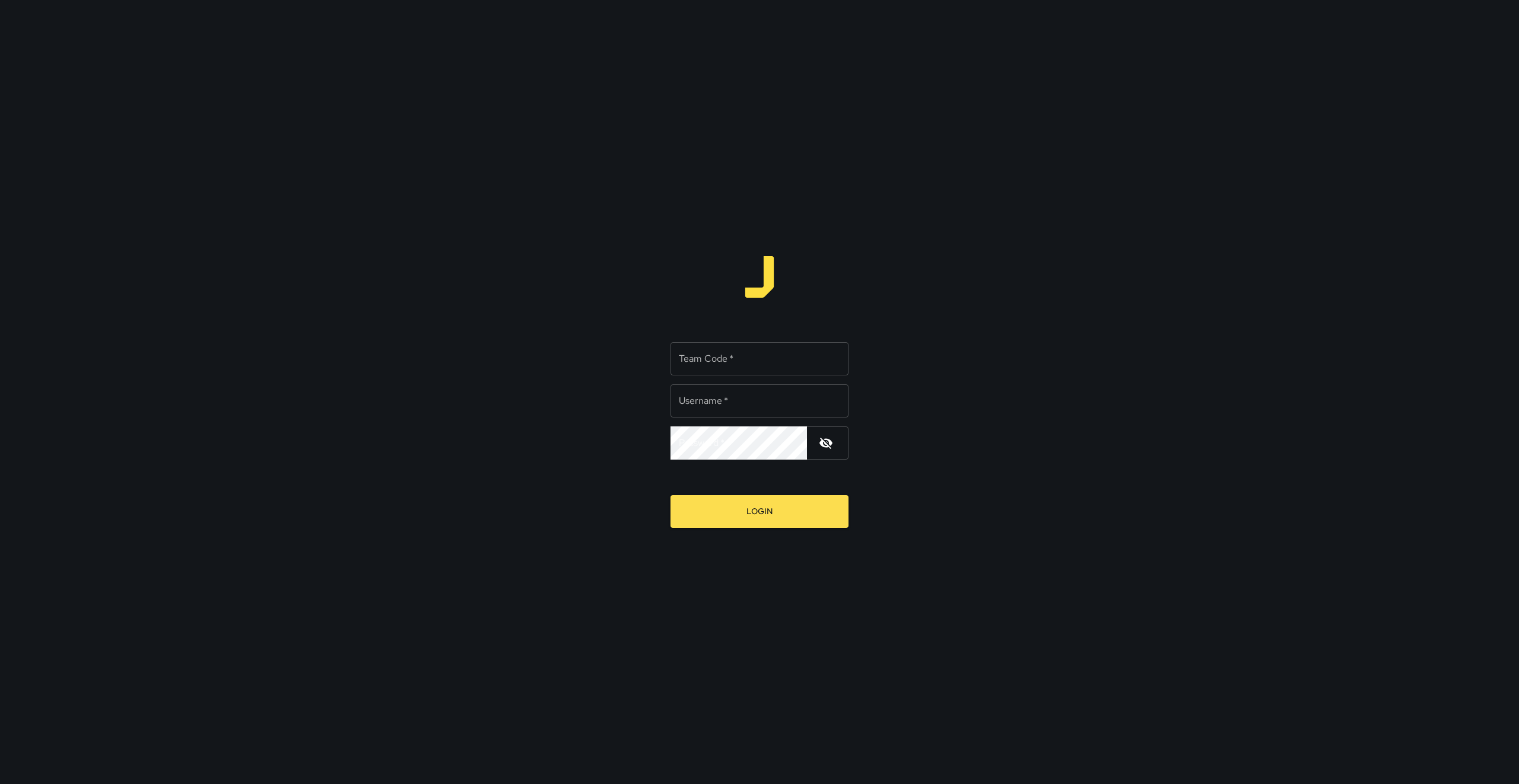
type input "******"
click at [824, 355] on input "Team Code   *" at bounding box center [760, 358] width 178 height 33
type input "*******"
click at [777, 504] on button "Login" at bounding box center [760, 511] width 178 height 32
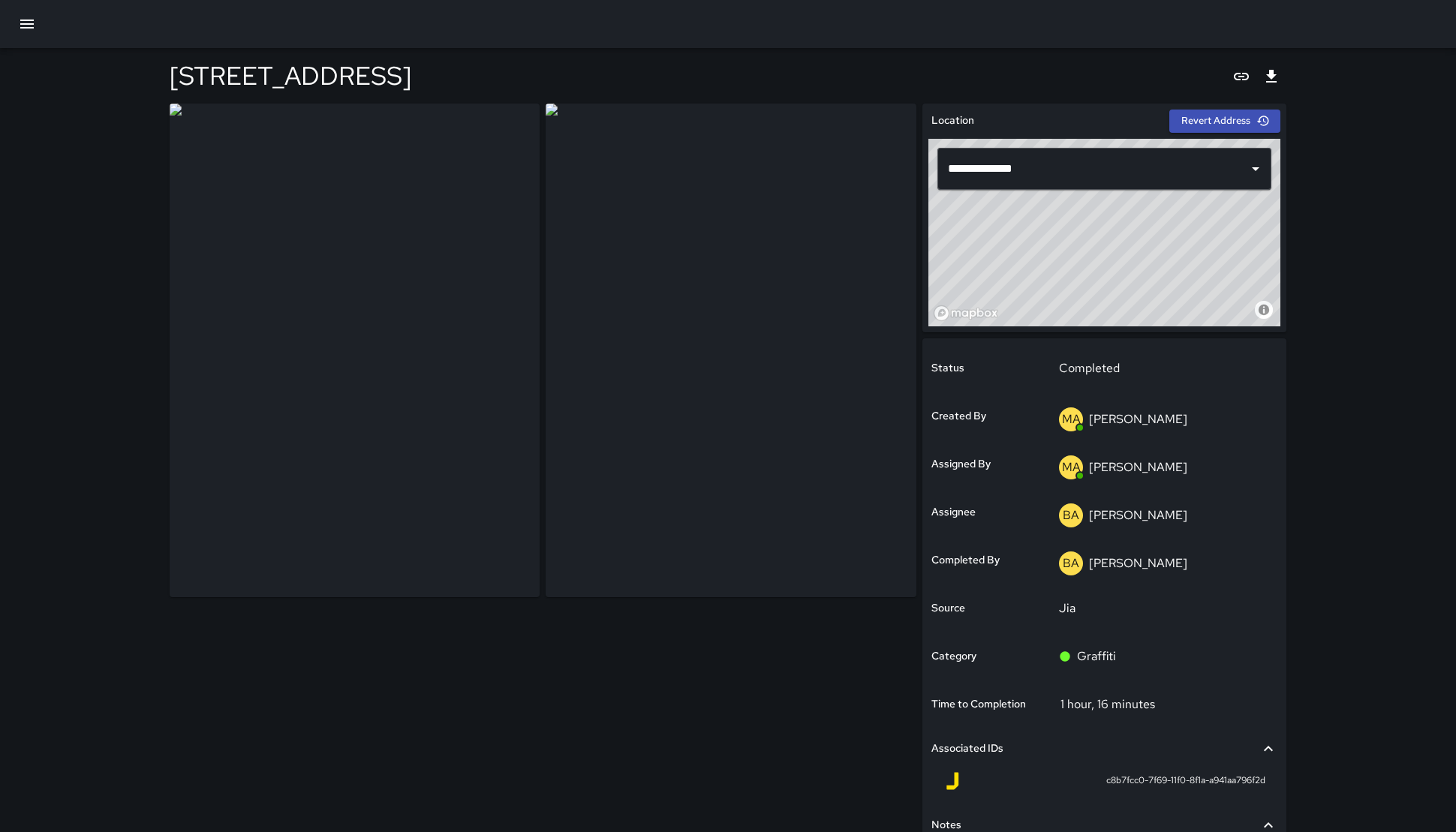
click at [1299, 670] on div "**********" at bounding box center [728, 505] width 1153 height 915
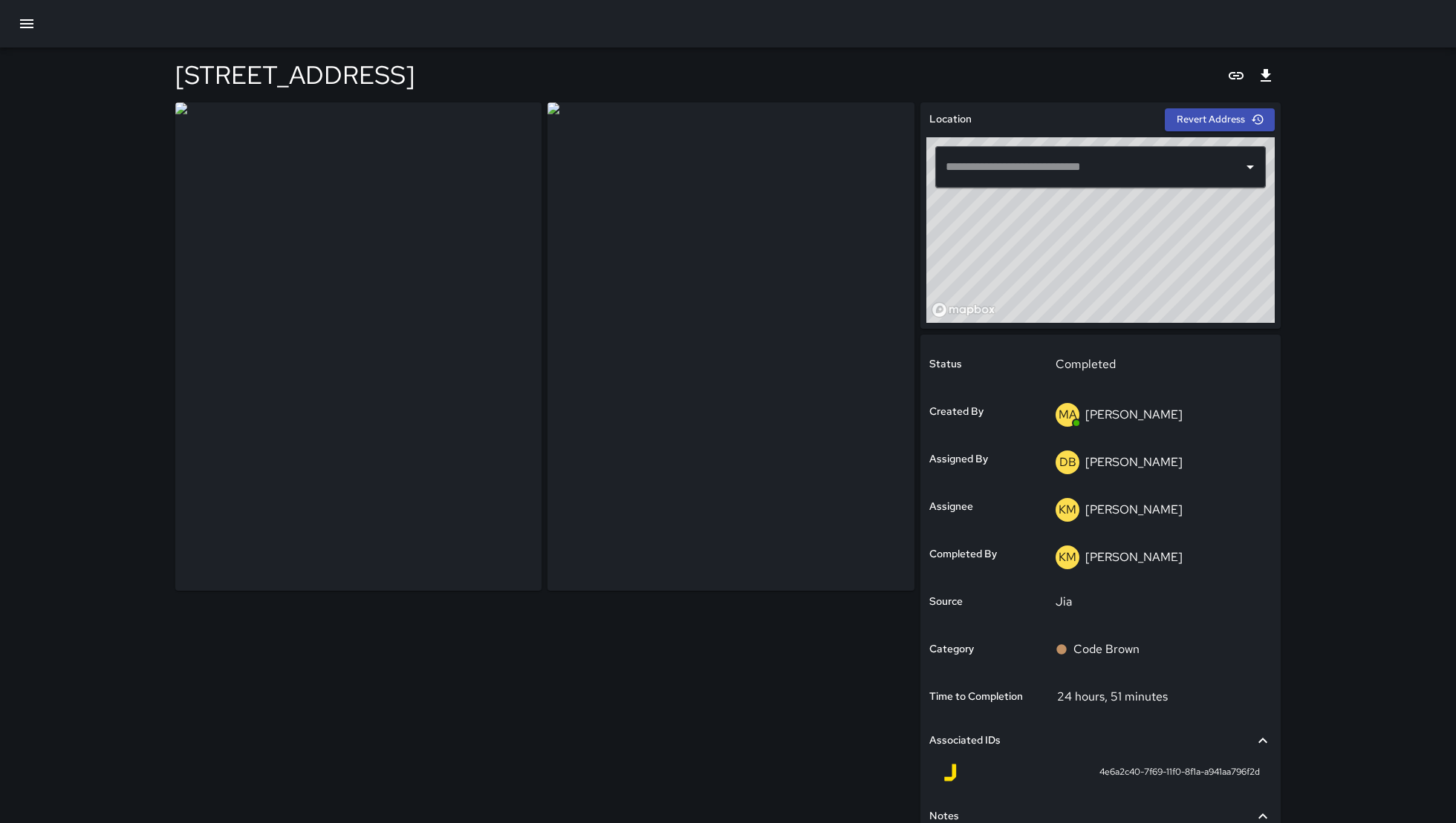
type input "**********"
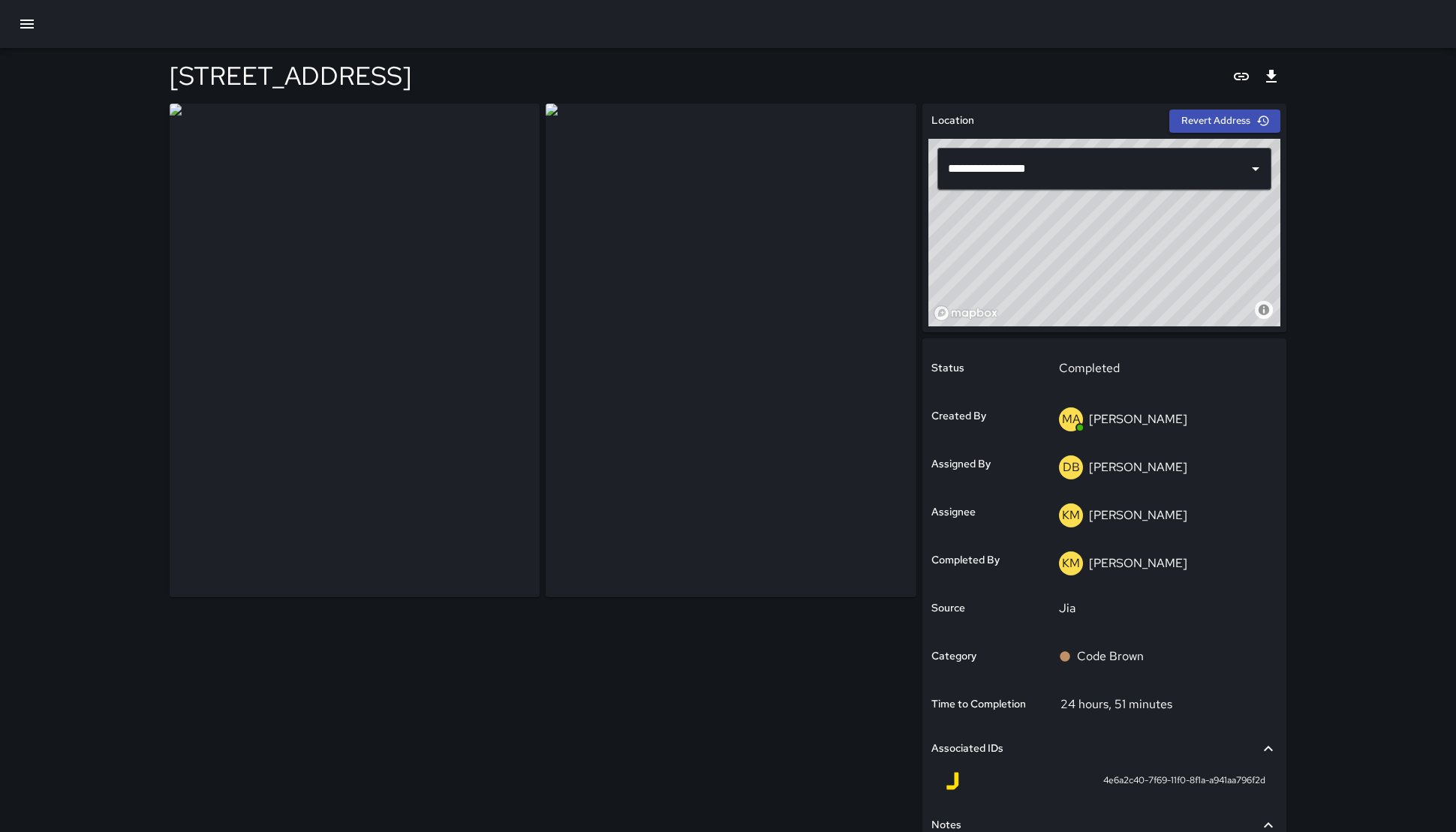
click at [1306, 675] on div "**********" at bounding box center [728, 481] width 1456 height 963
